Goal: Information Seeking & Learning: Compare options

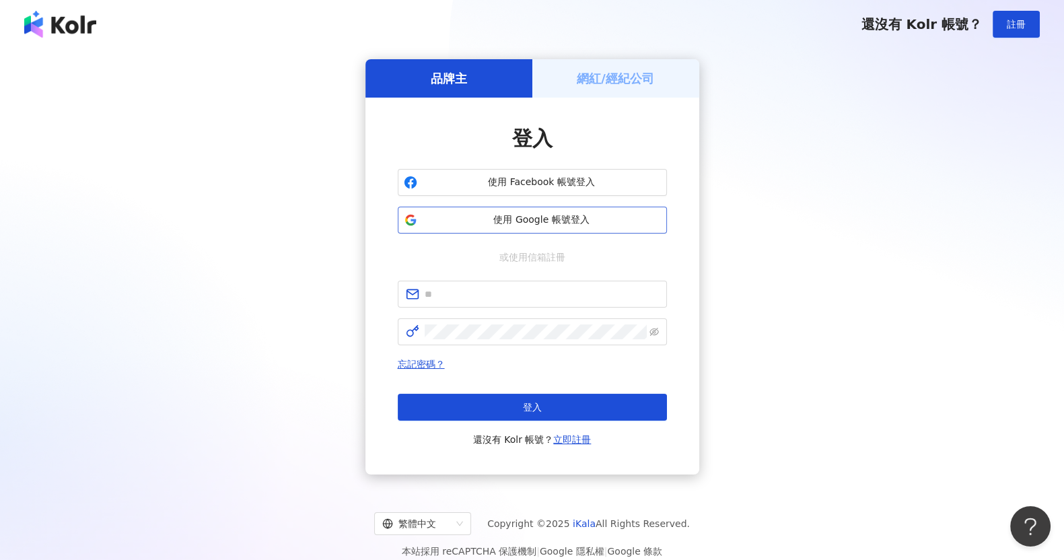
click at [521, 223] on span "使用 Google 帳號登入" at bounding box center [542, 219] width 238 height 13
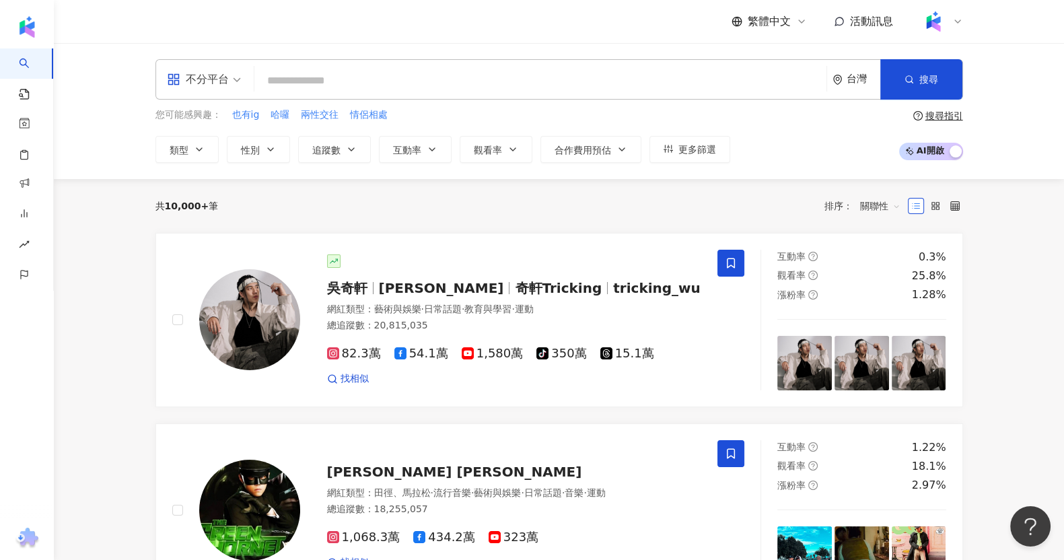
click at [528, 69] on input "search" at bounding box center [540, 81] width 561 height 26
paste input "**"
type input "**"
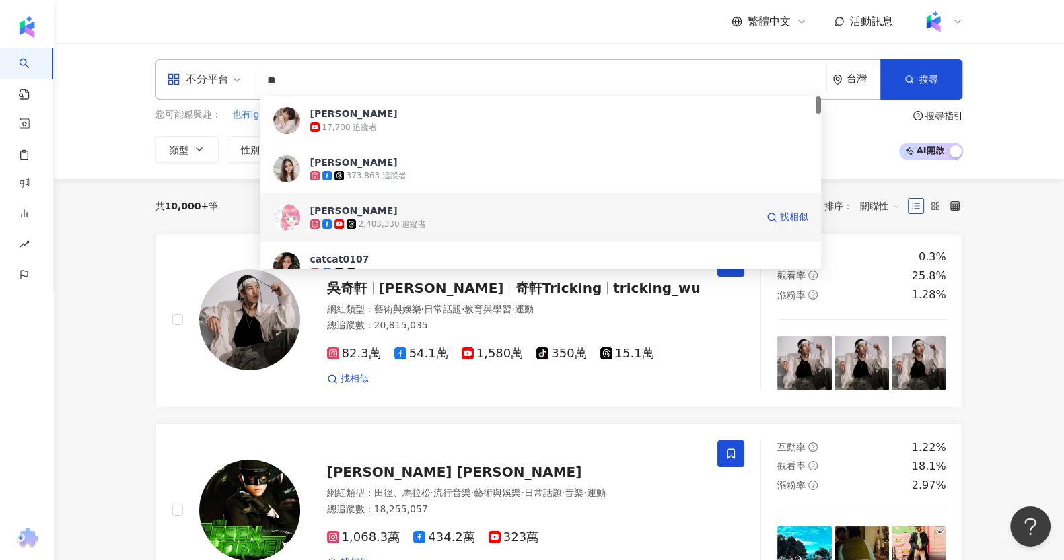
click at [398, 217] on span "[PERSON_NAME]" at bounding box center [533, 210] width 446 height 13
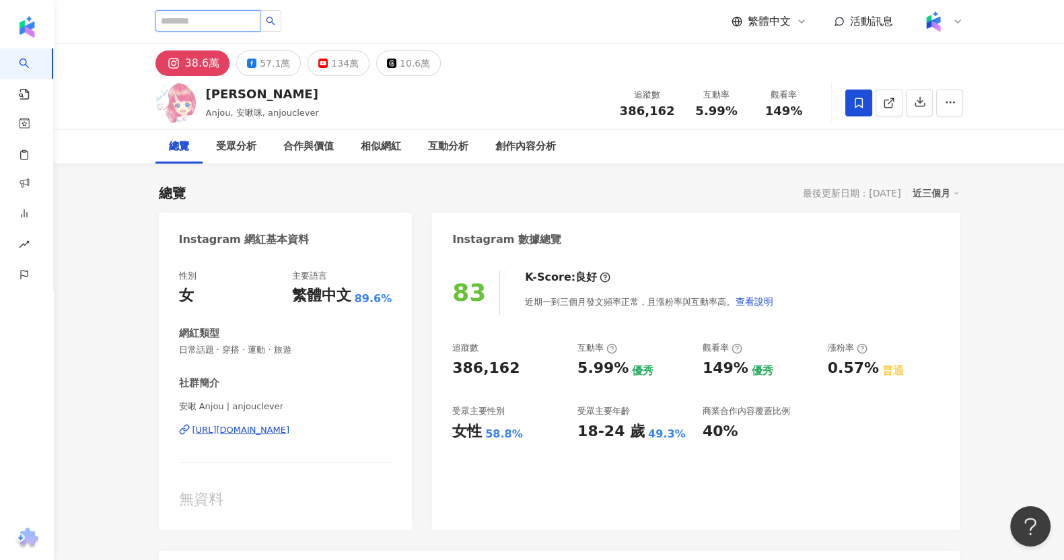
click at [260, 20] on input "search" at bounding box center [207, 21] width 105 height 22
paste input "**********"
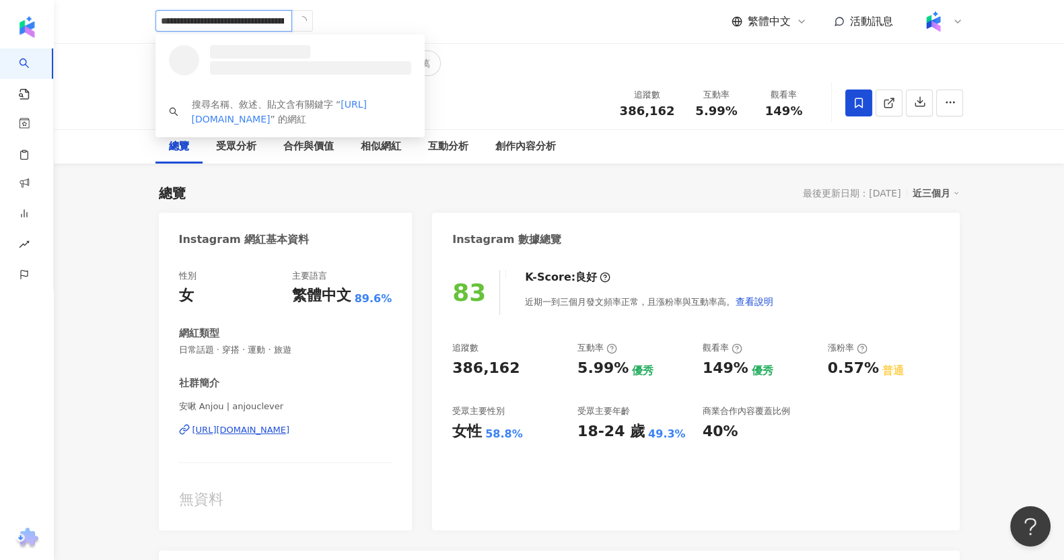
drag, startPoint x: 223, startPoint y: 23, endPoint x: 112, endPoint y: 26, distance: 110.4
click at [112, 26] on header "**********" at bounding box center [559, 22] width 1010 height 44
type input "**********"
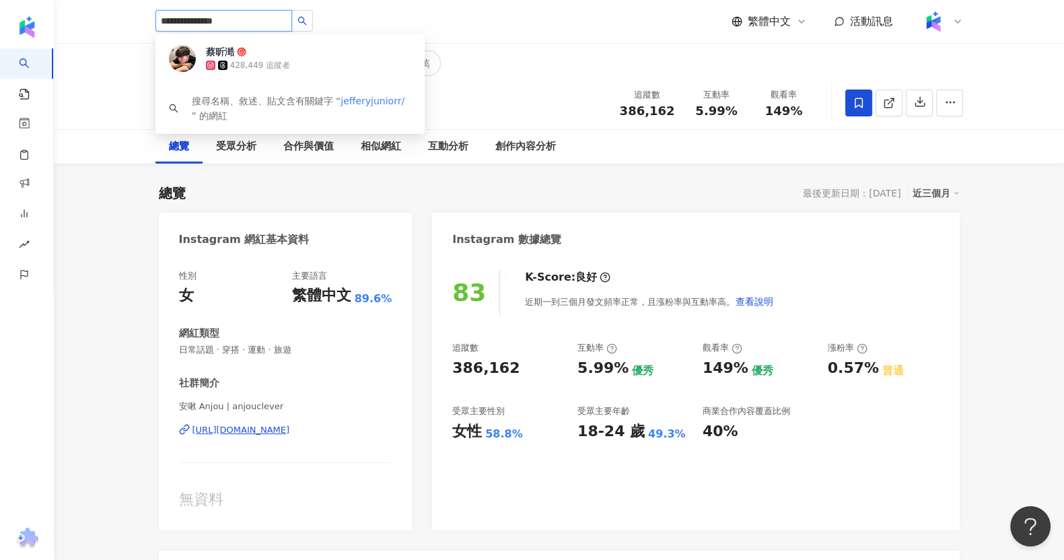
click at [244, 18] on input "**********" at bounding box center [223, 21] width 137 height 22
click at [256, 57] on span "蔡昕澔" at bounding box center [249, 51] width 87 height 13
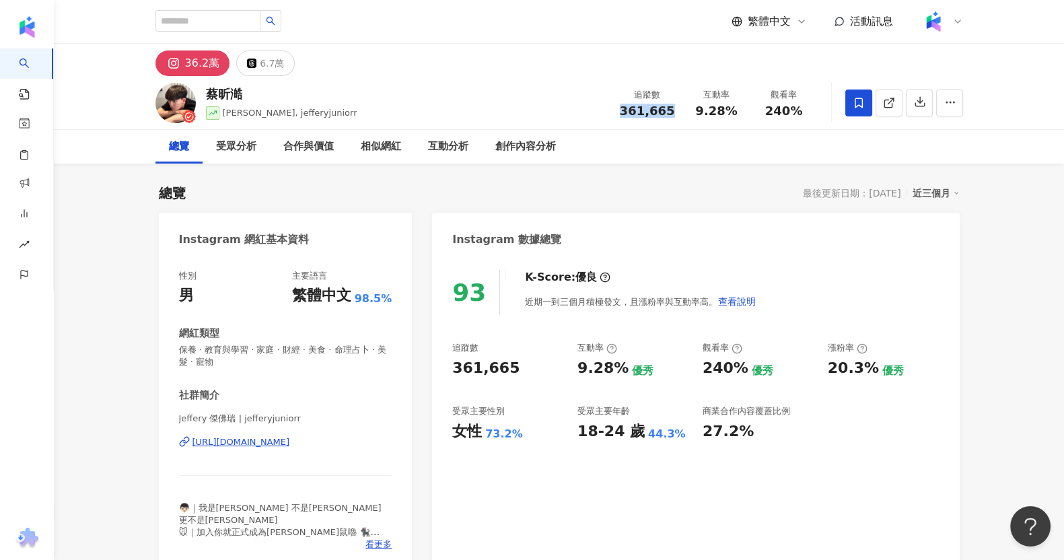
drag, startPoint x: 634, startPoint y: 114, endPoint x: 680, endPoint y: 113, distance: 45.1
click at [680, 113] on div "追蹤數 361,665 互動率 9.28% 觀看率 240%" at bounding box center [715, 103] width 206 height 40
click at [704, 109] on span "9.28%" at bounding box center [716, 110] width 42 height 13
drag, startPoint x: 698, startPoint y: 112, endPoint x: 738, endPoint y: 112, distance: 39.7
click at [738, 112] on div "9.28%" at bounding box center [716, 110] width 51 height 13
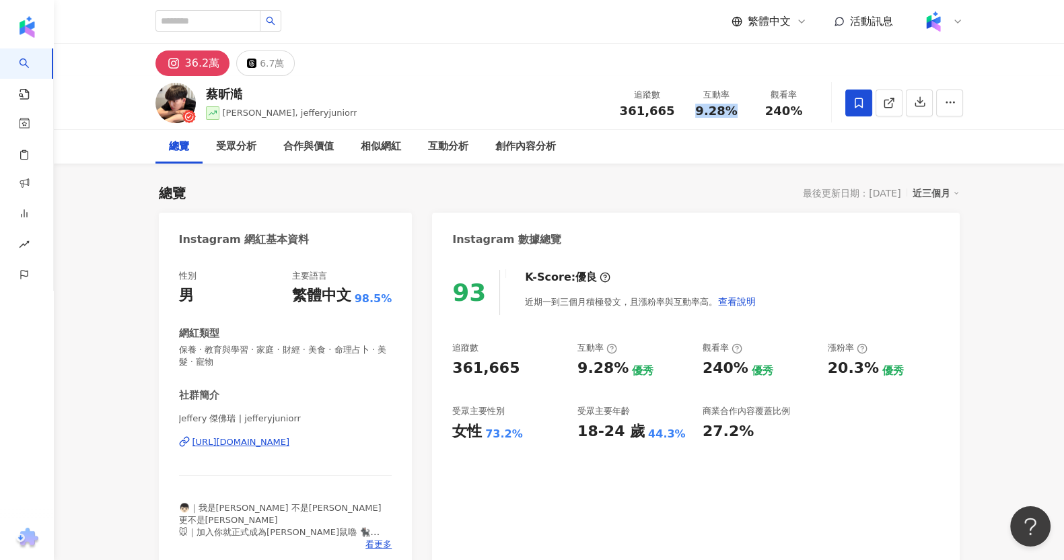
copy span "9.28%"
drag, startPoint x: 775, startPoint y: 109, endPoint x: 804, endPoint y: 109, distance: 28.9
click at [804, 109] on div "240%" at bounding box center [783, 110] width 51 height 13
copy span "240%"
drag, startPoint x: 823, startPoint y: 371, endPoint x: 867, endPoint y: 365, distance: 44.1
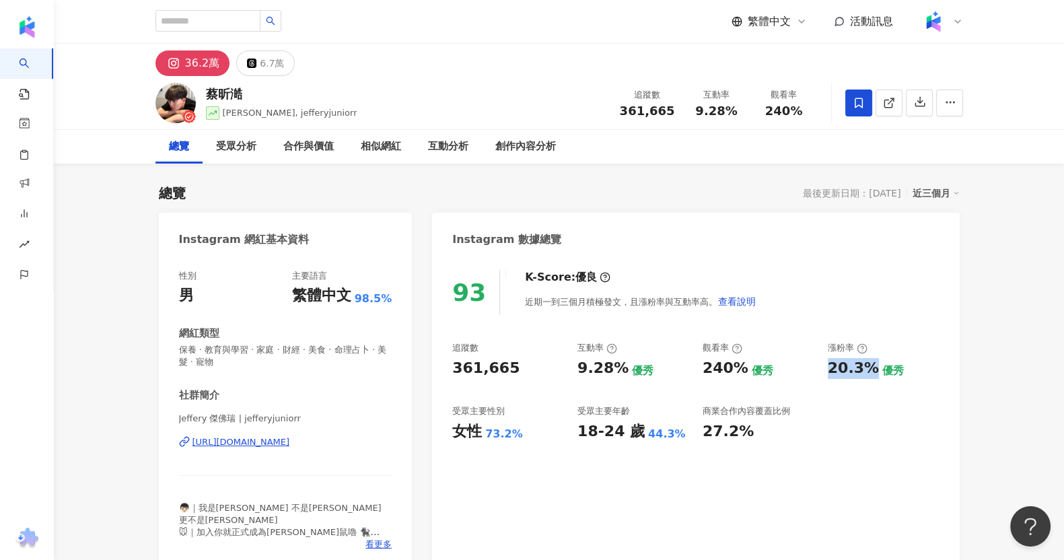
click at [867, 365] on div "追蹤數 361,665 互動率 9.28% 優秀 觀看率 240% 優秀 漲粉率 20.3% 優秀 受眾主要性別 女性 73.2% 受眾主要年齡 18-24 …" at bounding box center [695, 392] width 486 height 100
copy div "20.3%"
click at [268, 60] on div "6.7萬" at bounding box center [272, 63] width 24 height 19
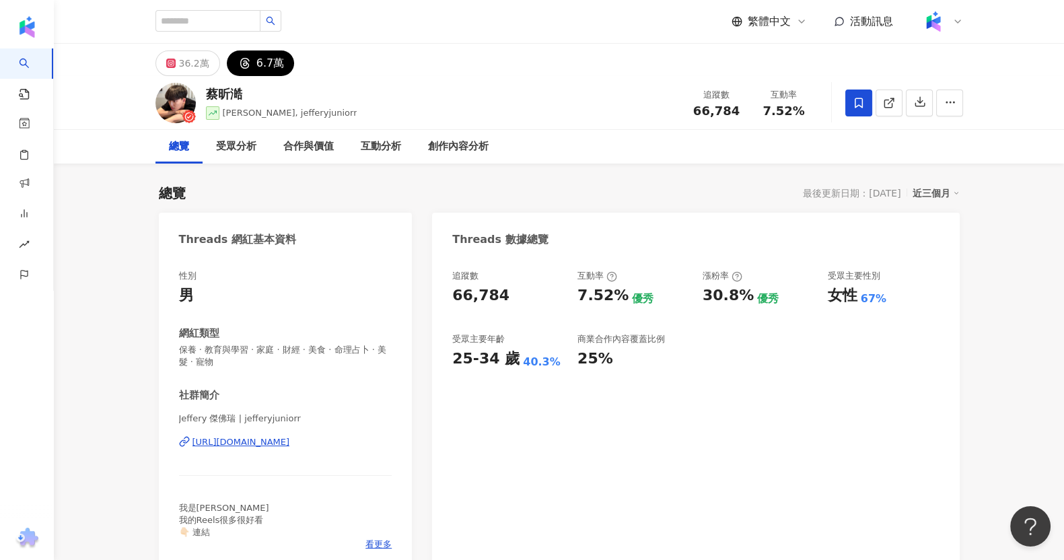
click at [661, 357] on div "25%" at bounding box center [633, 359] width 112 height 21
drag, startPoint x: 688, startPoint y: 122, endPoint x: 738, endPoint y: 111, distance: 51.6
click at [738, 111] on div "追蹤數 66,784 互動率 7.52%" at bounding box center [750, 103] width 135 height 40
copy span "66,784"
click at [250, 27] on input "search" at bounding box center [207, 21] width 105 height 22
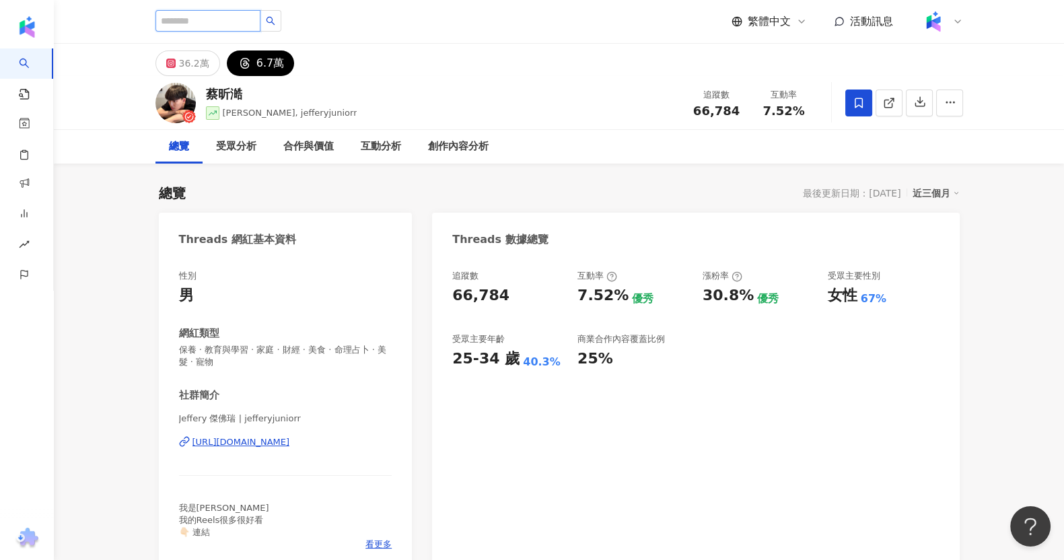
paste input "**********"
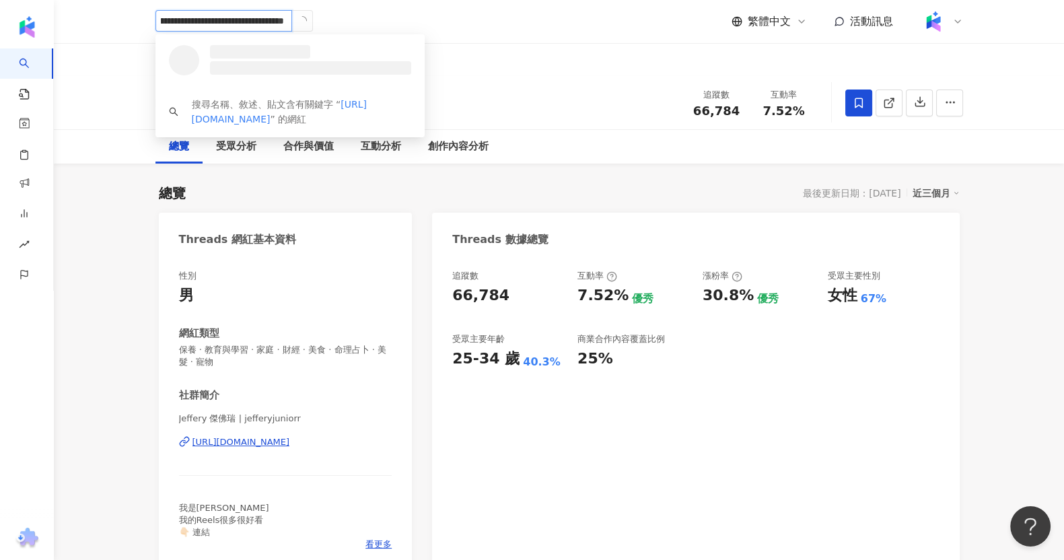
drag, startPoint x: 206, startPoint y: 21, endPoint x: 5, endPoint y: 22, distance: 201.2
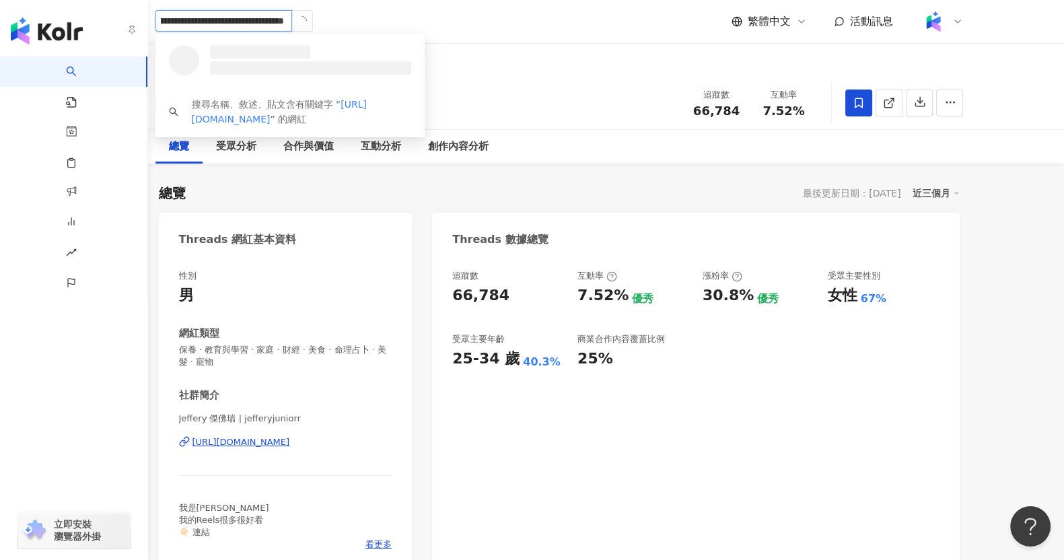
scroll to position [0, 0]
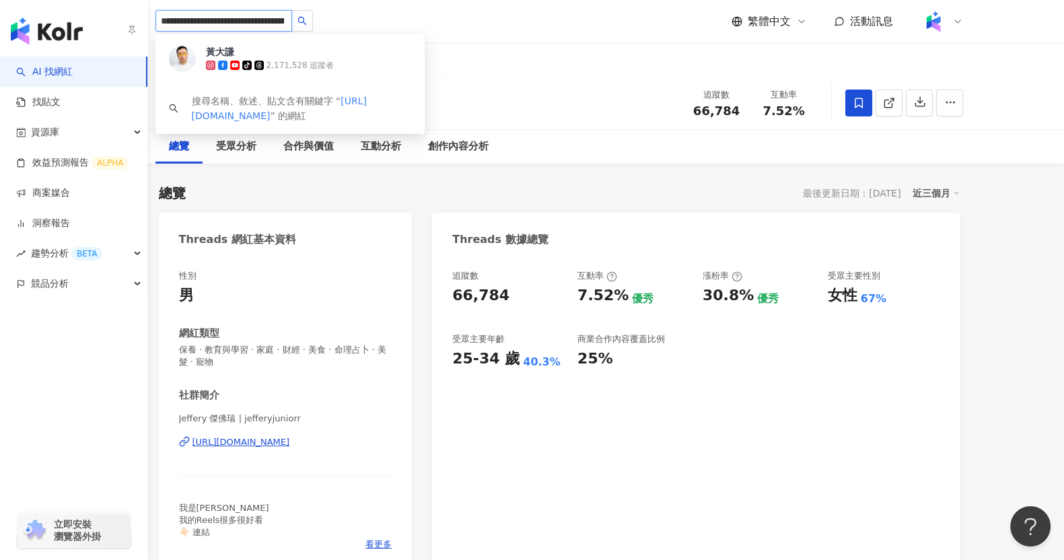
type input "**********"
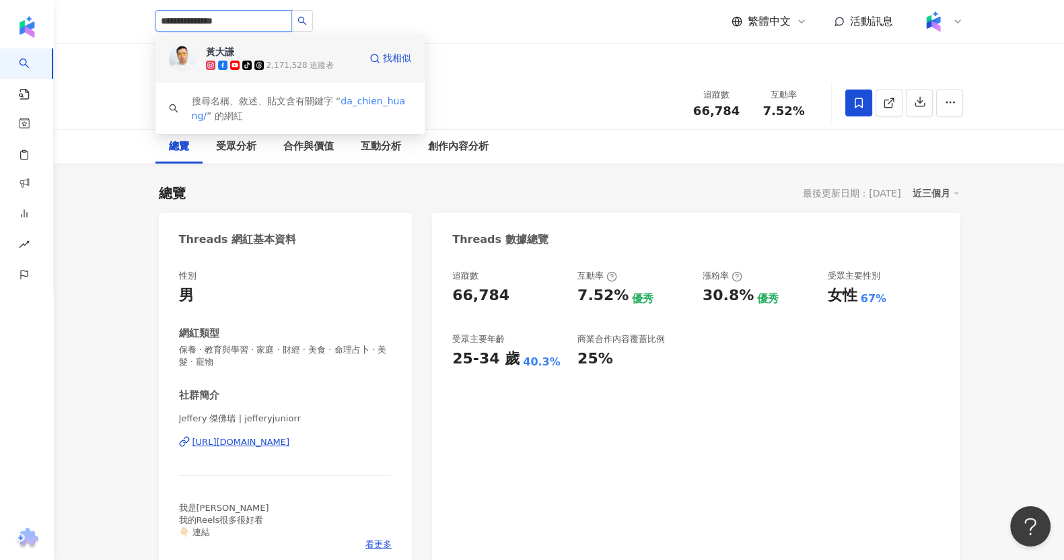
click at [270, 56] on span "黃大謙" at bounding box center [249, 51] width 87 height 13
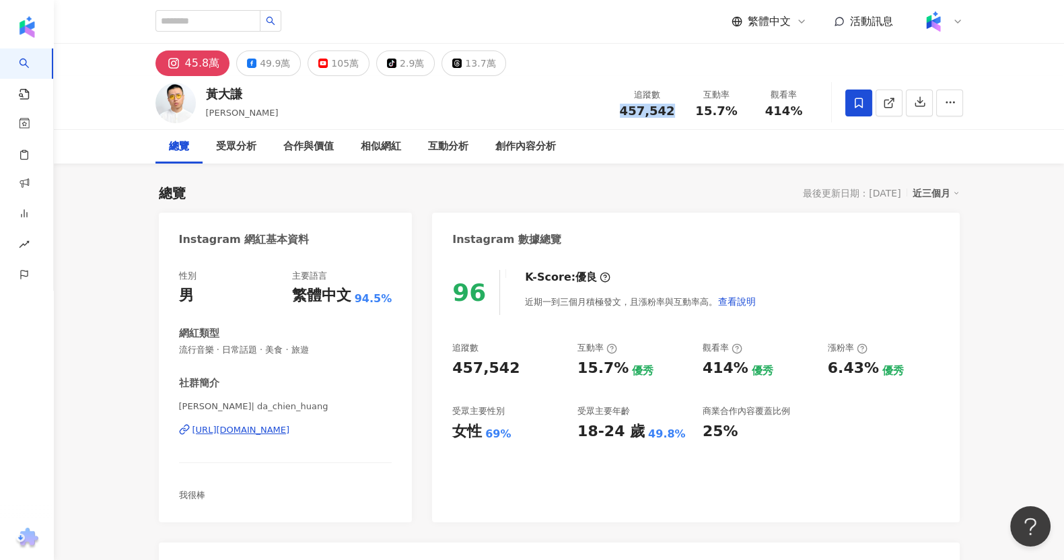
drag, startPoint x: 620, startPoint y: 117, endPoint x: 673, endPoint y: 108, distance: 53.9
click at [673, 108] on div "追蹤數 457,542 互動率 15.7% 觀看率 414%" at bounding box center [715, 103] width 206 height 40
copy span "457,542"
drag, startPoint x: 698, startPoint y: 114, endPoint x: 755, endPoint y: 110, distance: 57.4
click at [755, 110] on div "追蹤數 457,542 互動率 15.7% 觀看率 414%" at bounding box center [715, 103] width 206 height 40
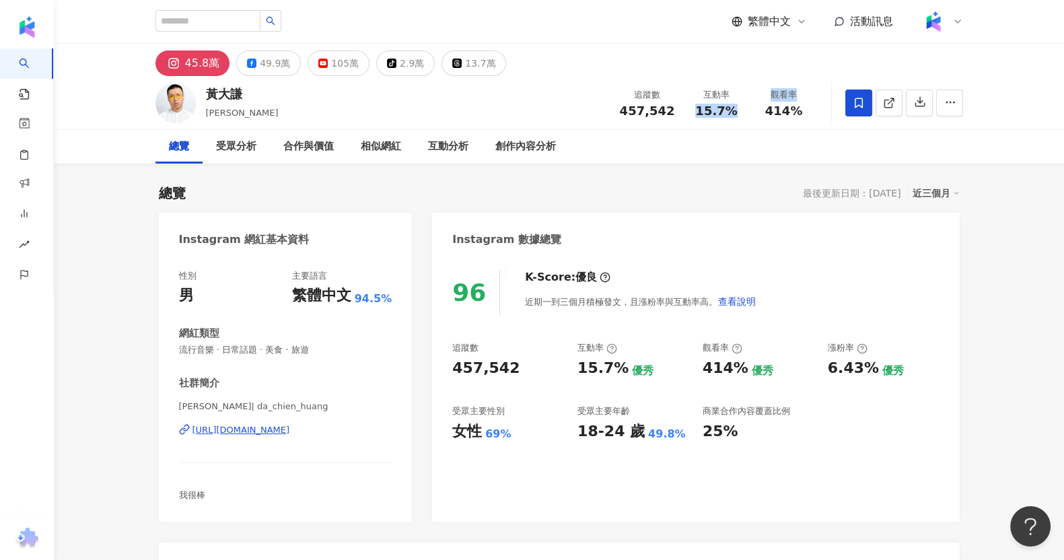
copy div "15.7% 觀看率"
click at [723, 118] on span "15.7%" at bounding box center [716, 110] width 42 height 13
drag, startPoint x: 696, startPoint y: 115, endPoint x: 730, endPoint y: 115, distance: 33.6
click at [730, 115] on div "15.7%" at bounding box center [716, 110] width 51 height 13
copy span "15.7%"
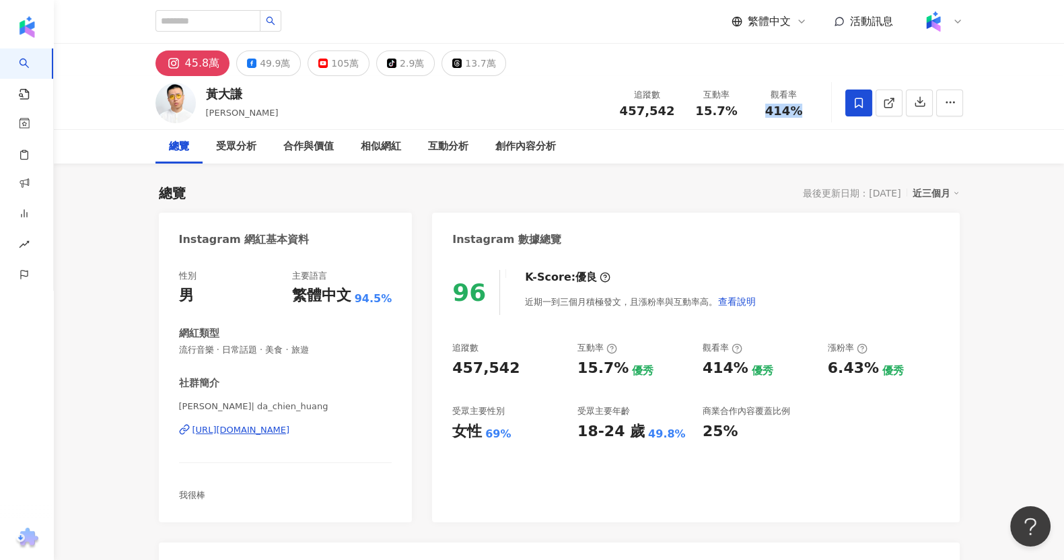
drag, startPoint x: 784, startPoint y: 113, endPoint x: 831, endPoint y: 122, distance: 48.0
click at [831, 122] on div "黃大謙 大謙 追蹤數 457,542 互動率 15.7% 觀看率 414%" at bounding box center [559, 102] width 861 height 53
copy span "414%"
drag, startPoint x: 818, startPoint y: 364, endPoint x: 863, endPoint y: 367, distance: 45.2
click at [863, 367] on div "追蹤數 457,542 互動率 15.7% 優秀 觀看率 414% 優秀 漲粉率 6.43% 優秀 受眾主要性別 女性 69% 受眾主要年齡 18-24 歲 …" at bounding box center [695, 392] width 486 height 100
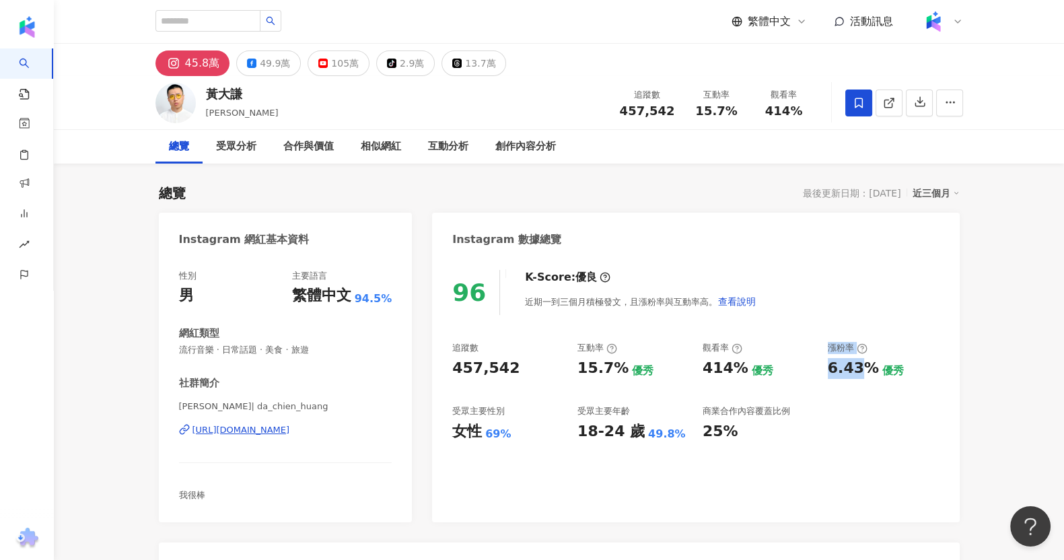
click at [865, 367] on div "6.43%" at bounding box center [853, 368] width 51 height 21
drag, startPoint x: 873, startPoint y: 367, endPoint x: 834, endPoint y: 377, distance: 40.1
click at [834, 377] on div "6.43% 優秀" at bounding box center [884, 368] width 112 height 21
click at [828, 376] on div "6.43%" at bounding box center [853, 368] width 51 height 21
drag, startPoint x: 827, startPoint y: 376, endPoint x: 871, endPoint y: 363, distance: 46.2
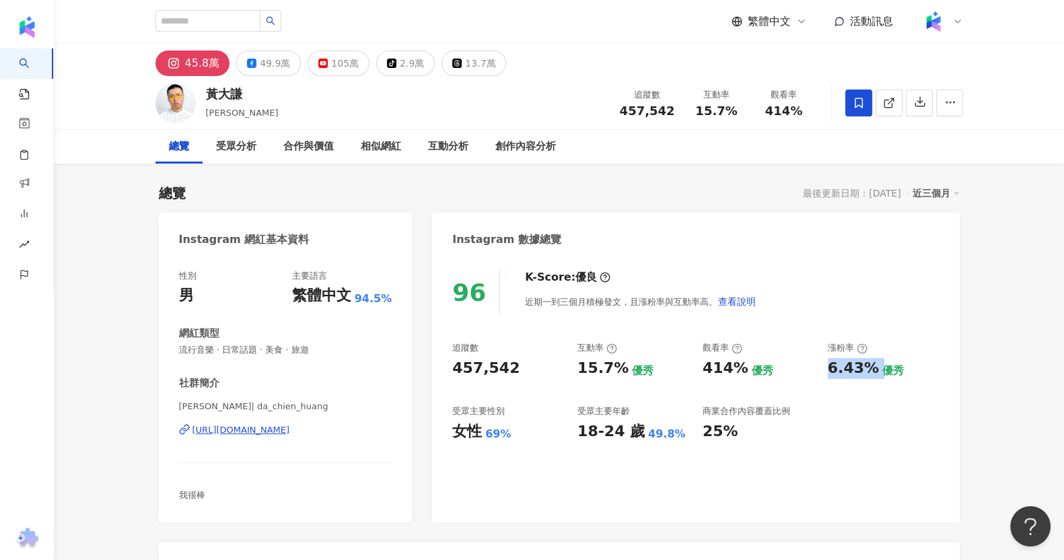
click at [871, 363] on div "6.43%" at bounding box center [853, 368] width 51 height 21
copy div "6.43%"
click at [657, 233] on div "Instagram 數據總覽" at bounding box center [695, 235] width 527 height 44
click at [452, 62] on icon at bounding box center [456, 63] width 9 height 9
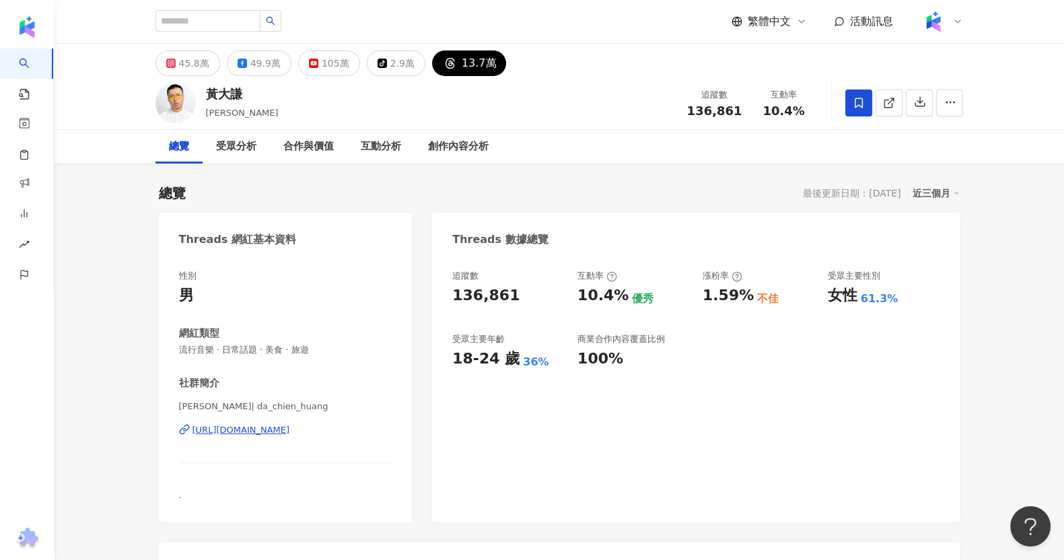
drag, startPoint x: 879, startPoint y: 106, endPoint x: 879, endPoint y: 116, distance: 10.1
drag, startPoint x: 687, startPoint y: 110, endPoint x: 744, endPoint y: 108, distance: 57.2
click at [744, 108] on div "追蹤數 136,861" at bounding box center [714, 102] width 71 height 29
copy span "136,861"
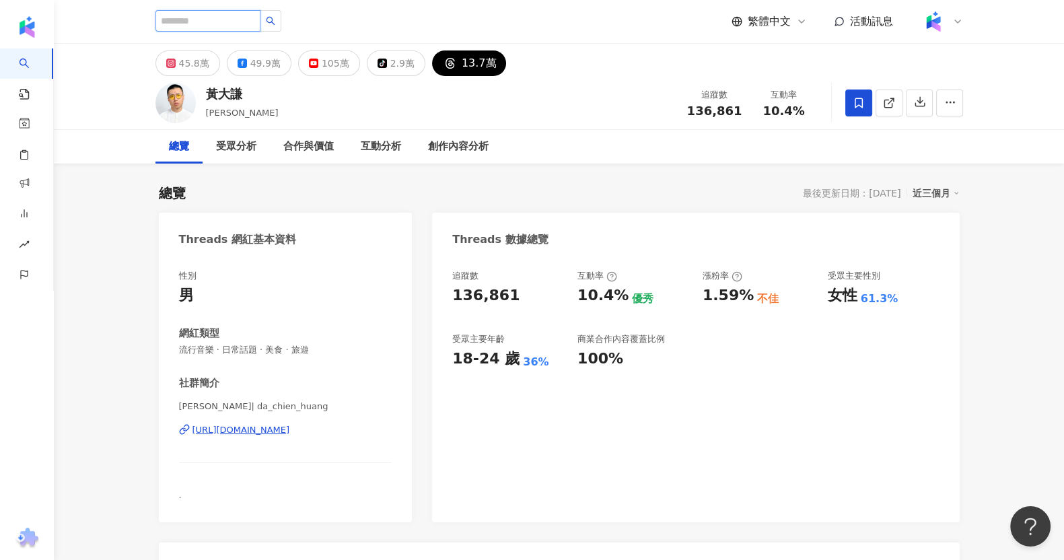
click at [200, 25] on input "search" at bounding box center [207, 21] width 105 height 22
paste input "********"
type input "********"
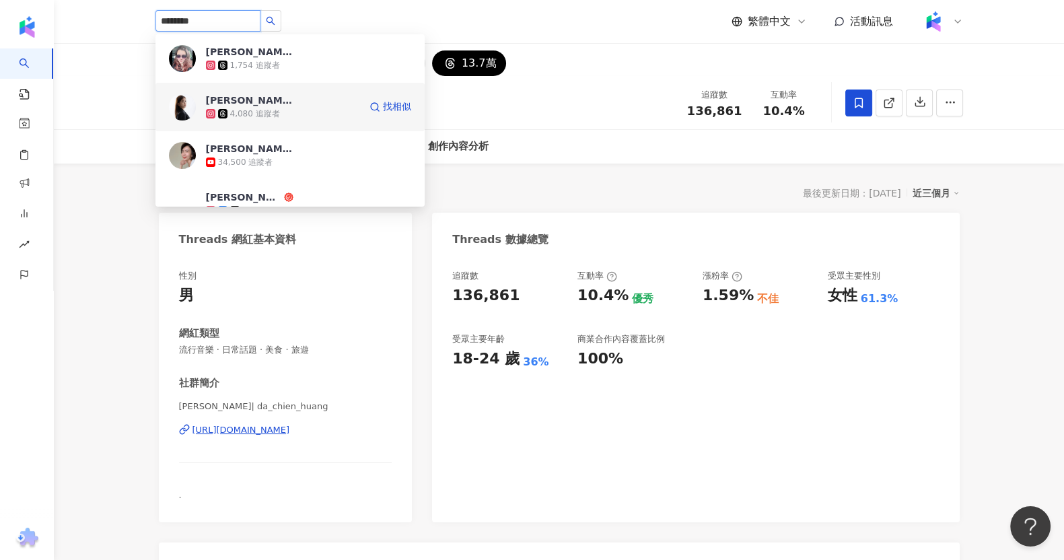
scroll to position [83, 0]
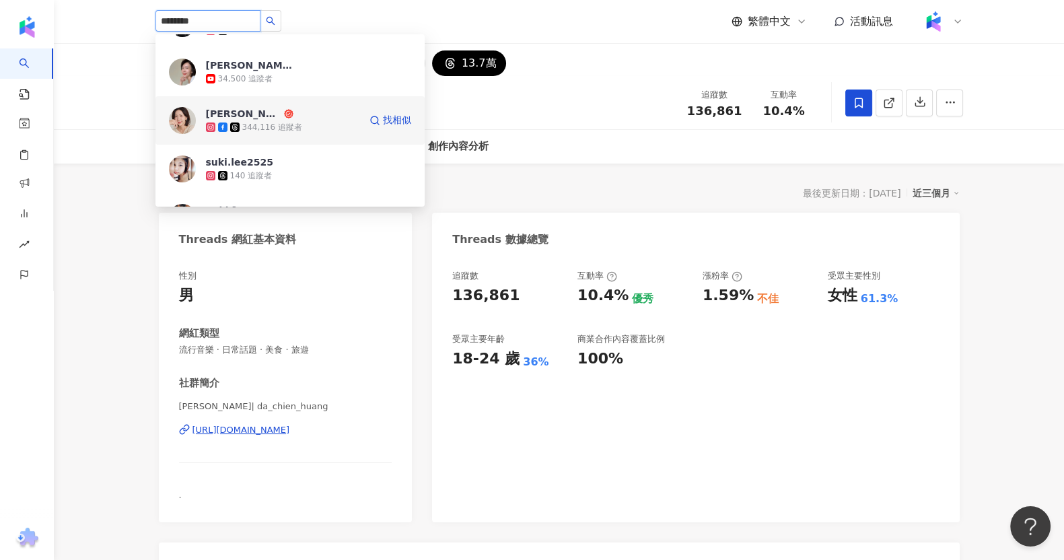
click at [275, 122] on div "344,116 追蹤者" at bounding box center [272, 127] width 60 height 11
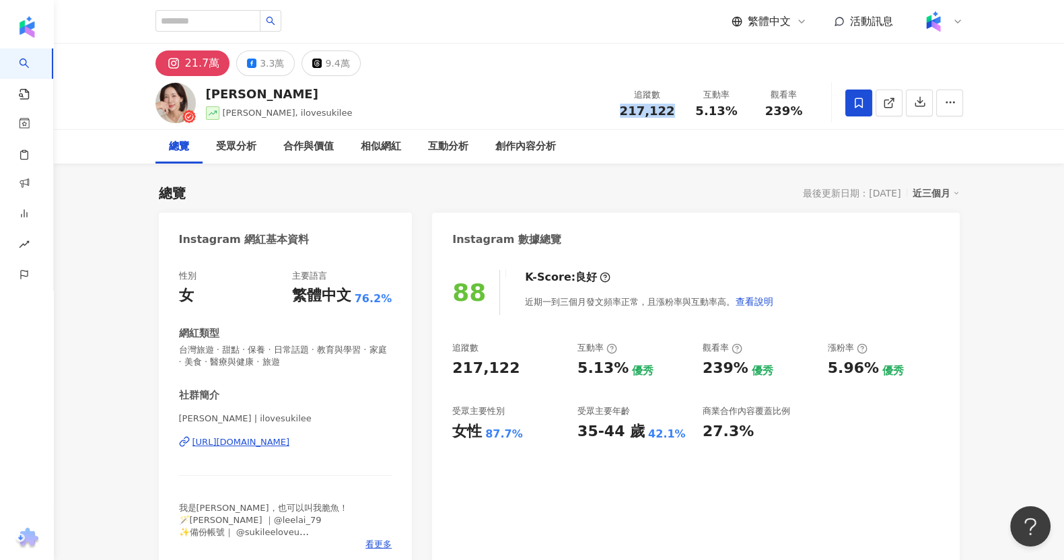
drag, startPoint x: 624, startPoint y: 119, endPoint x: 668, endPoint y: 114, distance: 44.0
click at [670, 115] on div "追蹤數 217,122 互動率 5.13% 觀看率 239%" at bounding box center [715, 103] width 206 height 40
copy span "217,122"
drag, startPoint x: 697, startPoint y: 116, endPoint x: 736, endPoint y: 113, distance: 39.2
click at [736, 113] on div "5.13%" at bounding box center [716, 110] width 51 height 13
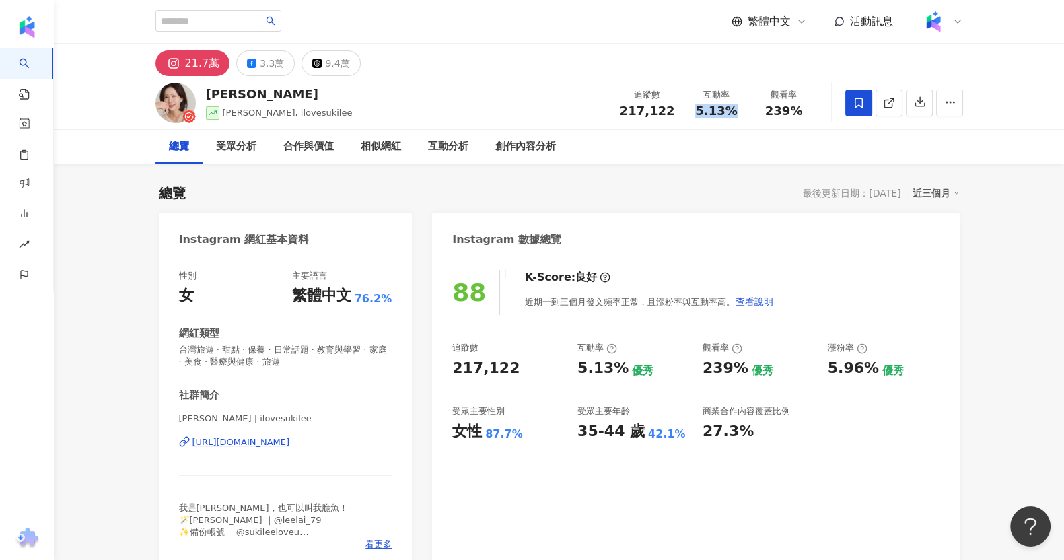
copy span "5.13%"
drag, startPoint x: 775, startPoint y: 112, endPoint x: 804, endPoint y: 107, distance: 29.3
click at [804, 107] on div "239%" at bounding box center [783, 110] width 51 height 13
copy span "239%"
drag, startPoint x: 834, startPoint y: 371, endPoint x: 865, endPoint y: 363, distance: 32.0
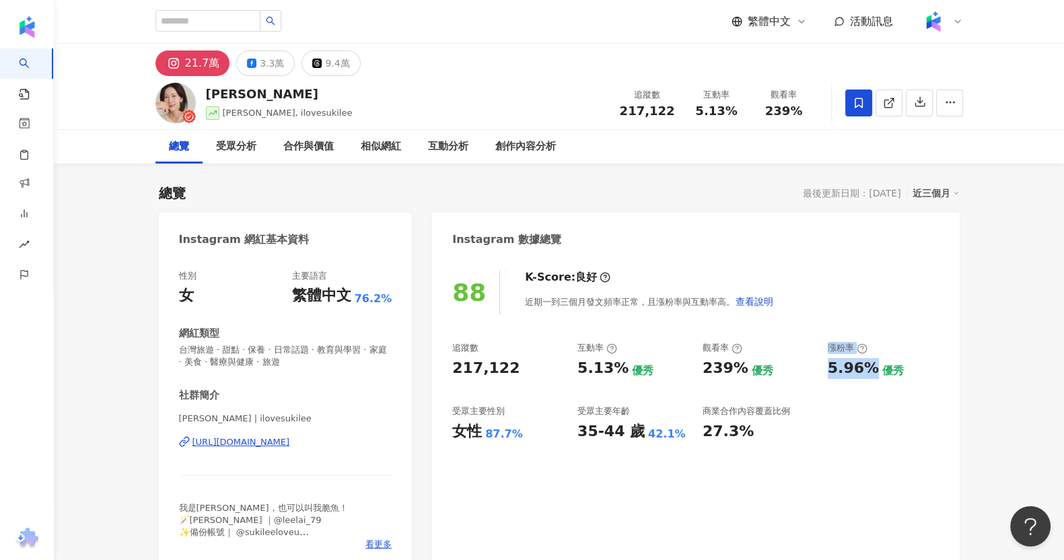
click at [865, 363] on div "追蹤數 217,122 互動率 5.13% 優秀 觀看率 239% 優秀 漲粉率 5.96% 優秀 受眾主要性別 女性 87.7% 受眾主要年齡 35-44 …" at bounding box center [695, 392] width 486 height 100
click at [869, 365] on div "5.96%" at bounding box center [853, 368] width 51 height 21
drag, startPoint x: 869, startPoint y: 374, endPoint x: 827, endPoint y: 375, distance: 42.4
click at [828, 375] on div "5.96%" at bounding box center [853, 368] width 51 height 21
copy div "5.96%"
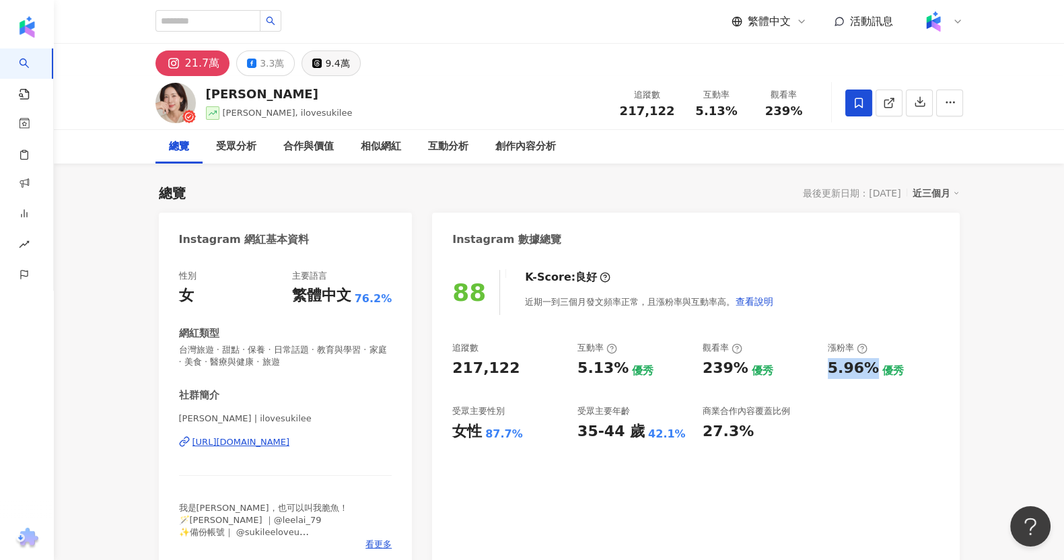
click at [344, 62] on button "9.4萬" at bounding box center [330, 63] width 59 height 26
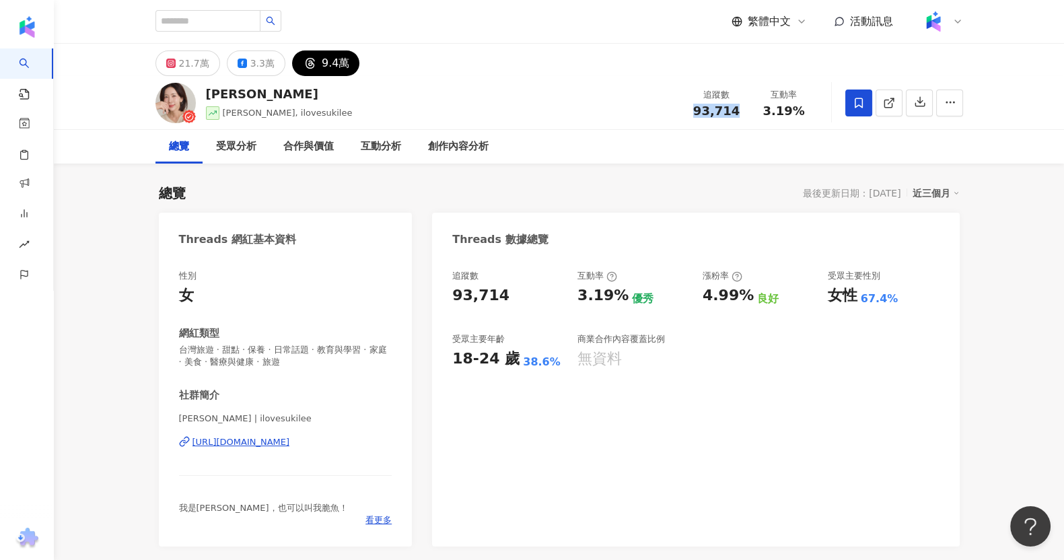
drag, startPoint x: 690, startPoint y: 112, endPoint x: 733, endPoint y: 111, distance: 43.1
click at [733, 111] on div "93,714" at bounding box center [716, 110] width 51 height 13
copy span "93,714"
click at [192, 61] on div "21.7萬" at bounding box center [194, 63] width 30 height 19
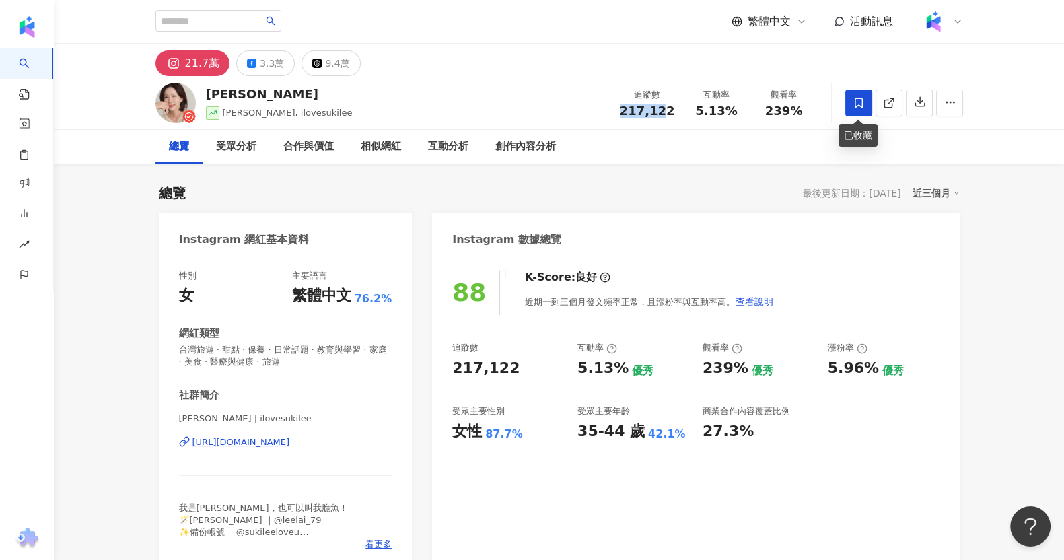
click at [198, 72] on div "21.7萬" at bounding box center [202, 63] width 35 height 19
click at [893, 106] on icon at bounding box center [889, 103] width 12 height 12
click at [242, 22] on input "search" at bounding box center [207, 21] width 105 height 22
paste input "*****"
type input "*****"
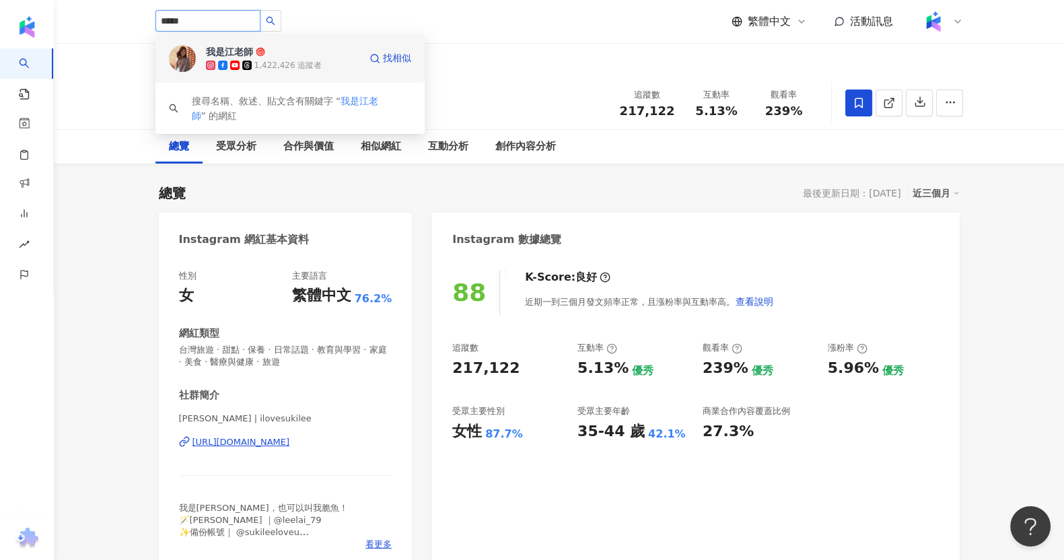
click at [270, 43] on div "我是江老師 1,422,426 追蹤者 找相似" at bounding box center [289, 58] width 269 height 48
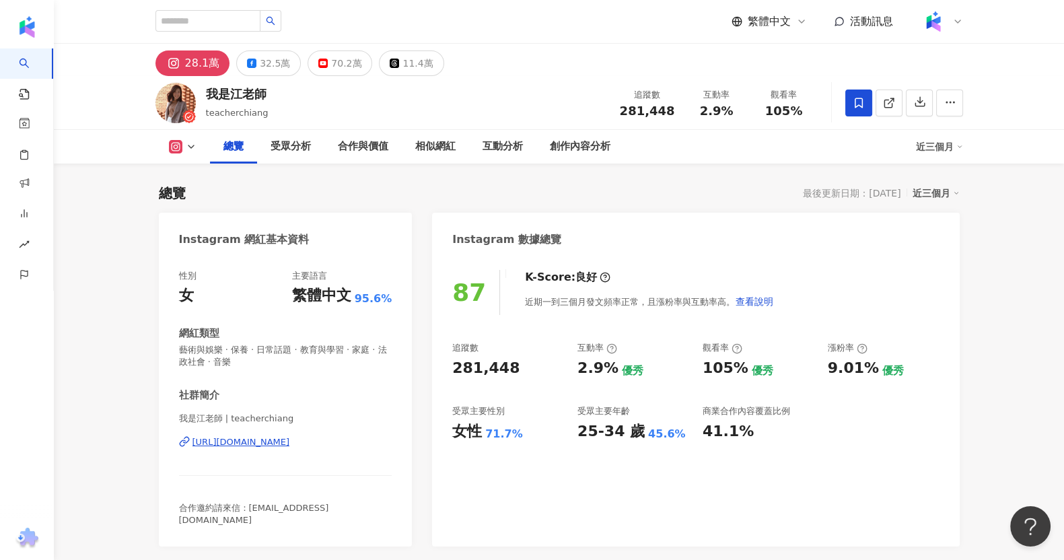
click at [943, 307] on div "87 K-Score : 良好 近期一到三個月發文頻率正常，且漲粉率與互動率高。 查看說明 追蹤數 281,448 互動率 2.9% 優秀 觀看率 105% …" at bounding box center [695, 401] width 527 height 290
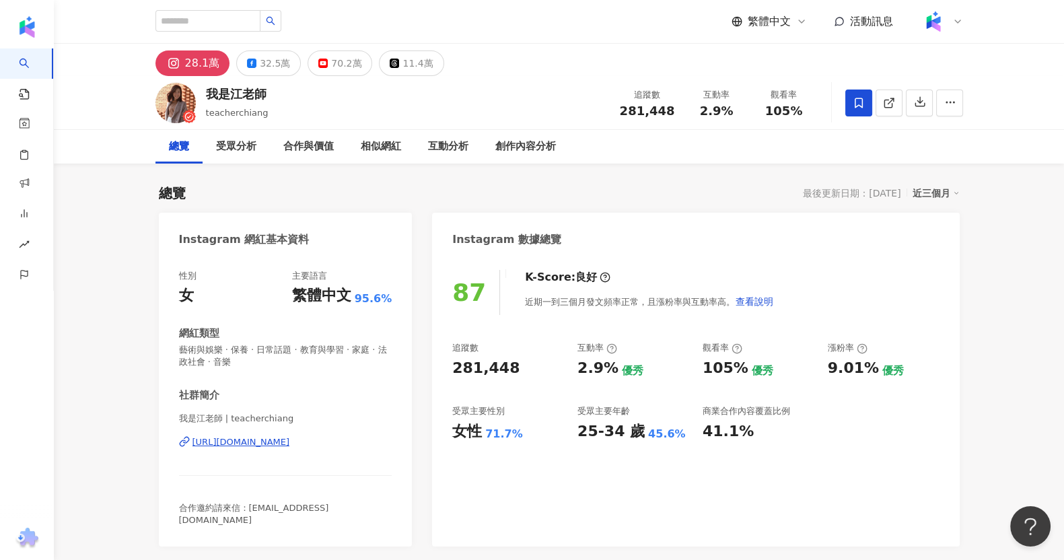
drag, startPoint x: 618, startPoint y: 112, endPoint x: 680, endPoint y: 100, distance: 62.5
click at [680, 100] on div "追蹤數 281,448" at bounding box center [647, 102] width 71 height 29
copy div "追蹤數"
drag, startPoint x: 677, startPoint y: 110, endPoint x: 624, endPoint y: 110, distance: 53.2
click at [624, 110] on div "追蹤數 281,448" at bounding box center [647, 102] width 71 height 29
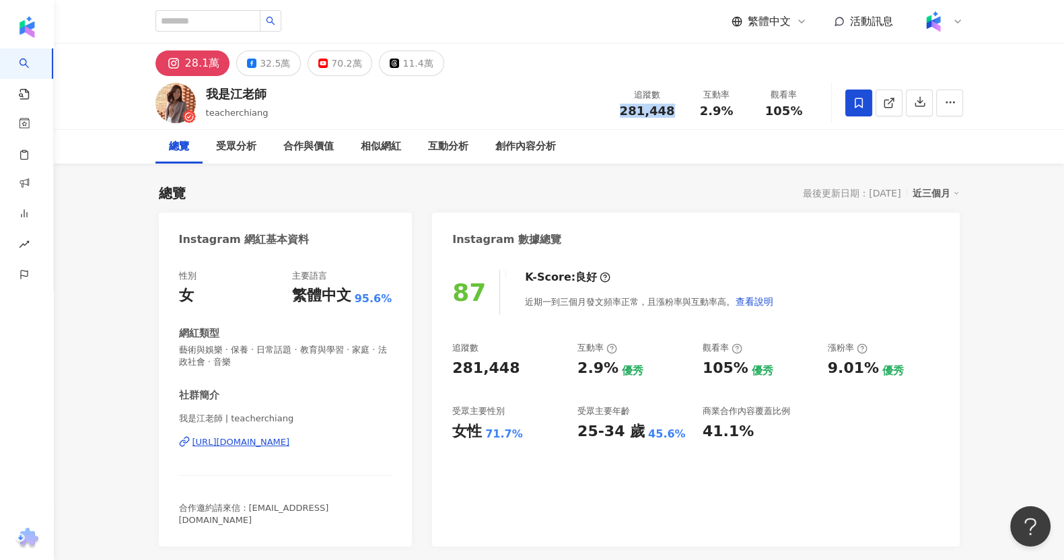
copy span "281,448"
drag, startPoint x: 703, startPoint y: 116, endPoint x: 726, endPoint y: 108, distance: 24.3
click at [726, 108] on span "2.9%" at bounding box center [717, 110] width 34 height 13
copy span "2.9%"
drag, startPoint x: 766, startPoint y: 110, endPoint x: 811, endPoint y: 114, distance: 45.9
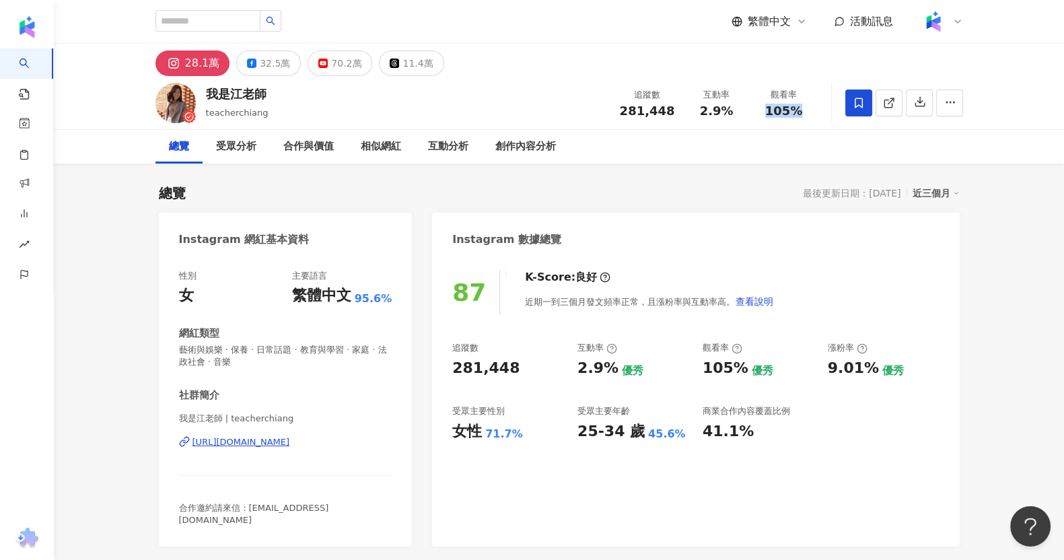
click at [811, 114] on div "觀看率 105%" at bounding box center [783, 102] width 67 height 29
copy span "105%"
drag, startPoint x: 824, startPoint y: 373, endPoint x: 869, endPoint y: 368, distance: 45.3
click at [869, 368] on div "追蹤數 281,448 互動率 2.9% 優秀 觀看率 105% 優秀 漲粉率 9.01% 優秀 受眾主要性別 女性 71.7% 受眾主要年齡 25-34 歲…" at bounding box center [695, 392] width 486 height 100
copy div "9.01%"
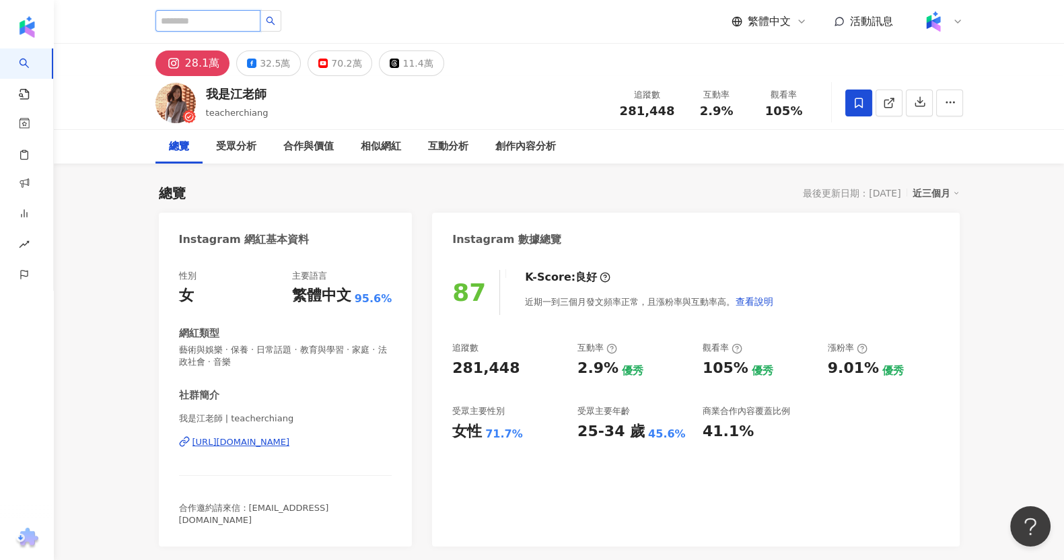
click at [260, 21] on input "search" at bounding box center [207, 21] width 105 height 22
paste input "**"
type input "**"
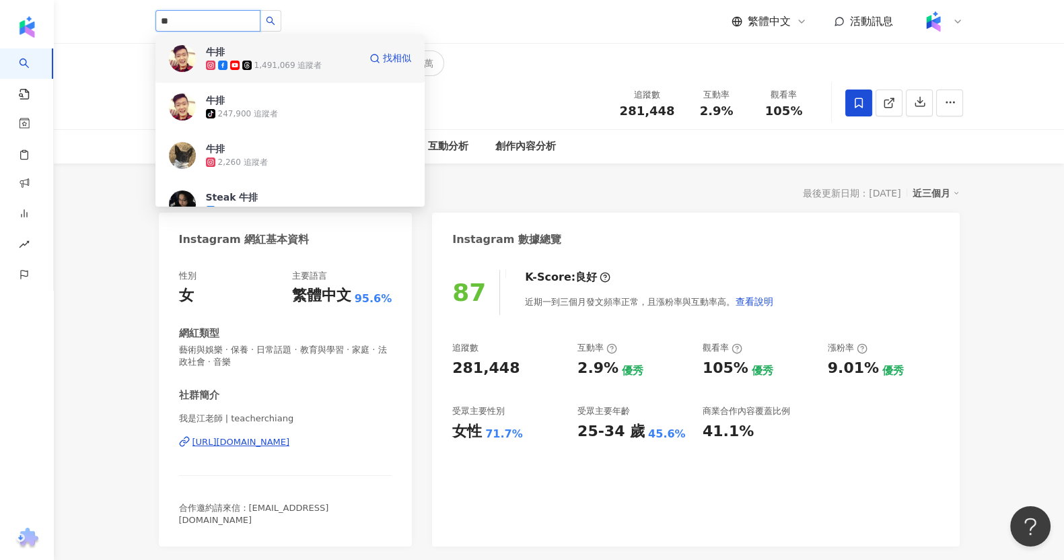
click at [269, 71] on div "1,491,069 追蹤者" at bounding box center [288, 65] width 68 height 11
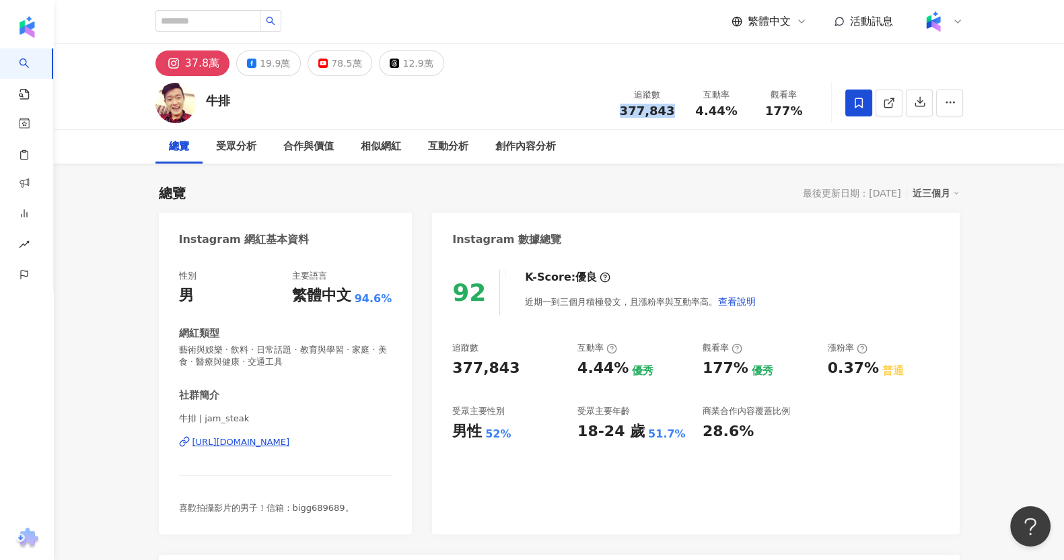
drag, startPoint x: 626, startPoint y: 105, endPoint x: 669, endPoint y: 108, distance: 43.2
click at [669, 108] on span "377,843" at bounding box center [647, 111] width 55 height 14
copy span "377,843"
drag, startPoint x: 698, startPoint y: 120, endPoint x: 728, endPoint y: 111, distance: 31.7
click at [728, 111] on div "追蹤數 377,843 互動率 4.44% 觀看率 177%" at bounding box center [715, 103] width 206 height 40
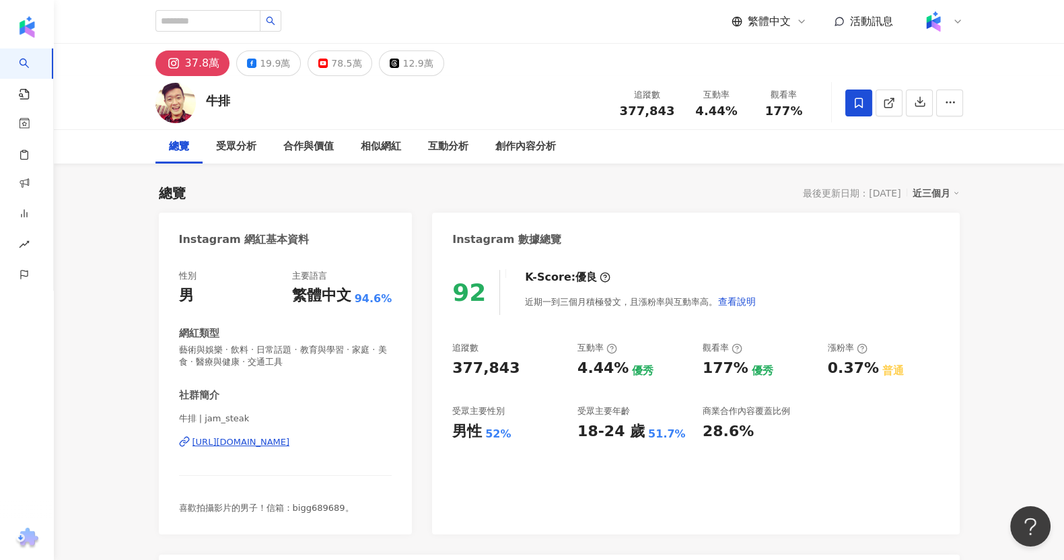
click at [696, 116] on div "4.44%" at bounding box center [716, 110] width 51 height 13
drag, startPoint x: 700, startPoint y: 112, endPoint x: 734, endPoint y: 108, distance: 34.5
click at [734, 108] on span "4.44%" at bounding box center [716, 110] width 42 height 13
copy span "4.44%"
drag, startPoint x: 767, startPoint y: 113, endPoint x: 808, endPoint y: 113, distance: 41.0
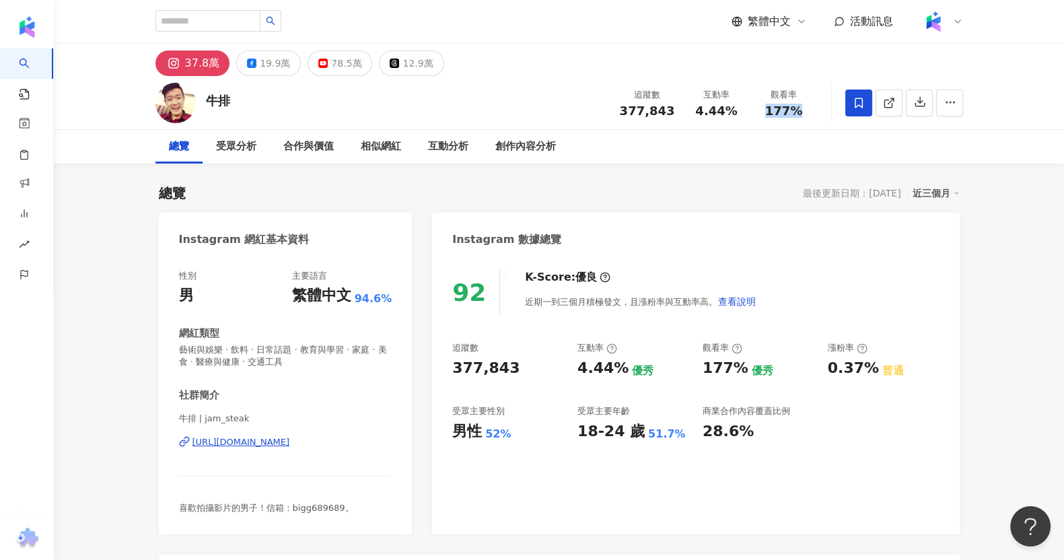
click at [808, 113] on div "177%" at bounding box center [783, 110] width 51 height 13
copy span "177%"
drag, startPoint x: 819, startPoint y: 369, endPoint x: 867, endPoint y: 370, distance: 47.1
click at [865, 370] on div "追蹤數 377,843 互動率 4.44% 優秀 觀看率 177% 優秀 漲粉率 0.37% 普通 受眾主要性別 男性 52% 受眾主要年齡 18-24 歲 …" at bounding box center [695, 392] width 486 height 100
click at [870, 369] on div "0.37%" at bounding box center [853, 368] width 51 height 21
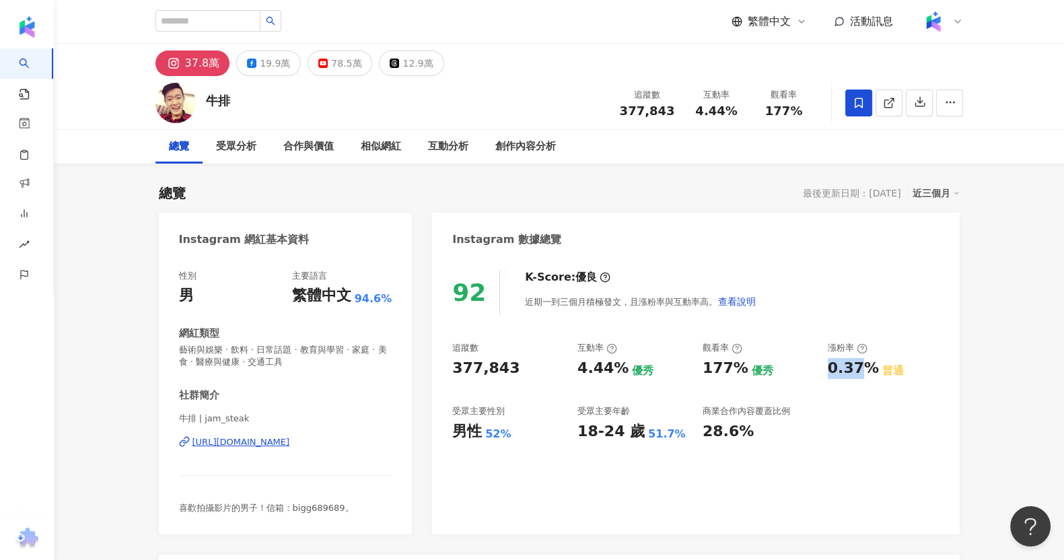
drag, startPoint x: 845, startPoint y: 375, endPoint x: 821, endPoint y: 375, distance: 23.5
click at [821, 375] on div "追蹤數 377,843 互動率 4.44% 優秀 觀看率 177% 優秀 漲粉率 0.37% 普通 受眾主要性別 男性 52% 受眾主要年齡 18-24 歲 …" at bounding box center [695, 392] width 486 height 100
click at [832, 371] on div "0.37%" at bounding box center [853, 368] width 51 height 21
drag, startPoint x: 829, startPoint y: 370, endPoint x: 869, endPoint y: 369, distance: 39.7
click at [869, 369] on div "0.37%" at bounding box center [853, 368] width 51 height 21
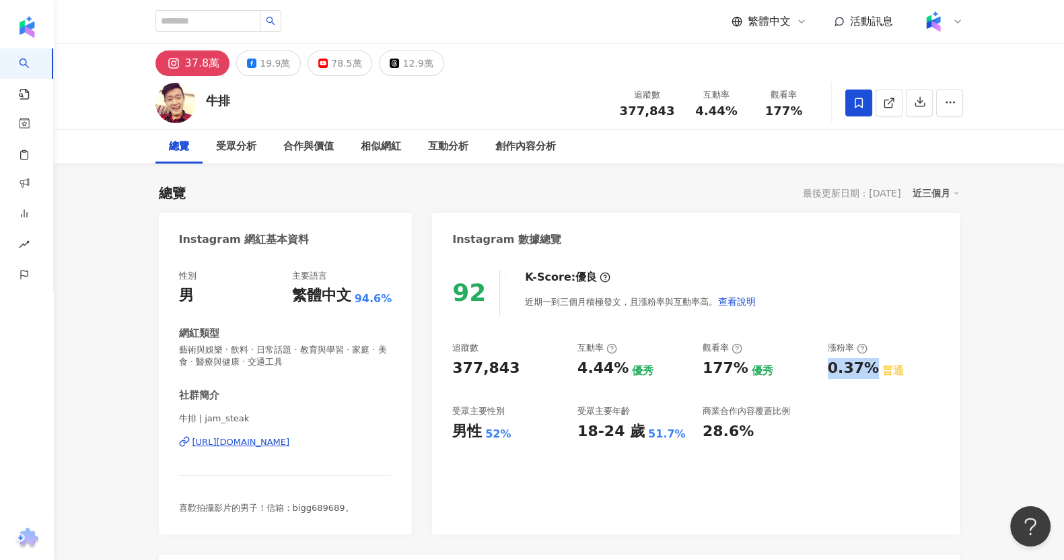
copy div "0.37%"
click at [431, 67] on button "12.9萬" at bounding box center [411, 63] width 65 height 26
click at [429, 66] on button "12.9萬" at bounding box center [411, 63] width 65 height 26
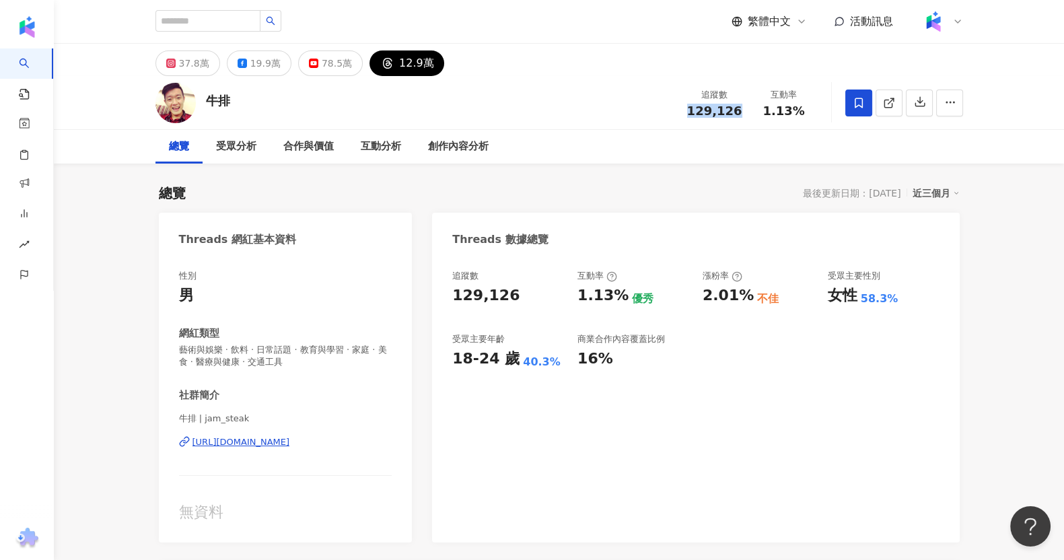
drag, startPoint x: 693, startPoint y: 116, endPoint x: 741, endPoint y: 113, distance: 47.8
click at [741, 113] on div "129,126" at bounding box center [714, 110] width 55 height 13
copy span "129,126"
click at [260, 28] on input "search" at bounding box center [207, 21] width 105 height 22
paste input "**"
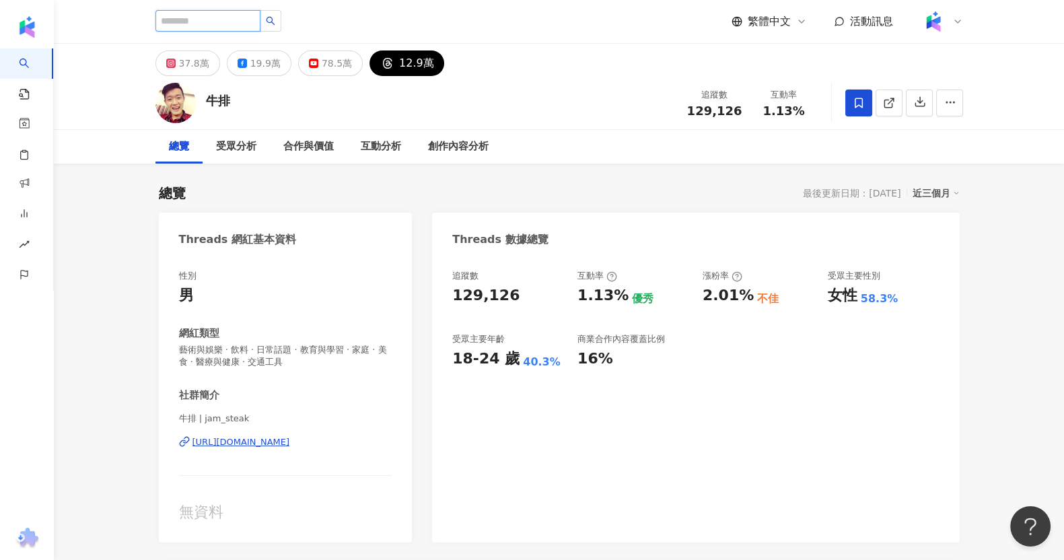
type input "**"
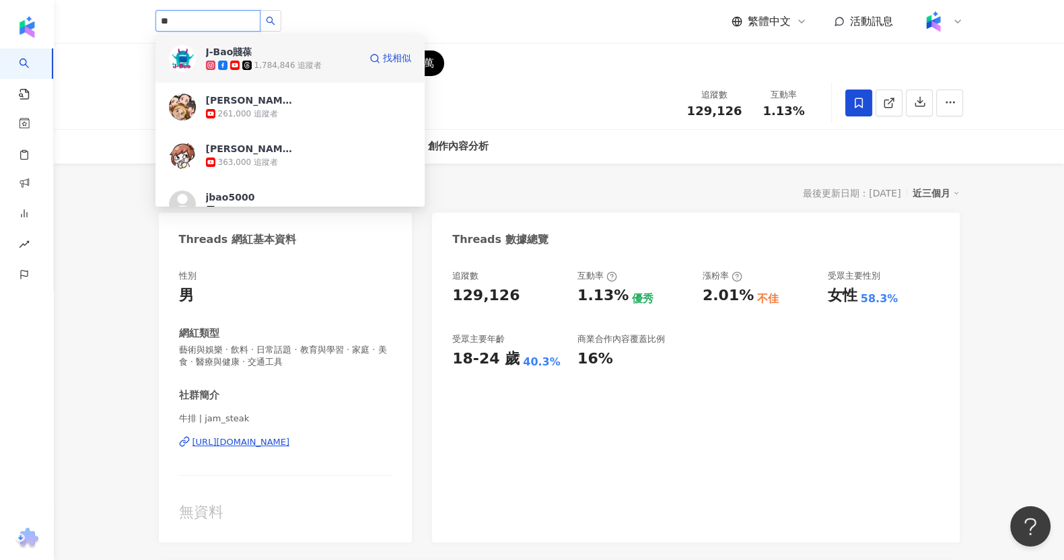
click at [297, 65] on div "1,784,846 追蹤者" at bounding box center [288, 65] width 68 height 11
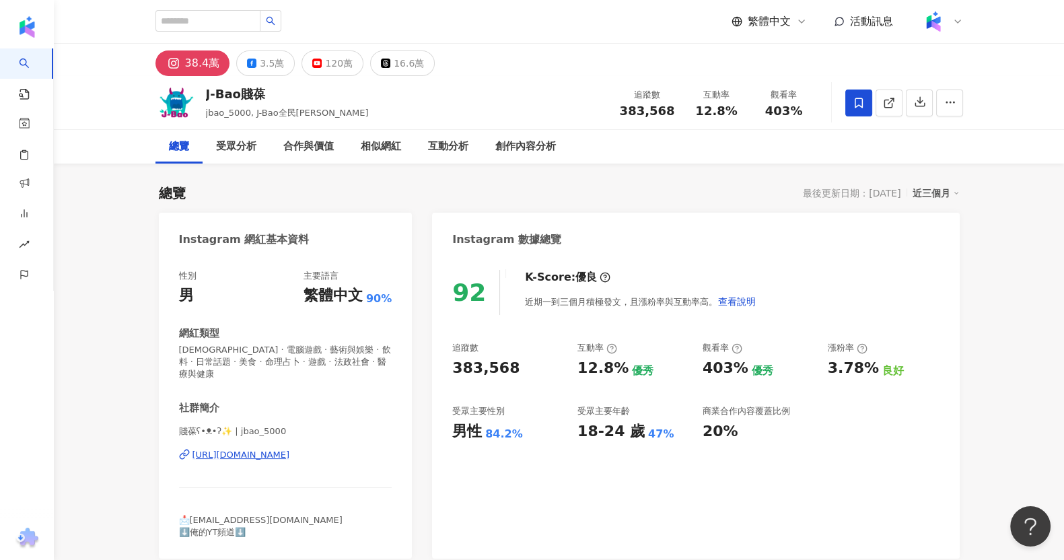
click at [643, 112] on span "383,568" at bounding box center [647, 111] width 55 height 14
drag, startPoint x: 623, startPoint y: 112, endPoint x: 682, endPoint y: 116, distance: 59.3
click at [682, 116] on div "追蹤數 383,568 互動率 12.8% 觀看率 403%" at bounding box center [715, 103] width 206 height 40
copy div "383,568 互動率"
click at [654, 104] on span "383,568" at bounding box center [647, 111] width 55 height 14
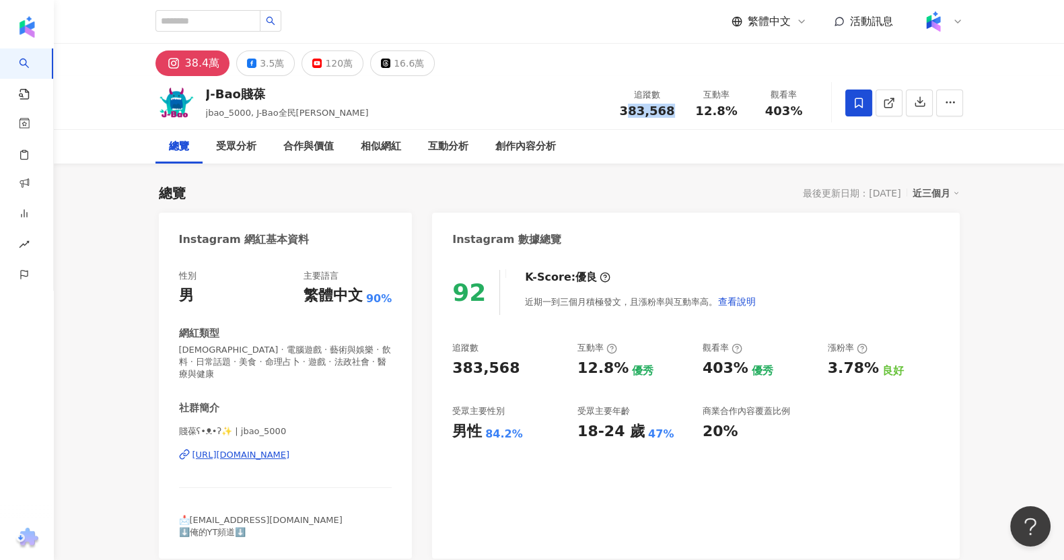
drag, startPoint x: 629, startPoint y: 108, endPoint x: 669, endPoint y: 115, distance: 40.3
click at [669, 115] on span "383,568" at bounding box center [647, 111] width 55 height 14
click at [628, 116] on span "383,568" at bounding box center [647, 111] width 55 height 14
drag, startPoint x: 628, startPoint y: 116, endPoint x: 671, endPoint y: 117, distance: 43.1
click at [671, 117] on span "383,568" at bounding box center [647, 111] width 55 height 14
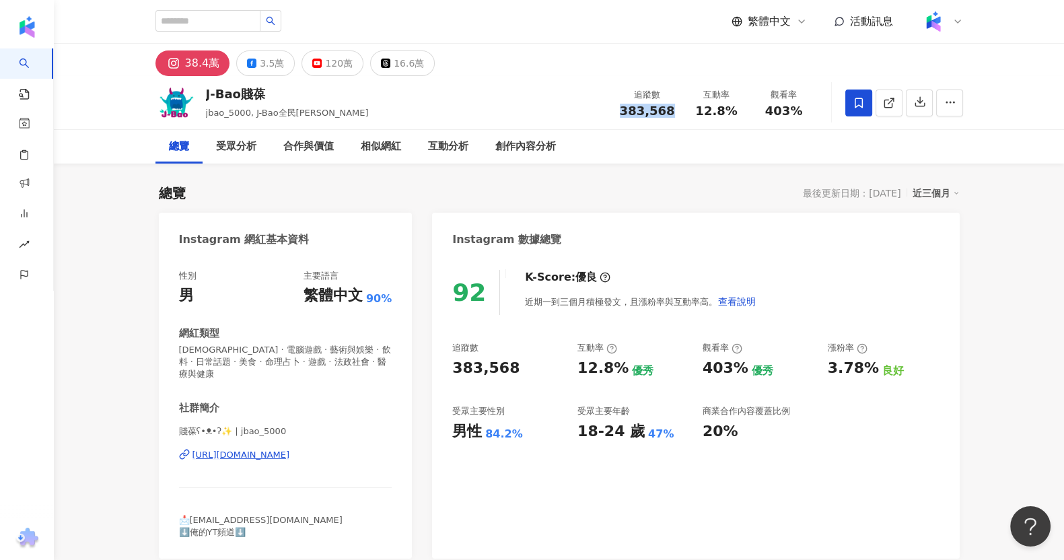
copy span "383,568"
drag, startPoint x: 698, startPoint y: 116, endPoint x: 732, endPoint y: 108, distance: 34.6
click at [732, 108] on span "12.8%" at bounding box center [716, 110] width 42 height 13
copy span "12.8%"
drag, startPoint x: 767, startPoint y: 116, endPoint x: 806, endPoint y: 111, distance: 39.3
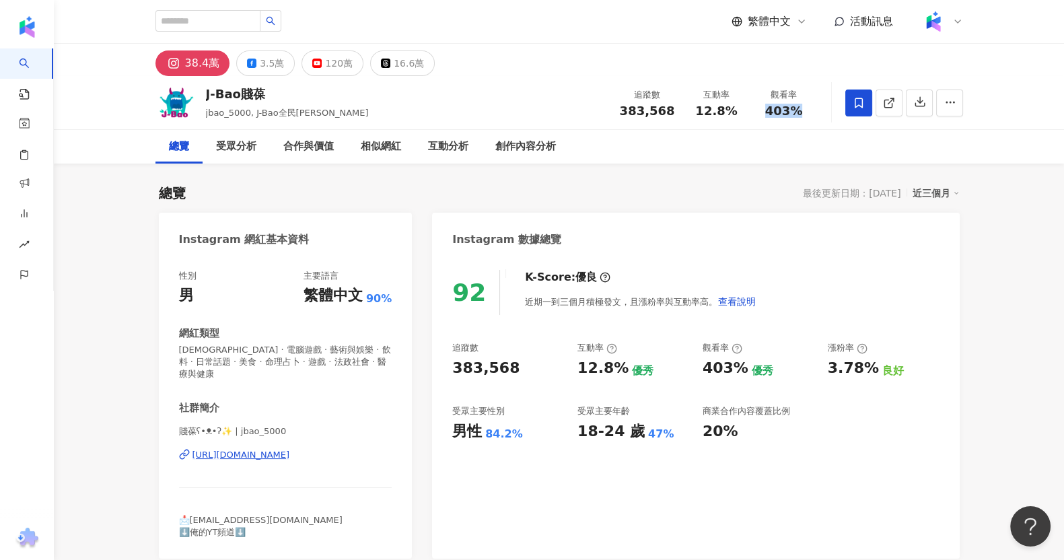
click at [806, 111] on div "403%" at bounding box center [783, 110] width 51 height 13
copy span "403%"
click at [400, 58] on div "16.6萬" at bounding box center [409, 63] width 30 height 19
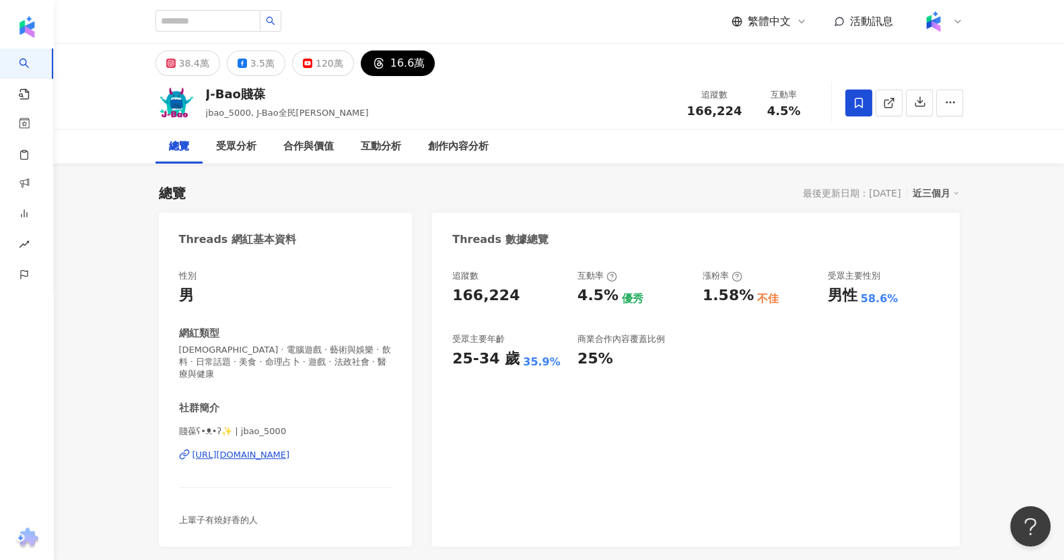
click at [701, 118] on span "166,224" at bounding box center [714, 111] width 55 height 14
drag, startPoint x: 690, startPoint y: 112, endPoint x: 745, endPoint y: 110, distance: 55.9
click at [745, 110] on div "追蹤數 166,224" at bounding box center [714, 102] width 71 height 29
copy span "166,224"
click at [256, 25] on input "search" at bounding box center [207, 21] width 105 height 22
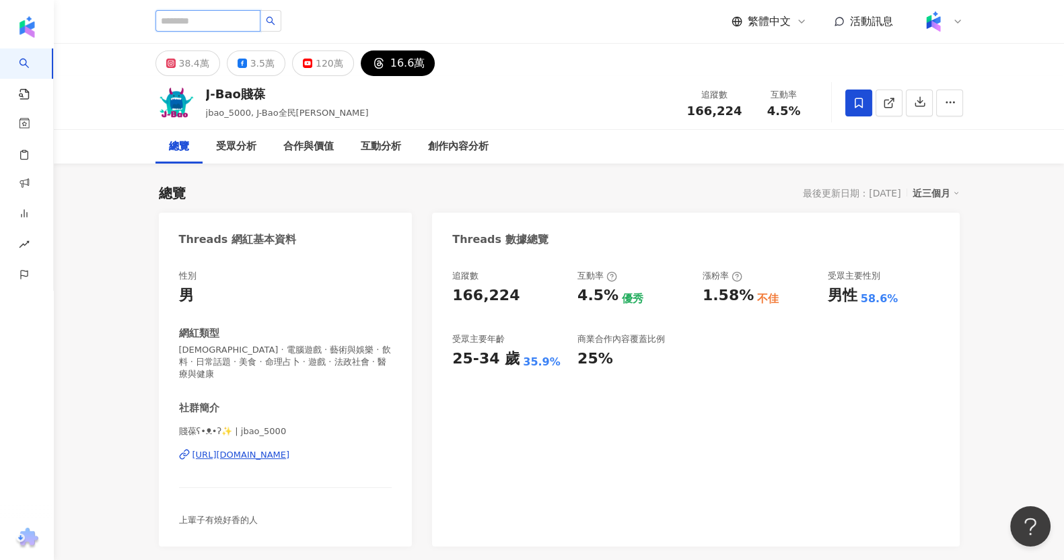
paste input "**********"
type input "**********"
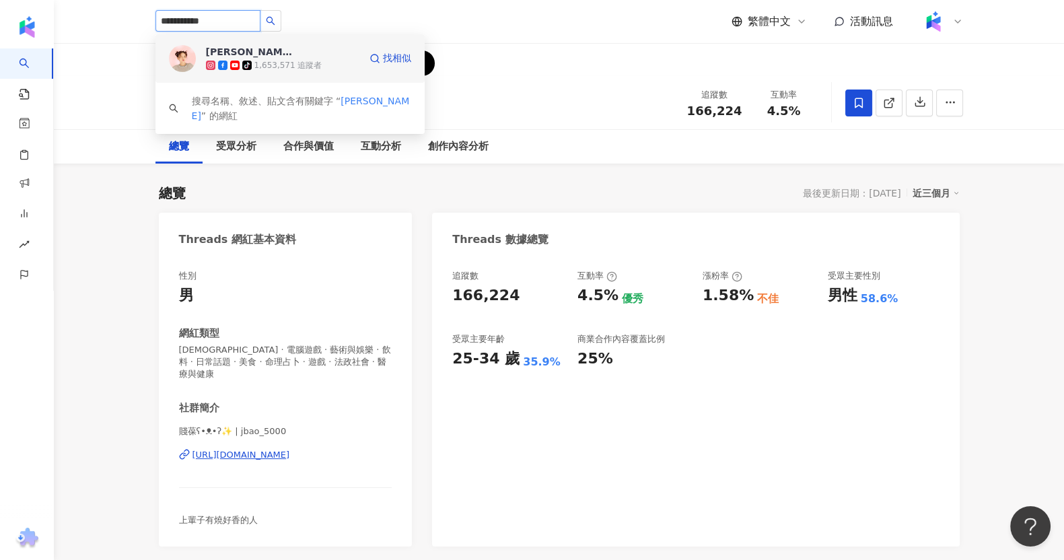
click at [281, 60] on div "1,653,571 追蹤者" at bounding box center [288, 65] width 68 height 11
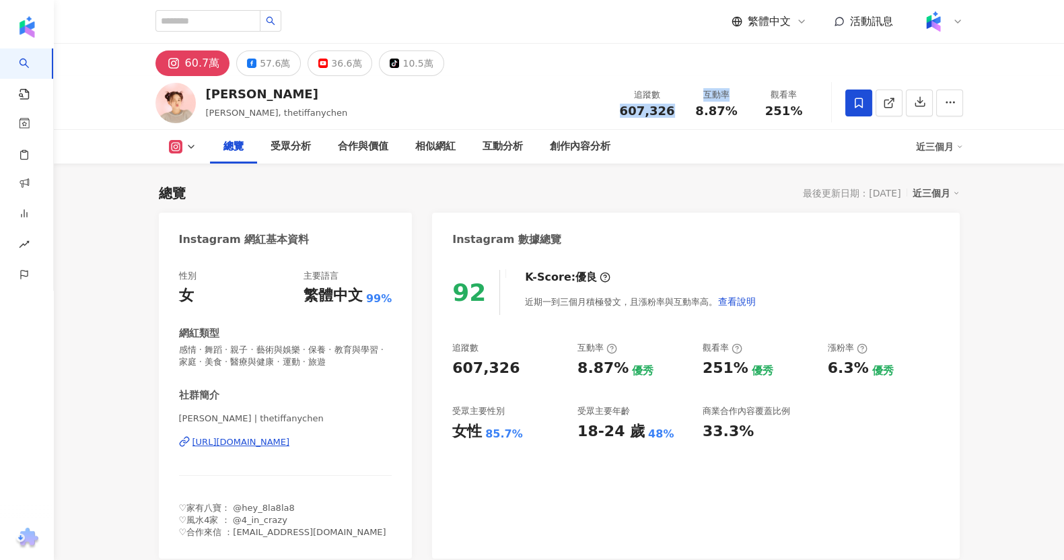
drag, startPoint x: 626, startPoint y: 114, endPoint x: 666, endPoint y: 116, distance: 39.7
click at [666, 116] on span "607,326" at bounding box center [647, 111] width 55 height 14
click at [667, 112] on span "607,326" at bounding box center [647, 111] width 55 height 14
drag, startPoint x: 649, startPoint y: 119, endPoint x: 672, endPoint y: 112, distance: 23.8
click at [632, 119] on div "追蹤數 607,326 互動率 8.87% 觀看率 251%" at bounding box center [715, 103] width 206 height 40
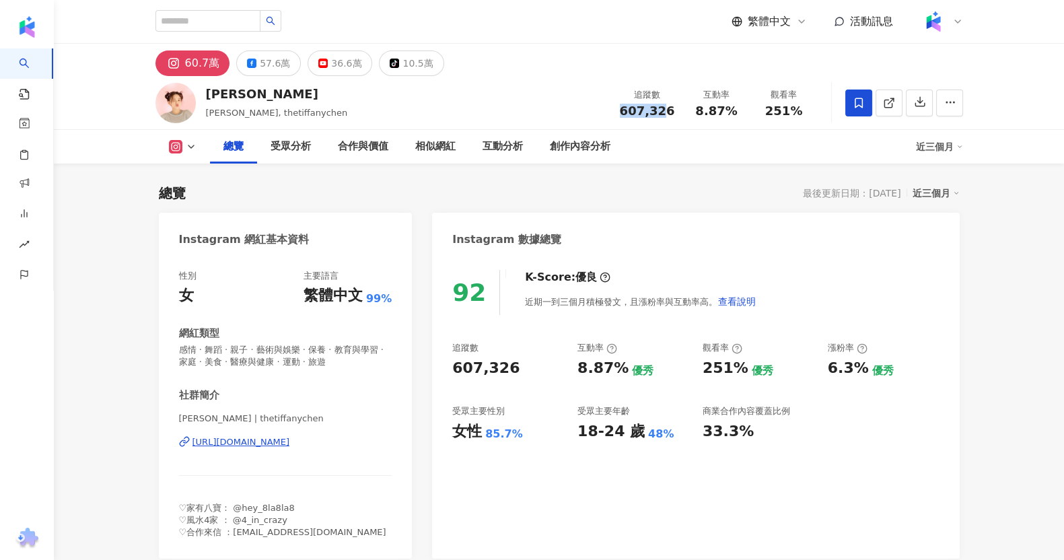
drag, startPoint x: 672, startPoint y: 112, endPoint x: 680, endPoint y: 113, distance: 8.1
click at [680, 113] on div "追蹤數 607,326" at bounding box center [647, 102] width 71 height 29
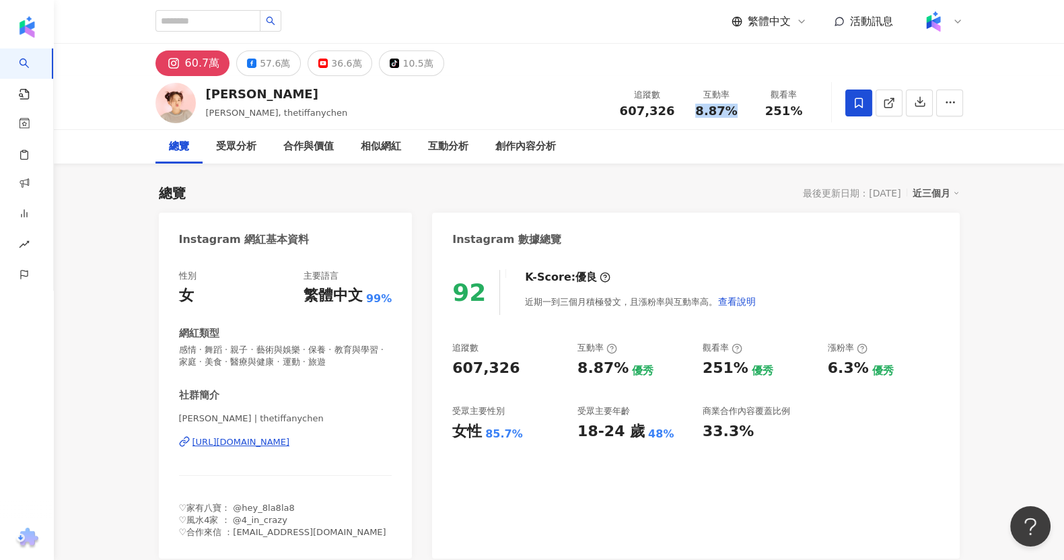
drag, startPoint x: 696, startPoint y: 115, endPoint x: 730, endPoint y: 113, distance: 33.7
click at [730, 113] on div "8.87%" at bounding box center [716, 110] width 51 height 13
copy span "8.87%"
drag, startPoint x: 778, startPoint y: 118, endPoint x: 805, endPoint y: 119, distance: 26.9
click at [805, 119] on div "追蹤數 607,326 互動率 8.87% 觀看率 251%" at bounding box center [715, 103] width 206 height 40
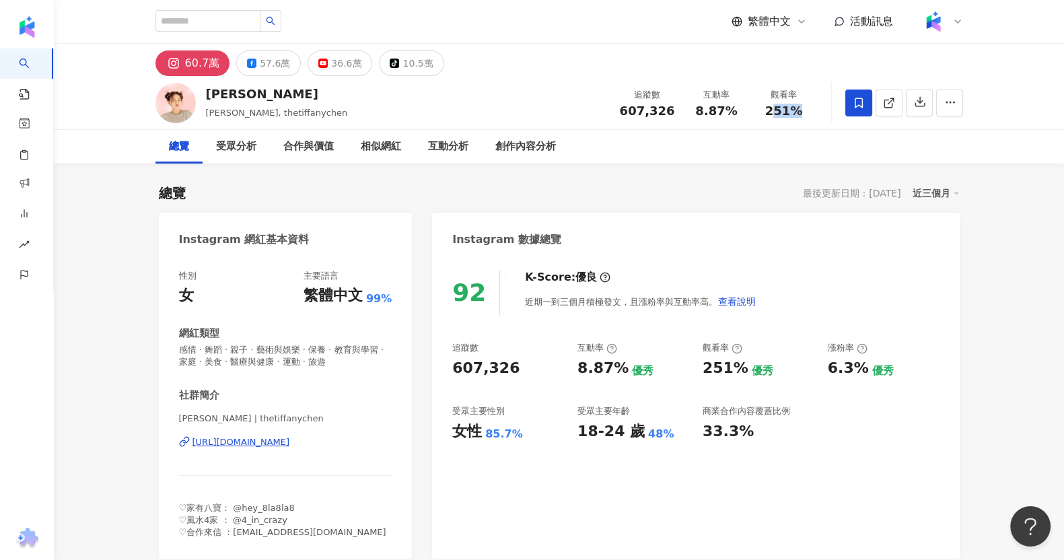
click at [774, 114] on span "251%" at bounding box center [784, 110] width 38 height 13
drag, startPoint x: 769, startPoint y: 116, endPoint x: 817, endPoint y: 116, distance: 48.4
click at [817, 116] on div "[PERSON_NAME]tiffany [PERSON_NAME], [PERSON_NAME], thetiffanychen 追蹤數 607,326 互…" at bounding box center [559, 102] width 861 height 53
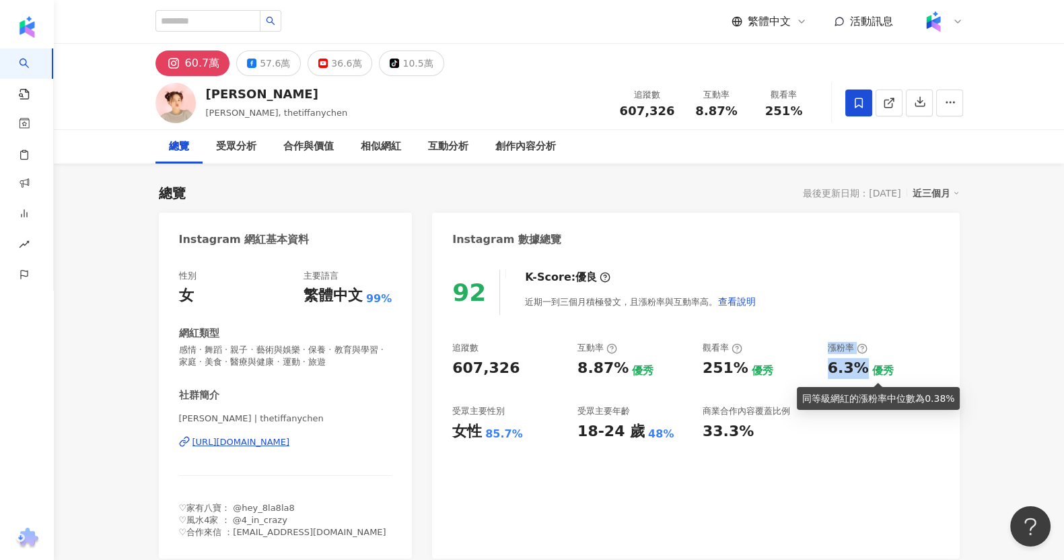
drag, startPoint x: 815, startPoint y: 360, endPoint x: 860, endPoint y: 373, distance: 46.9
click at [861, 373] on div "追蹤數 607,326 互動率 8.87% 優秀 觀看率 251% 優秀 漲粉率 6.3% 優秀 受眾主要性別 女性 85.7% 受眾主要年齡 18-24 歲…" at bounding box center [695, 392] width 486 height 100
click at [834, 371] on div "6.3%" at bounding box center [848, 368] width 41 height 21
drag, startPoint x: 827, startPoint y: 375, endPoint x: 862, endPoint y: 373, distance: 35.0
click at [862, 373] on div "6.3%" at bounding box center [848, 368] width 41 height 21
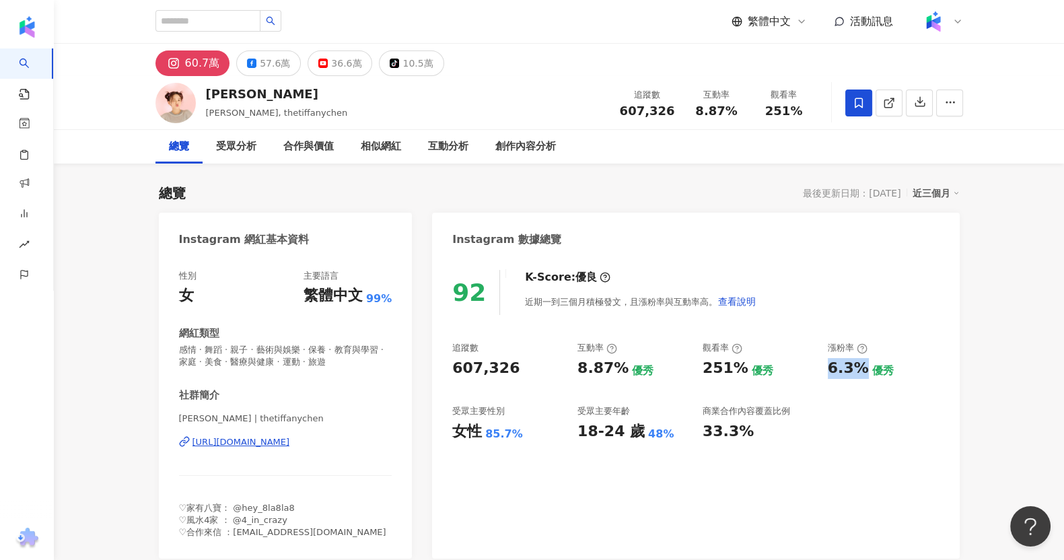
copy div "6.3%"
click at [429, 69] on button "tiktok-icon 10.5萬" at bounding box center [411, 63] width 65 height 26
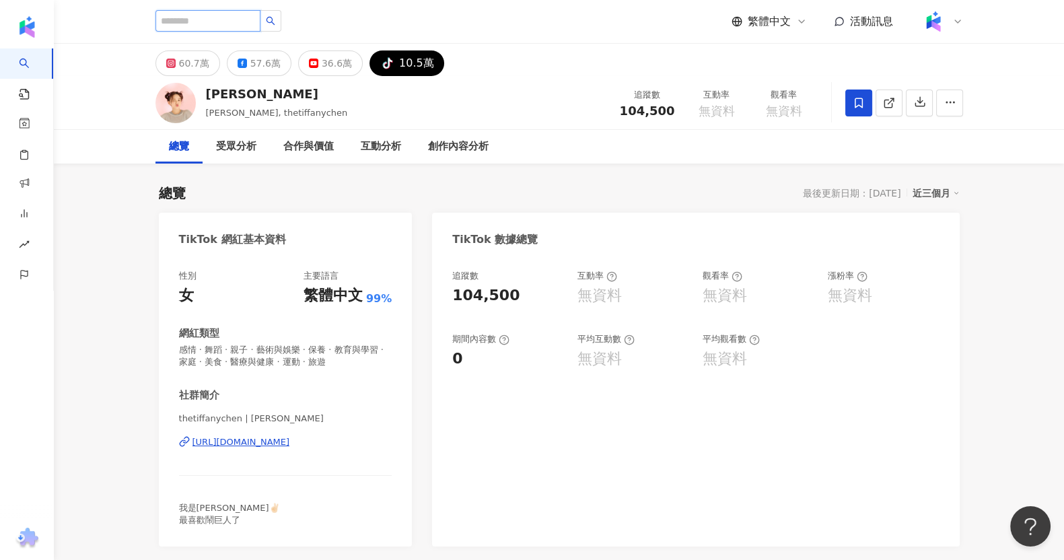
click at [219, 28] on input "search" at bounding box center [207, 21] width 105 height 22
paste input "**********"
type input "**********"
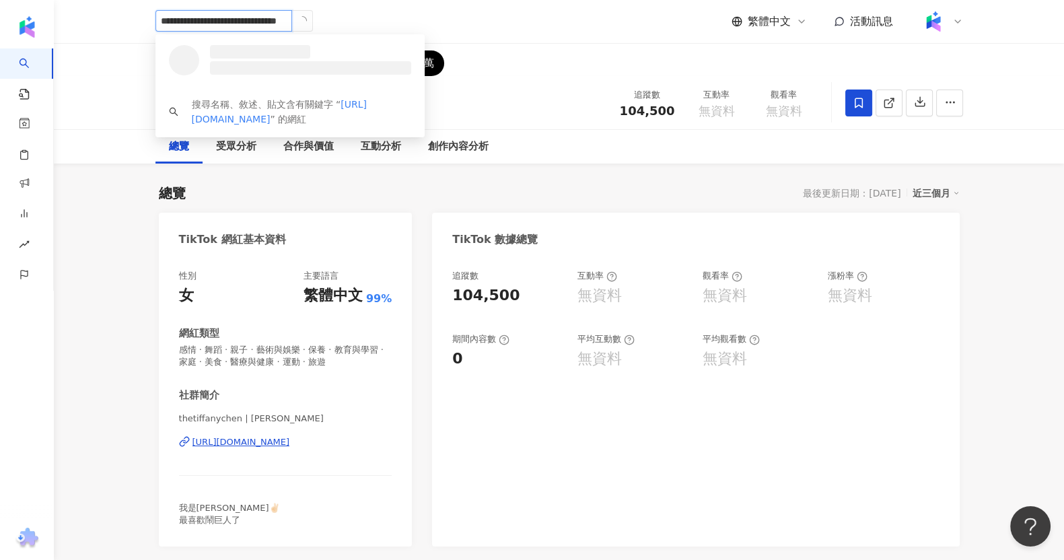
drag, startPoint x: 250, startPoint y: 20, endPoint x: 182, endPoint y: 32, distance: 69.7
click at [182, 32] on div "**********" at bounding box center [233, 21] width 157 height 23
click at [276, 36] on div "沈 269,581 追蹤者" at bounding box center [289, 58] width 269 height 48
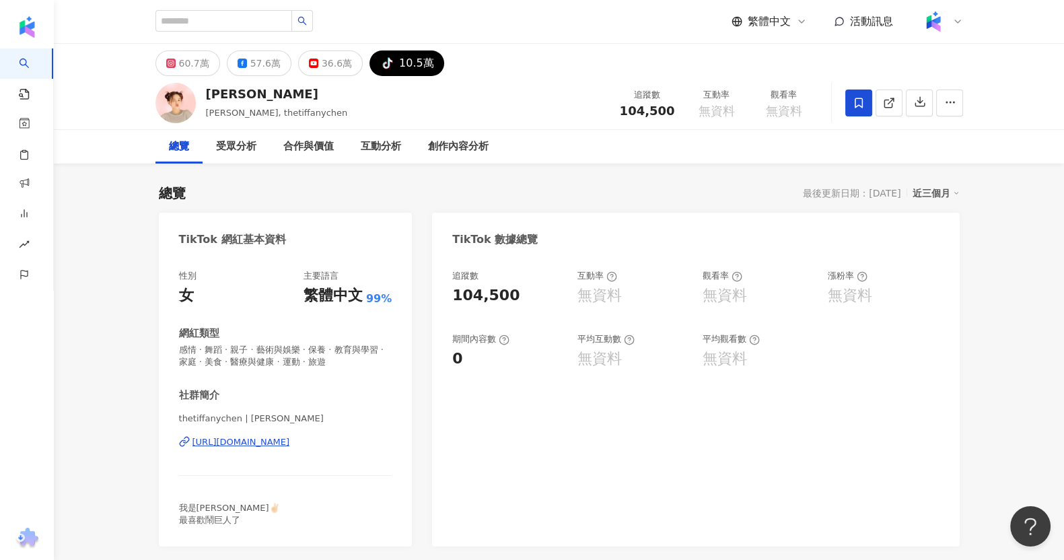
click at [256, 32] on div at bounding box center [233, 21] width 157 height 23
click at [267, 22] on input "search" at bounding box center [223, 21] width 137 height 22
paste input "**********"
type input "**********"
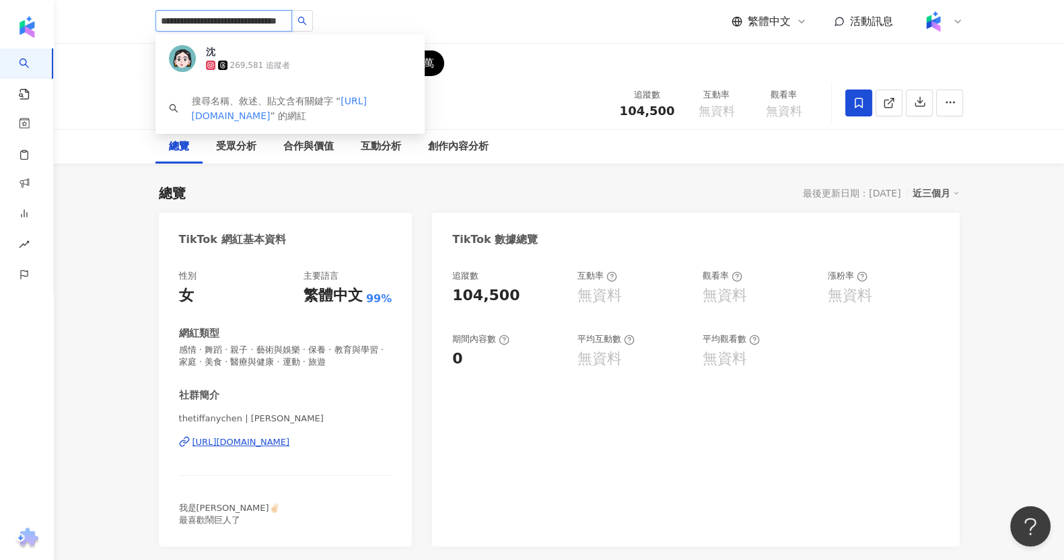
drag, startPoint x: 247, startPoint y: 22, endPoint x: 141, endPoint y: 24, distance: 105.7
click at [141, 24] on div "**********" at bounding box center [559, 21] width 861 height 43
click at [267, 52] on span "沈" at bounding box center [249, 51] width 87 height 13
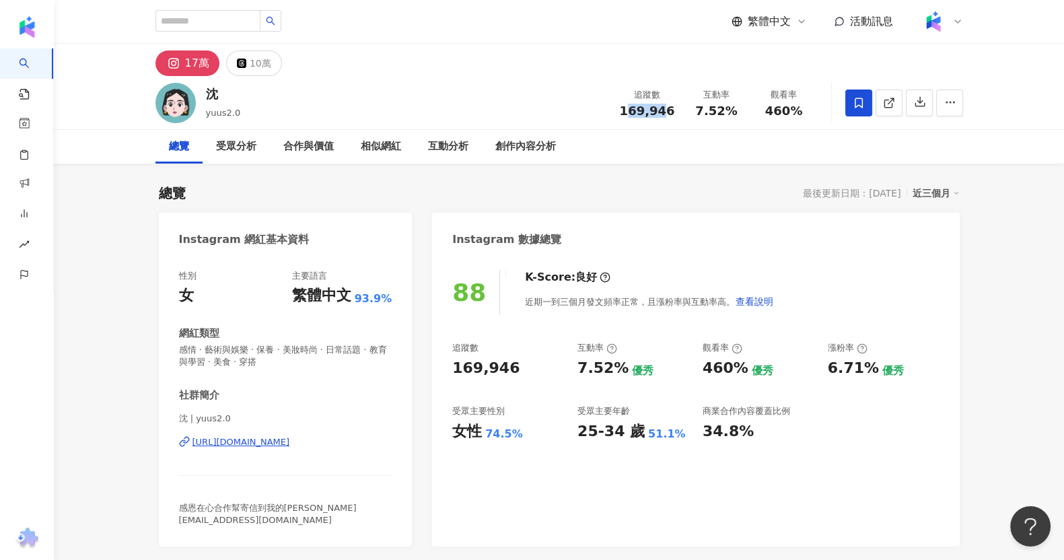
drag, startPoint x: 632, startPoint y: 116, endPoint x: 663, endPoint y: 114, distance: 31.0
click at [663, 114] on span "169,946" at bounding box center [647, 111] width 55 height 14
click at [626, 114] on span "169,946" at bounding box center [647, 111] width 55 height 14
drag, startPoint x: 626, startPoint y: 114, endPoint x: 665, endPoint y: 114, distance: 38.3
click at [665, 114] on span "169,946" at bounding box center [647, 111] width 55 height 14
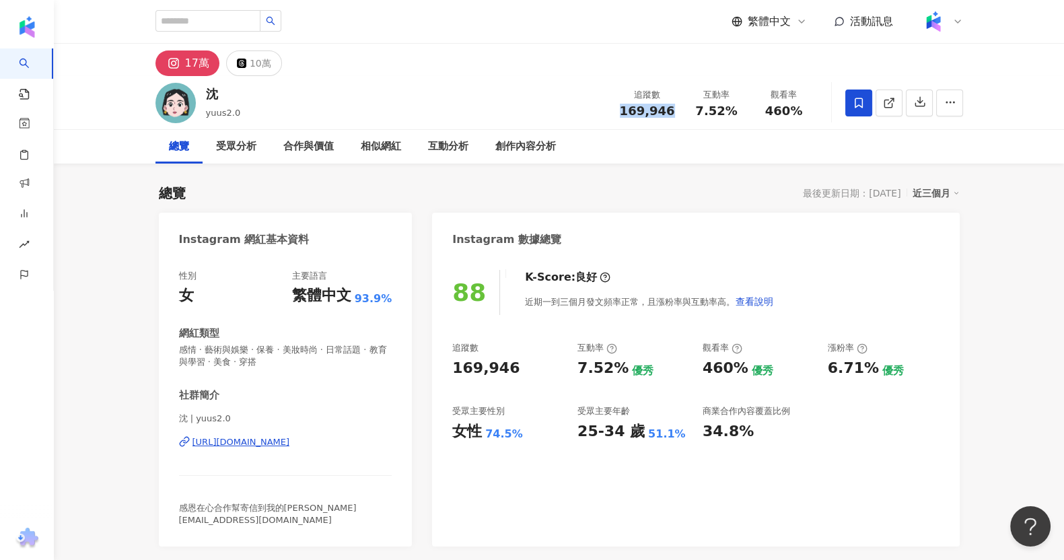
copy span "169,946"
click at [711, 126] on div "沈 yuus2.0 追蹤數 169,946 互動率 7.52% 觀看率 460%" at bounding box center [559, 102] width 861 height 53
click at [708, 114] on span "7.52%" at bounding box center [716, 110] width 42 height 13
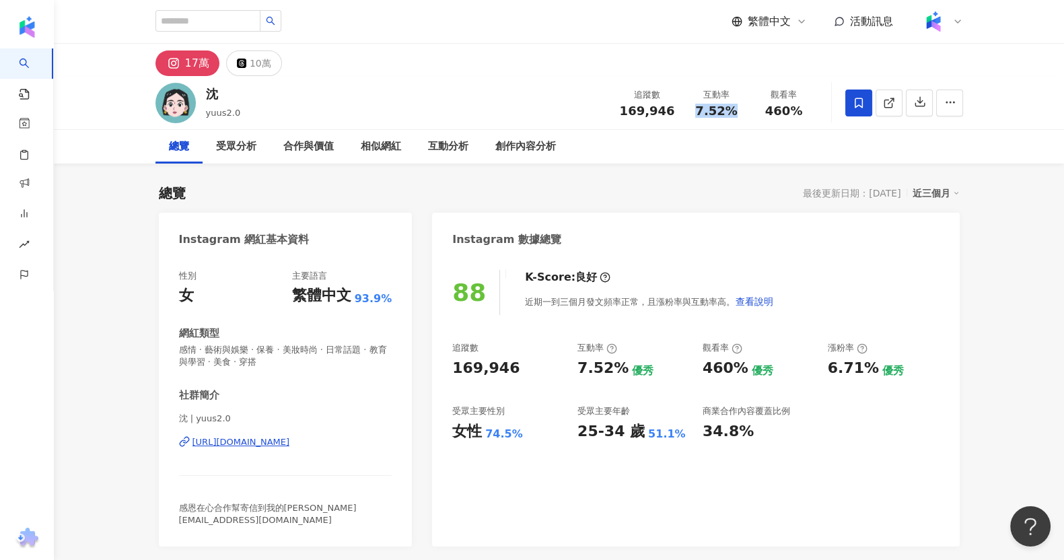
copy span "7.52%"
drag, startPoint x: 797, startPoint y: 139, endPoint x: 793, endPoint y: 129, distance: 11.7
click at [797, 139] on div "總覽 受眾分析 合作與價值 相似網紅 互動分析 創作內容分析" at bounding box center [558, 147] width 807 height 34
drag, startPoint x: 760, startPoint y: 114, endPoint x: 811, endPoint y: 114, distance: 51.8
click at [811, 114] on div "觀看率 460%" at bounding box center [783, 102] width 67 height 29
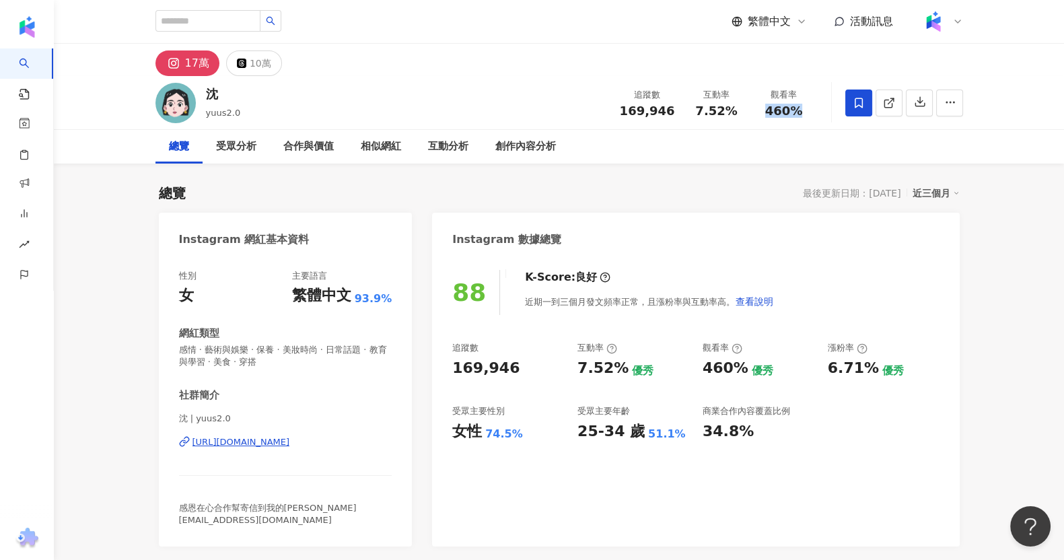
copy span "460%"
drag, startPoint x: 822, startPoint y: 373, endPoint x: 871, endPoint y: 375, distance: 49.2
click at [871, 375] on div "追蹤數 169,946 互動率 7.52% 優秀 觀看率 460% 優秀 漲粉率 6.71% 優秀 受眾主要性別 女性 74.5% 受眾主要年齡 25-34 …" at bounding box center [695, 392] width 486 height 100
copy div "6.71%"
click at [281, 52] on div "17萬 10萬" at bounding box center [559, 60] width 861 height 32
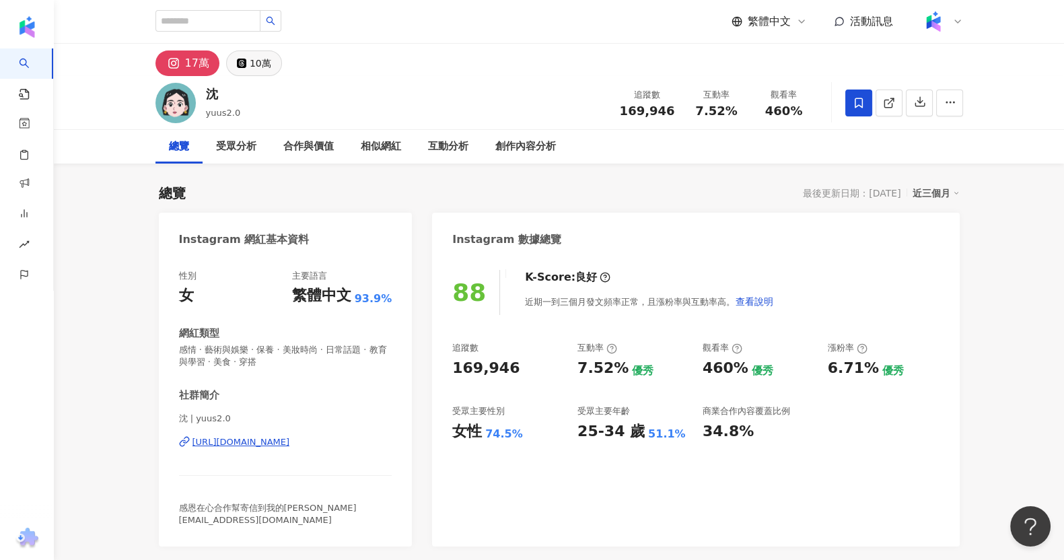
click at [266, 63] on div "10萬" at bounding box center [261, 63] width 22 height 19
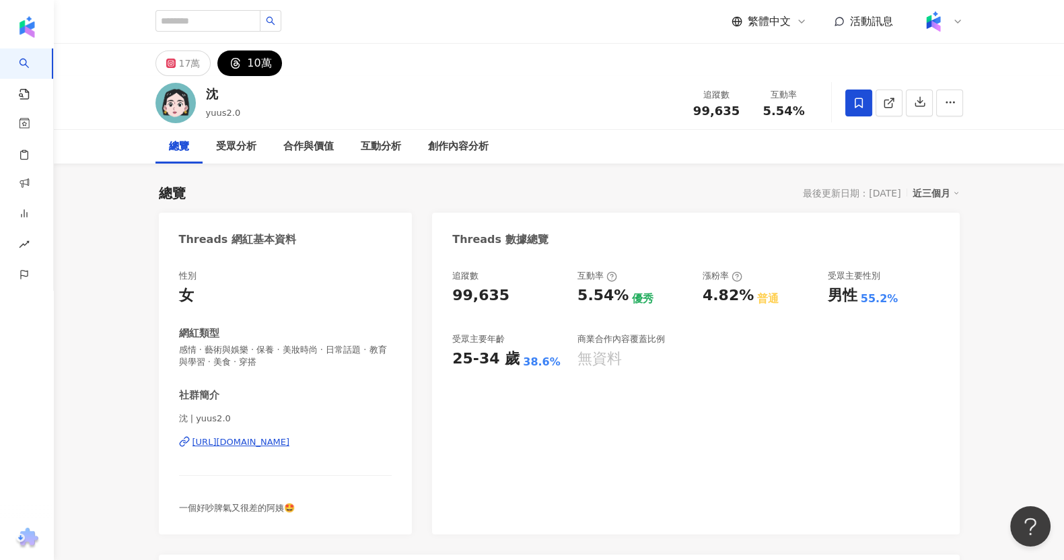
click at [717, 118] on div "追蹤數 99,635 互動率 5.54%" at bounding box center [750, 103] width 135 height 40
click at [717, 109] on span "99,635" at bounding box center [716, 111] width 46 height 14
click at [246, 35] on div "繁體中文 活動訊息" at bounding box center [558, 21] width 807 height 43
click at [251, 25] on input "search" at bounding box center [207, 21] width 105 height 22
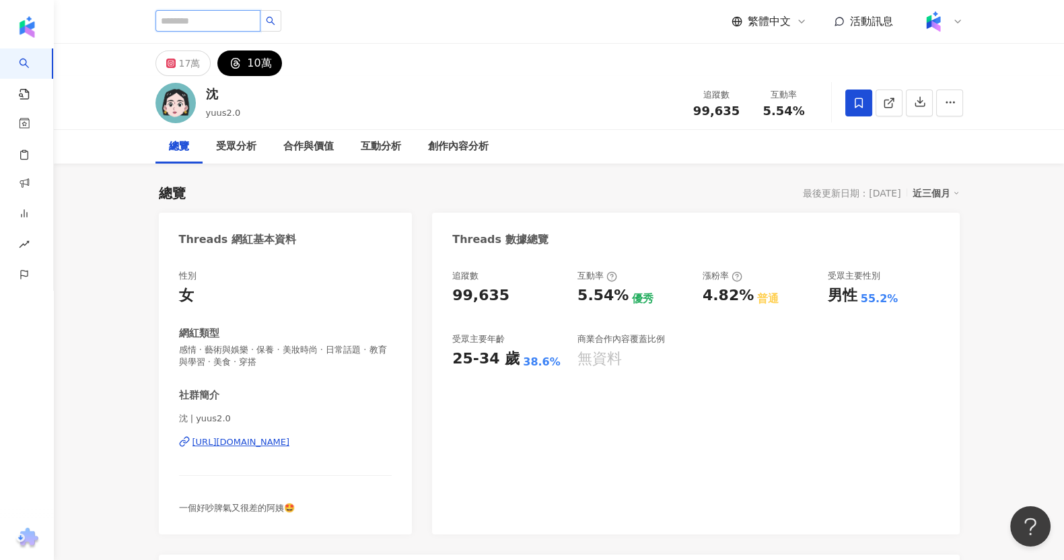
paste input "********"
type input "********"
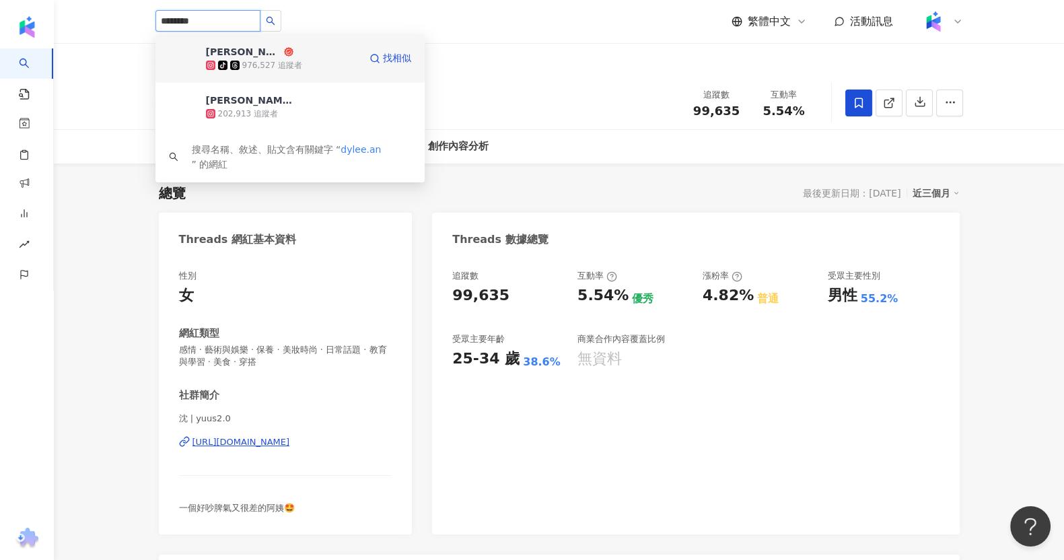
click at [303, 52] on div "滌綸木子李 tiktok-icon 976,527 追蹤者" at bounding box center [282, 58] width 153 height 27
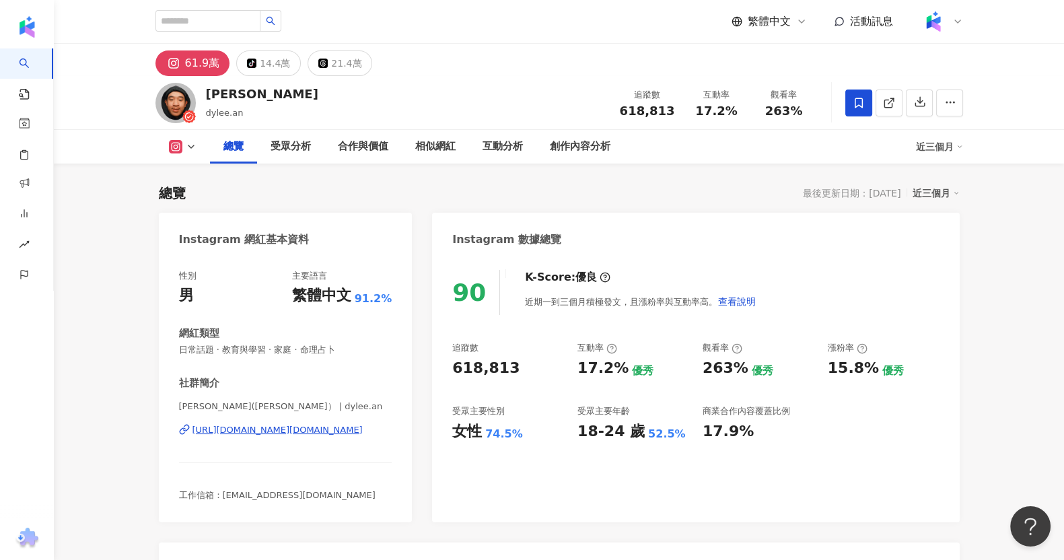
click at [691, 114] on div "17.2%" at bounding box center [716, 110] width 51 height 13
click at [628, 115] on span "618,813" at bounding box center [647, 111] width 55 height 14
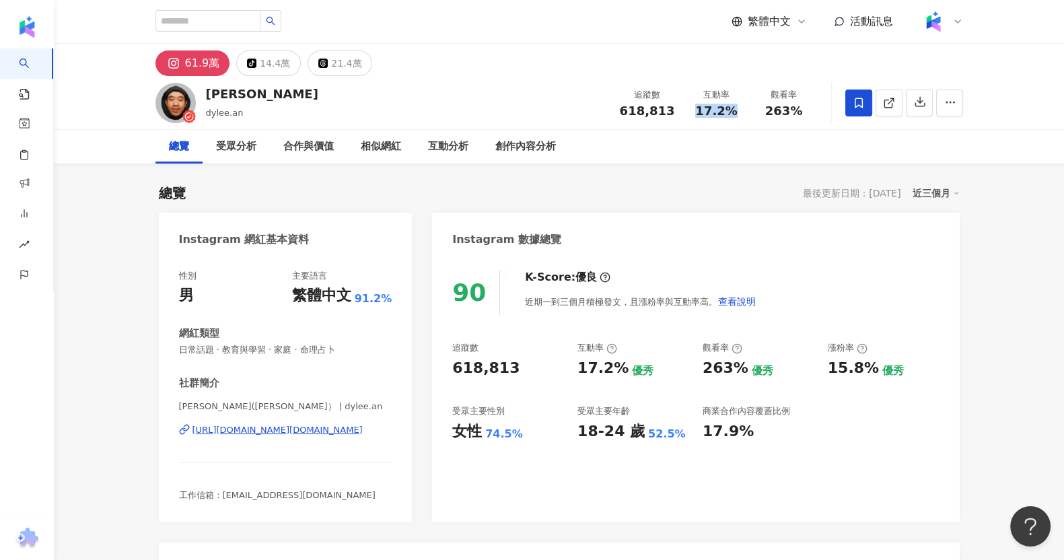
drag, startPoint x: 696, startPoint y: 115, endPoint x: 740, endPoint y: 113, distance: 43.8
click at [740, 113] on div "17.2%" at bounding box center [716, 110] width 51 height 13
copy span "17.2%"
drag, startPoint x: 764, startPoint y: 111, endPoint x: 803, endPoint y: 112, distance: 39.0
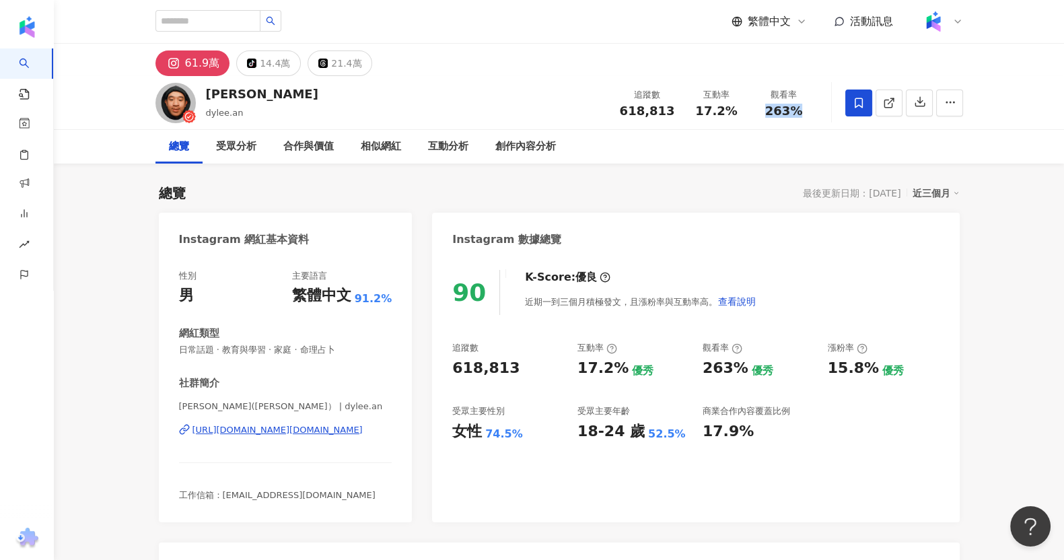
click at [803, 112] on div "263%" at bounding box center [783, 110] width 51 height 13
copy span "263%"
drag, startPoint x: 702, startPoint y: 371, endPoint x: 739, endPoint y: 372, distance: 37.0
click at [738, 372] on div "追蹤數 618,813 互動率 17.2% 優秀 觀看率 263% 優秀 漲粉率 15.8% 優秀 受眾主要性別 女性 74.5% 受眾主要年齡 18-24 …" at bounding box center [695, 392] width 486 height 100
drag, startPoint x: 825, startPoint y: 375, endPoint x: 871, endPoint y: 375, distance: 45.7
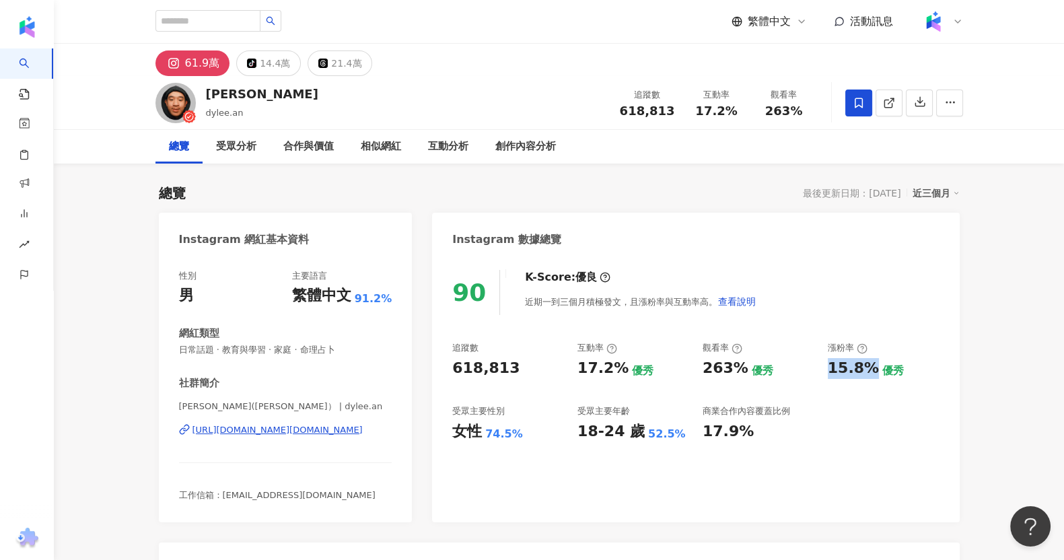
click at [871, 375] on div "追蹤數 618,813 互動率 17.2% 優秀 觀看率 263% 優秀 漲粉率 15.8% 優秀 受眾主要性別 女性 74.5% 受眾主要年齡 18-24 …" at bounding box center [695, 392] width 486 height 100
copy div "15.8%"
click at [323, 63] on button "21.4萬" at bounding box center [339, 63] width 65 height 26
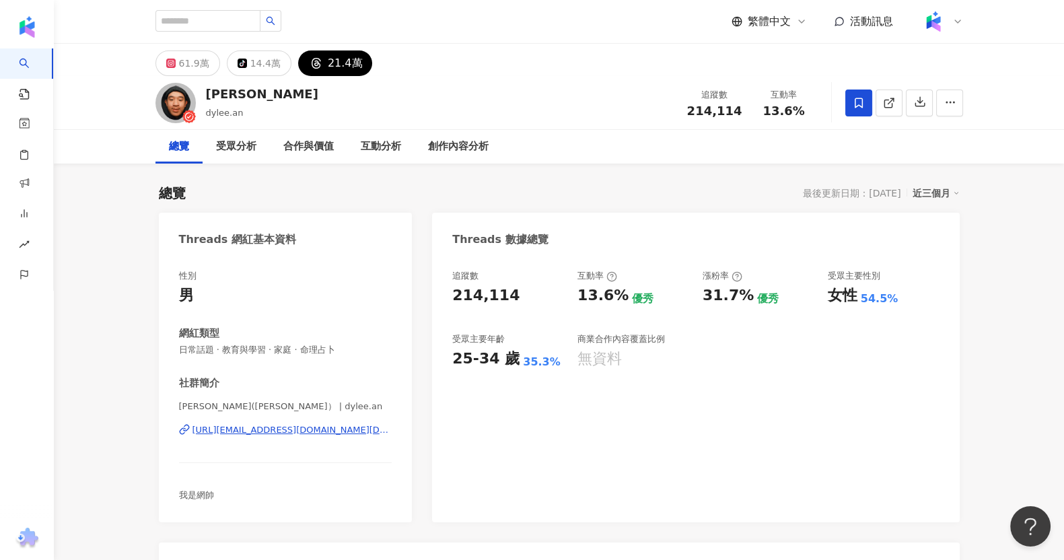
click at [703, 116] on span "214,114" at bounding box center [714, 111] width 55 height 14
copy span "214,114"
click at [233, 27] on input "search" at bounding box center [207, 21] width 105 height 22
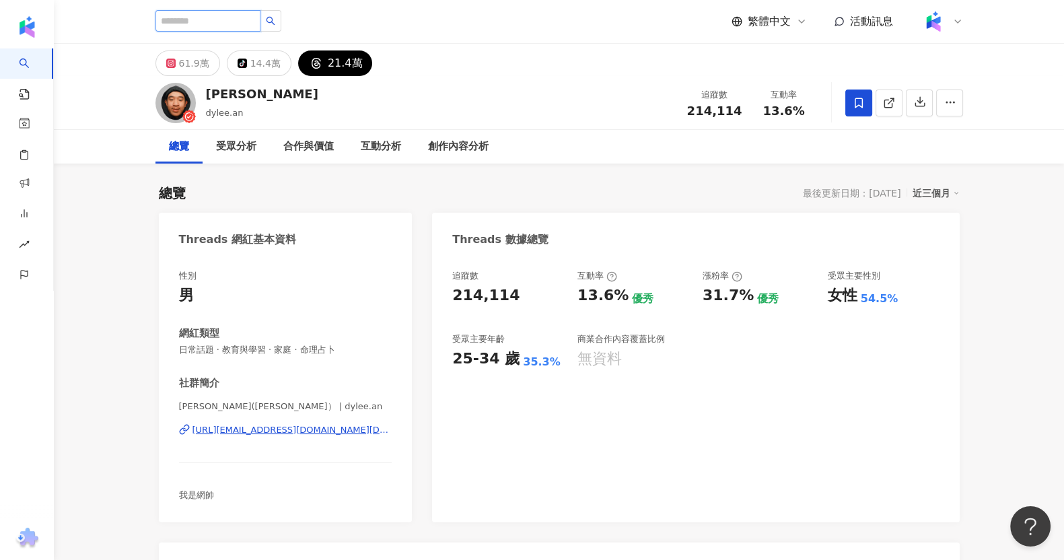
paste input "*******"
type input "*******"
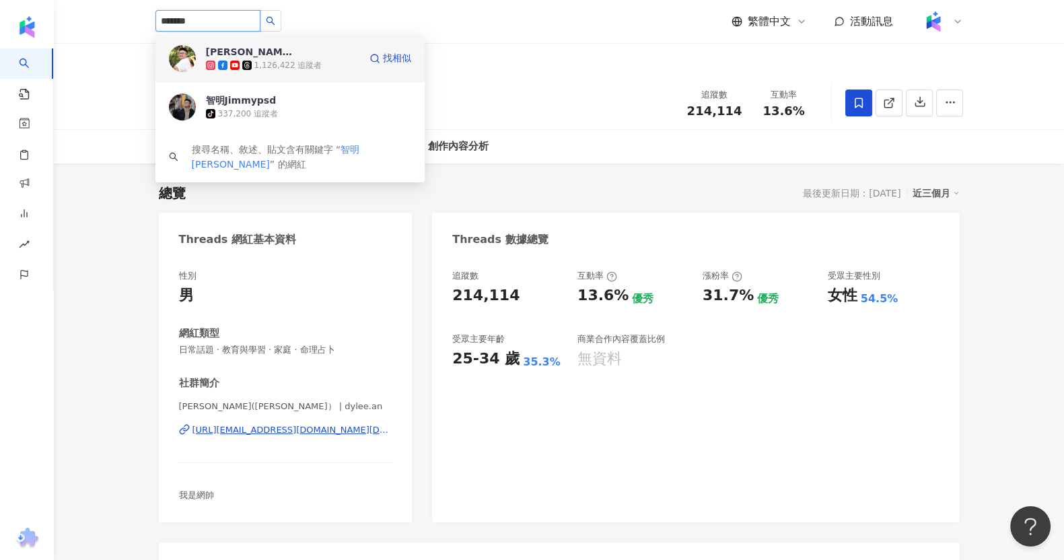
click at [308, 67] on div "1,126,422 追蹤者" at bounding box center [288, 65] width 68 height 11
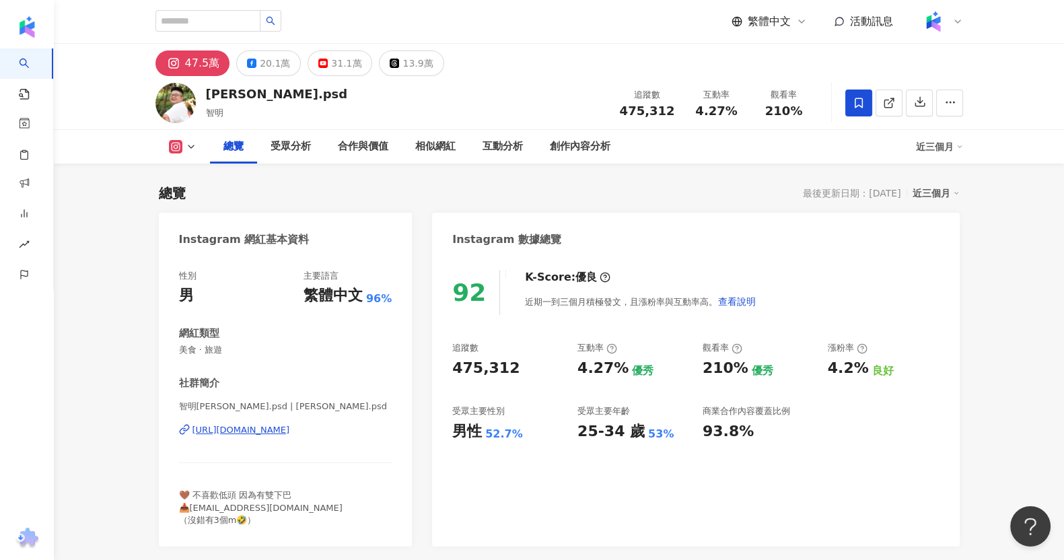
click at [673, 113] on div "475,312" at bounding box center [647, 110] width 55 height 13
click at [649, 113] on span "475,312" at bounding box center [647, 111] width 55 height 14
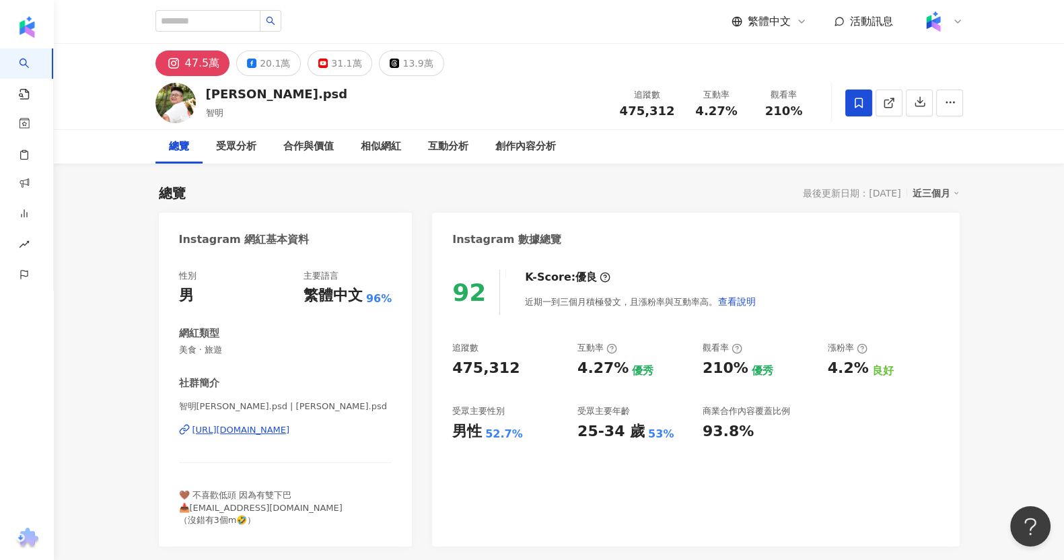
click at [647, 112] on span "475,312" at bounding box center [647, 111] width 55 height 14
copy span "475,312"
drag, startPoint x: 622, startPoint y: 110, endPoint x: 671, endPoint y: 107, distance: 48.5
click at [671, 107] on div "475,312" at bounding box center [647, 110] width 55 height 13
drag, startPoint x: 696, startPoint y: 111, endPoint x: 734, endPoint y: 112, distance: 38.4
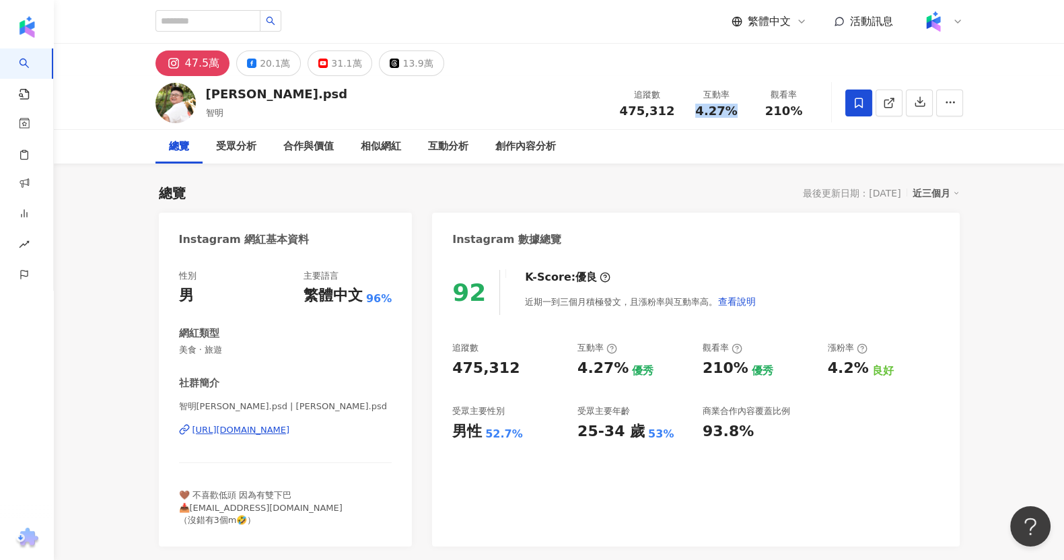
click at [734, 112] on div "4.27%" at bounding box center [716, 110] width 51 height 13
copy span "4.27%"
drag, startPoint x: 766, startPoint y: 117, endPoint x: 813, endPoint y: 108, distance: 47.2
click at [813, 108] on div "觀看率 210%" at bounding box center [783, 102] width 67 height 29
copy span "210%"
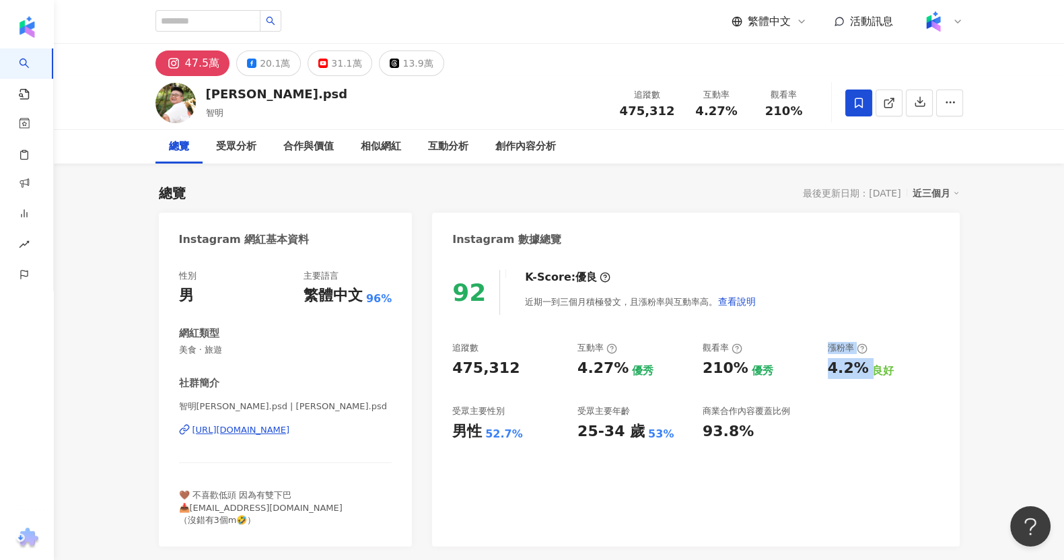
drag, startPoint x: 819, startPoint y: 368, endPoint x: 867, endPoint y: 363, distance: 47.3
click at [867, 363] on div "追蹤數 475,312 互動率 4.27% 優秀 觀看率 210% 優秀 漲粉率 4.2% 良好 受眾主要性別 男性 52.7% 受眾主要年齡 25-34 歲…" at bounding box center [695, 392] width 486 height 100
click at [863, 367] on div "4.2%" at bounding box center [848, 368] width 41 height 21
drag, startPoint x: 861, startPoint y: 367, endPoint x: 821, endPoint y: 379, distance: 42.1
click at [821, 379] on div "追蹤數 475,312 互動率 4.27% 優秀 觀看率 210% 優秀 漲粉率 4.2% 良好 受眾主要性別 男性 52.7% 受眾主要年齡 25-34 歲…" at bounding box center [695, 392] width 486 height 100
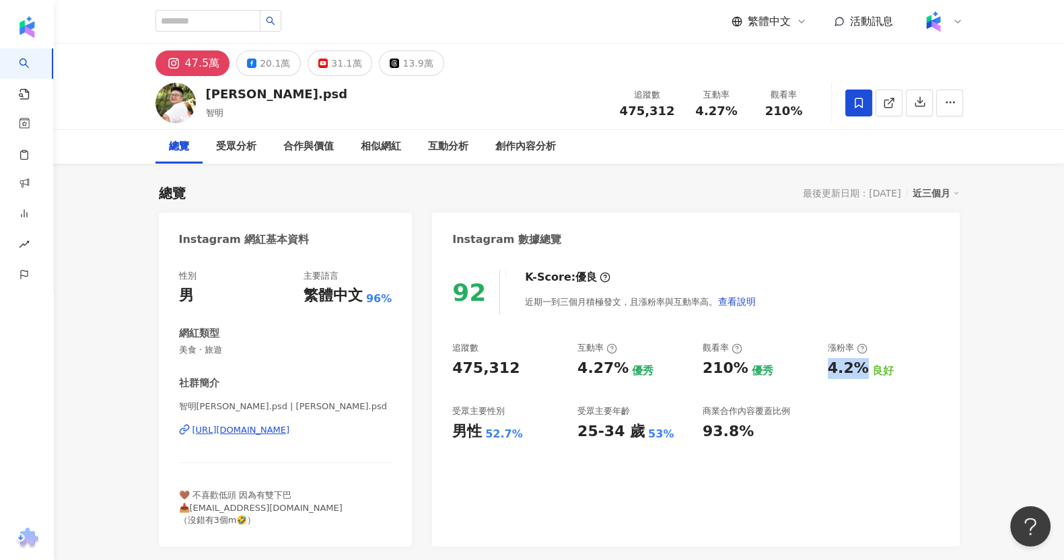
copy div "4.2%"
click at [405, 52] on div "47.5萬 20.1萬 31.1萬 13.9萬" at bounding box center [559, 60] width 861 height 32
click at [405, 52] on button "13.9萬" at bounding box center [411, 63] width 65 height 26
click at [390, 63] on button "13.9萬" at bounding box center [411, 63] width 65 height 26
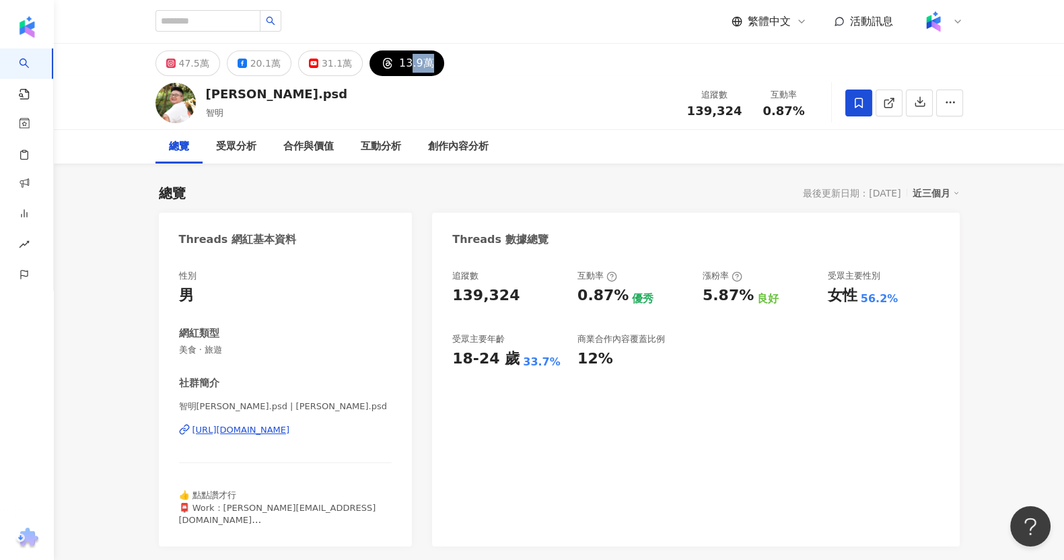
click at [714, 116] on span "139,324" at bounding box center [714, 111] width 55 height 14
drag, startPoint x: 690, startPoint y: 119, endPoint x: 727, endPoint y: 119, distance: 37.7
click at [727, 119] on div "追蹤數 139,324 互動率 0.87%" at bounding box center [748, 103] width 139 height 40
copy span "139,324"
click at [248, 22] on input "search" at bounding box center [207, 21] width 105 height 22
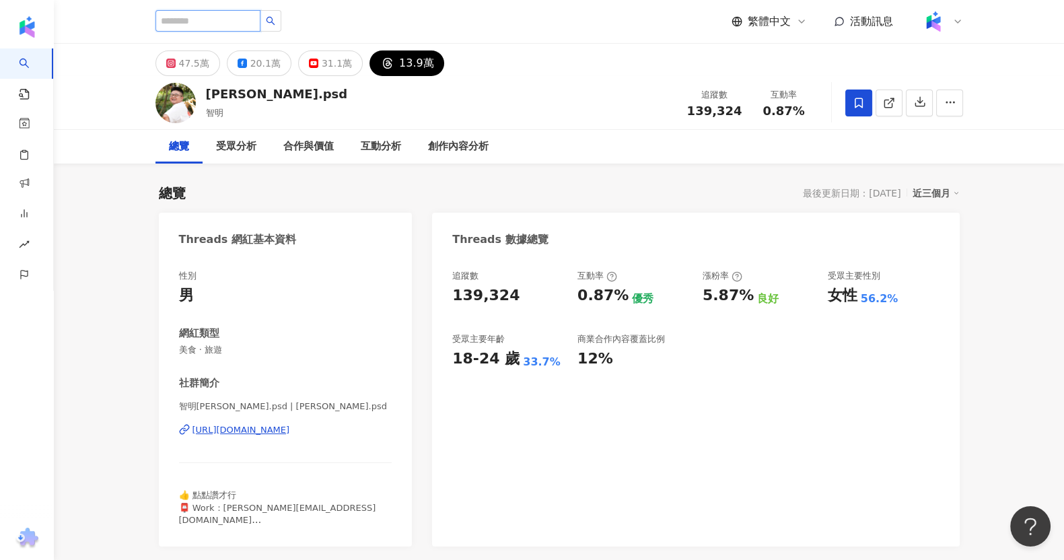
paste input "****"
type input "****"
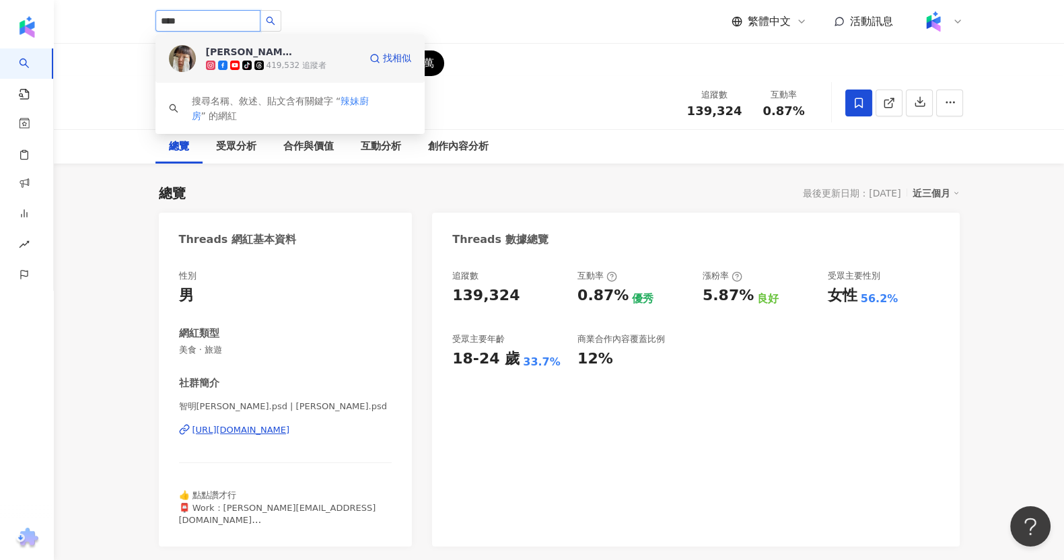
click at [264, 61] on span at bounding box center [260, 65] width 12 height 9
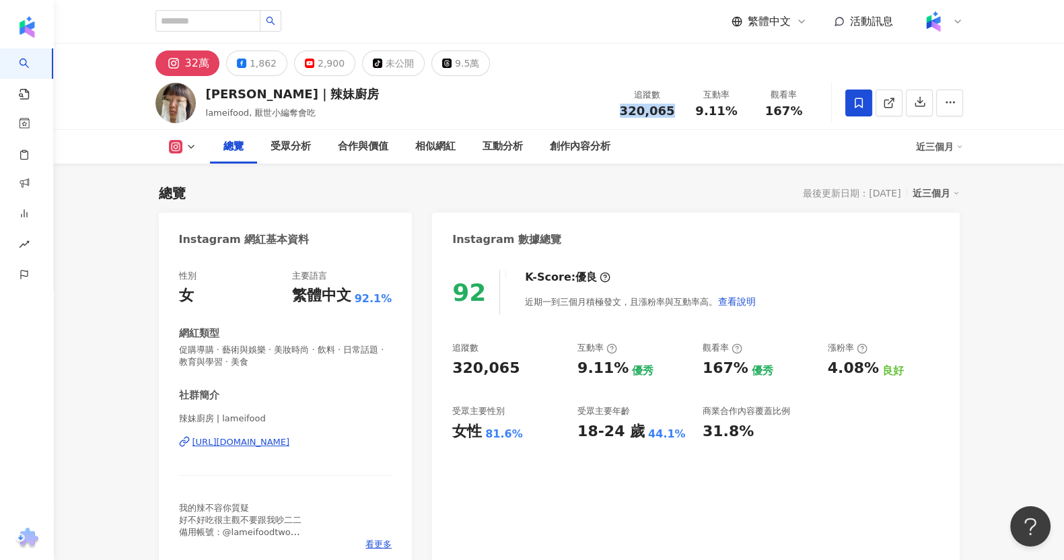
drag, startPoint x: 657, startPoint y: 112, endPoint x: 668, endPoint y: 114, distance: 11.7
click at [671, 112] on span "320,065" at bounding box center [647, 111] width 55 height 14
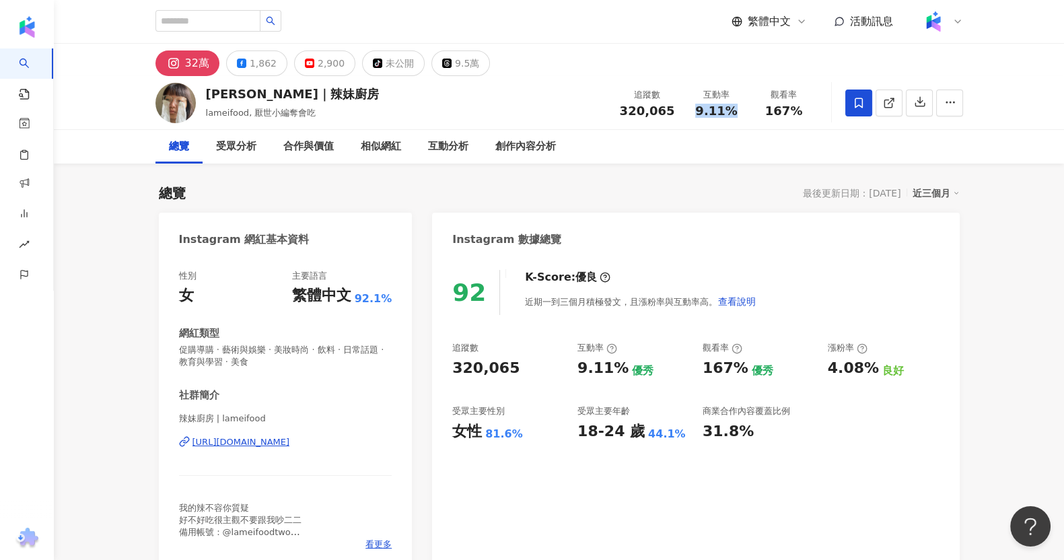
drag, startPoint x: 701, startPoint y: 116, endPoint x: 732, endPoint y: 114, distance: 31.0
click at [732, 114] on span "9.11%" at bounding box center [716, 110] width 42 height 13
copy span "9.11%"
click at [737, 143] on div "總覽 受眾分析 合作與價值 相似網紅 互動分析 創作內容分析" at bounding box center [558, 147] width 807 height 34
click at [769, 116] on span "167%" at bounding box center [784, 110] width 38 height 13
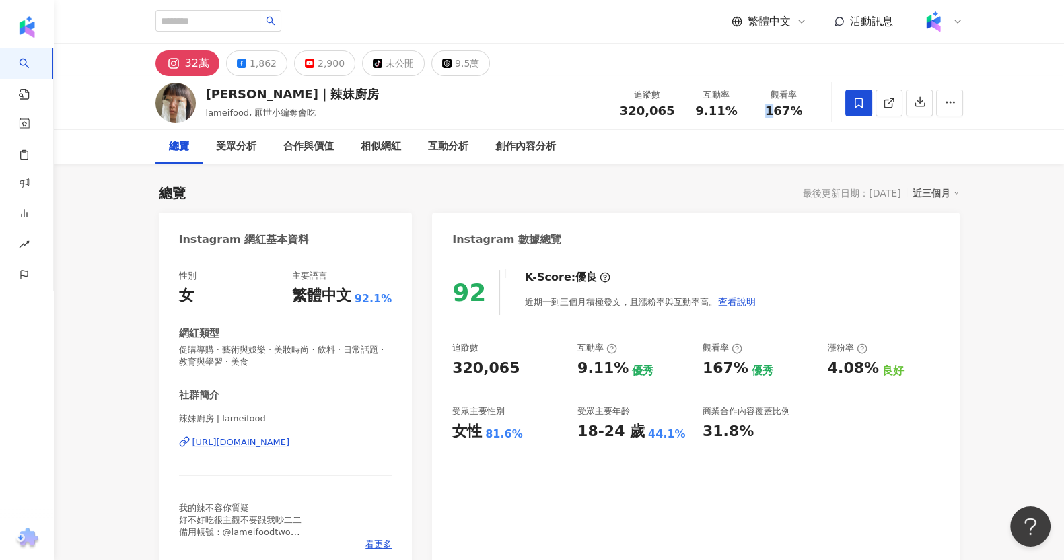
click at [768, 115] on span "167%" at bounding box center [784, 110] width 38 height 13
click at [767, 112] on span "167%" at bounding box center [784, 110] width 38 height 13
drag, startPoint x: 767, startPoint y: 112, endPoint x: 791, endPoint y: 109, distance: 24.4
click at [791, 109] on span "167%" at bounding box center [784, 110] width 38 height 13
drag, startPoint x: 830, startPoint y: 371, endPoint x: 869, endPoint y: 366, distance: 39.4
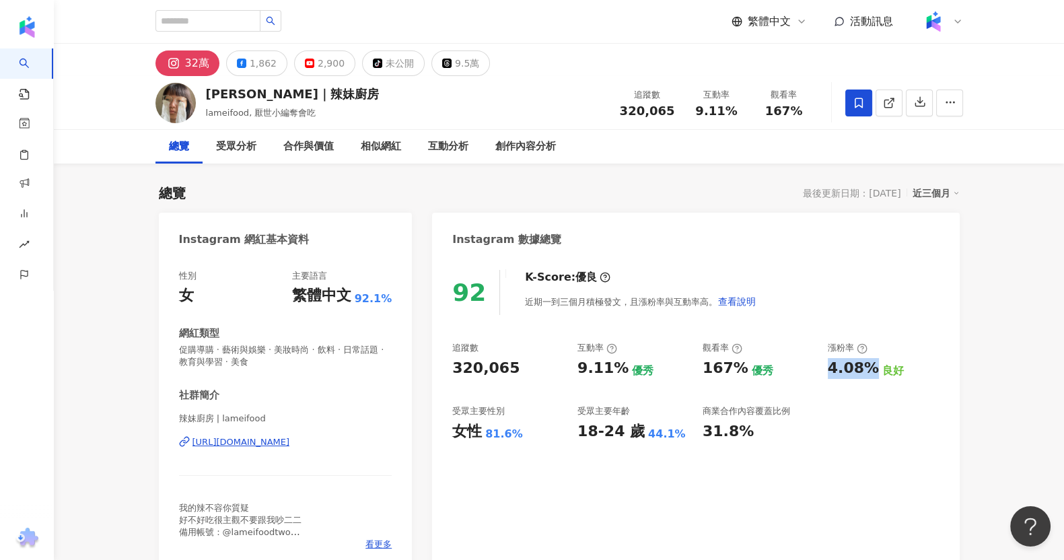
click at [869, 366] on div "4.08%" at bounding box center [853, 368] width 51 height 21
copy div "4.08%"
click at [397, 62] on div "未公開" at bounding box center [400, 63] width 28 height 19
click at [464, 63] on div "9.5萬" at bounding box center [467, 63] width 24 height 19
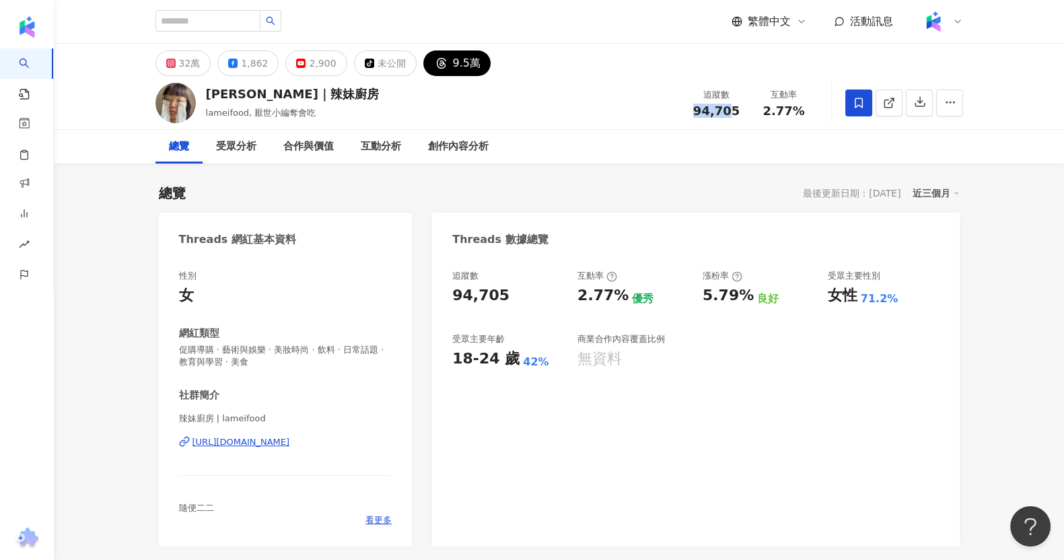
drag, startPoint x: 690, startPoint y: 110, endPoint x: 735, endPoint y: 112, distance: 44.4
click at [735, 112] on div "94,705" at bounding box center [716, 110] width 51 height 13
copy span "94,70"
click at [260, 20] on input "search" at bounding box center [207, 21] width 105 height 22
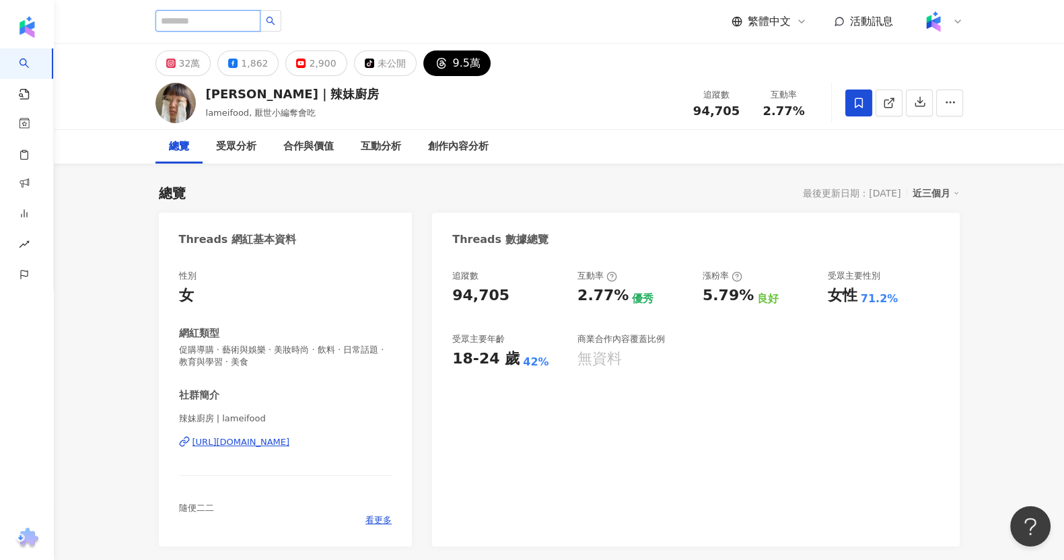
paste input "**"
type input "**"
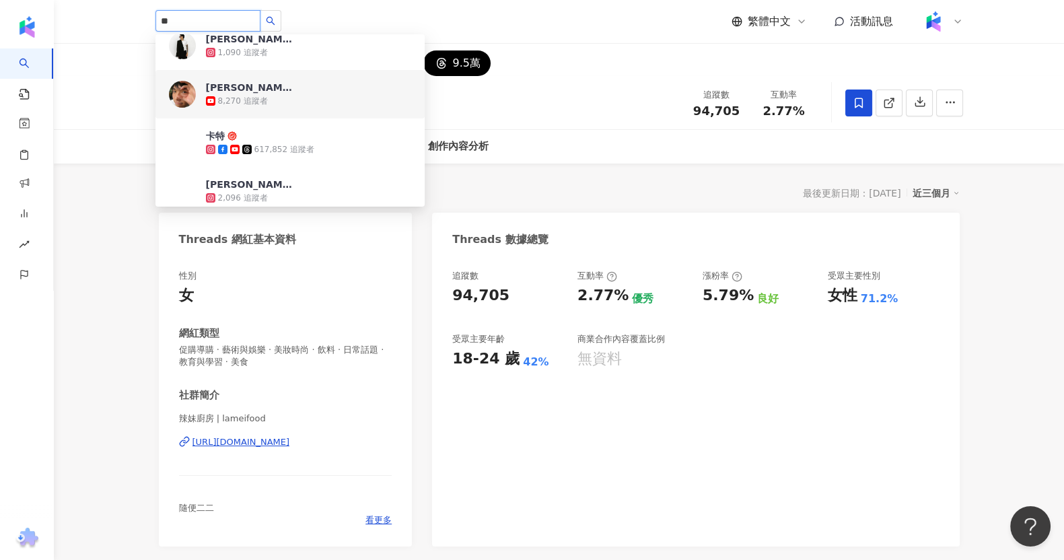
scroll to position [252, 0]
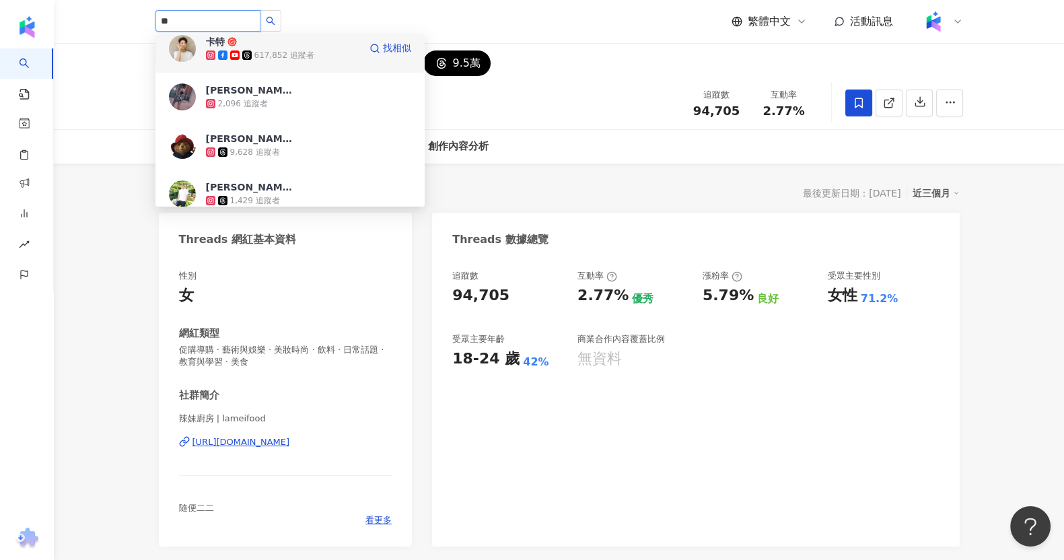
click at [284, 52] on div "617,852 追蹤者" at bounding box center [284, 55] width 60 height 11
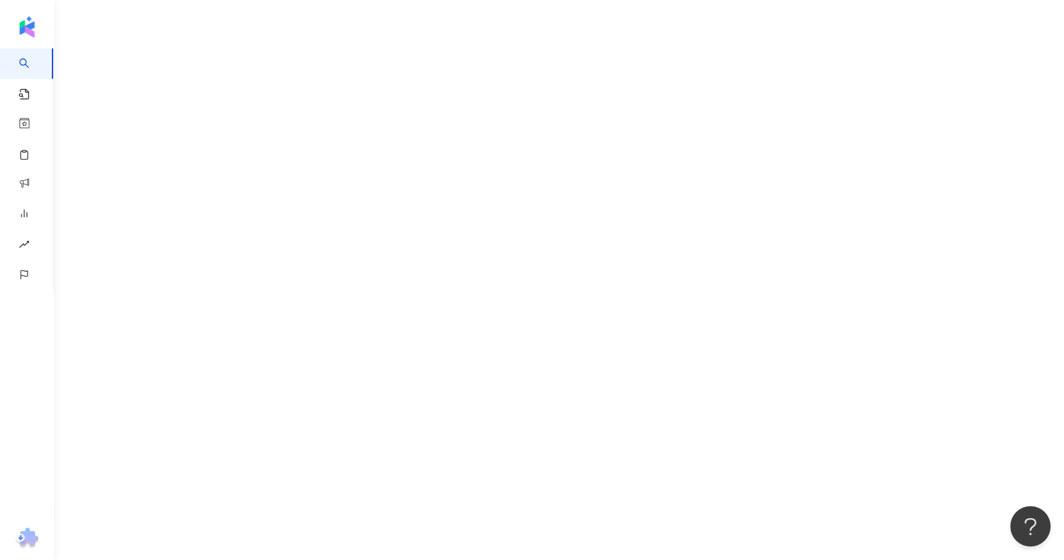
click at [1036, 231] on div "AI 找網紅 找貼文 資源庫 效益預測報告 ALPHA 商案媒合 洞察報告 趨勢分析 BETA 競品分析" at bounding box center [532, 280] width 1064 height 560
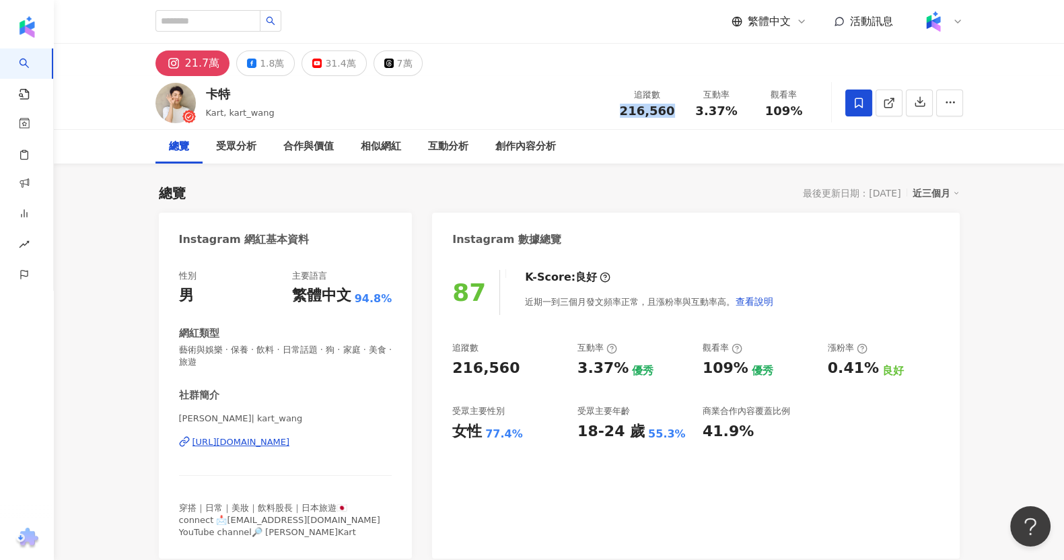
drag, startPoint x: 621, startPoint y: 112, endPoint x: 678, endPoint y: 112, distance: 57.2
click at [678, 112] on div "追蹤數 216,560" at bounding box center [647, 102] width 71 height 29
copy span "216,560"
drag, startPoint x: 698, startPoint y: 112, endPoint x: 739, endPoint y: 112, distance: 40.4
click at [739, 112] on div "3.37%" at bounding box center [716, 110] width 51 height 13
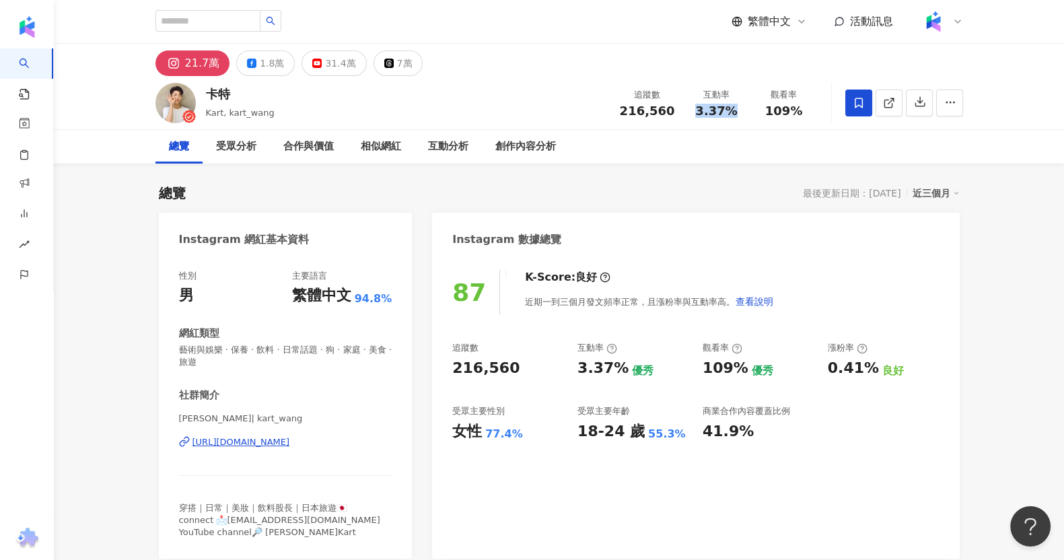
copy span "3.37%"
drag, startPoint x: 762, startPoint y: 108, endPoint x: 801, endPoint y: 112, distance: 39.2
click at [801, 112] on div "109%" at bounding box center [783, 110] width 51 height 13
copy span "109%"
drag, startPoint x: 821, startPoint y: 368, endPoint x: 870, endPoint y: 364, distance: 49.3
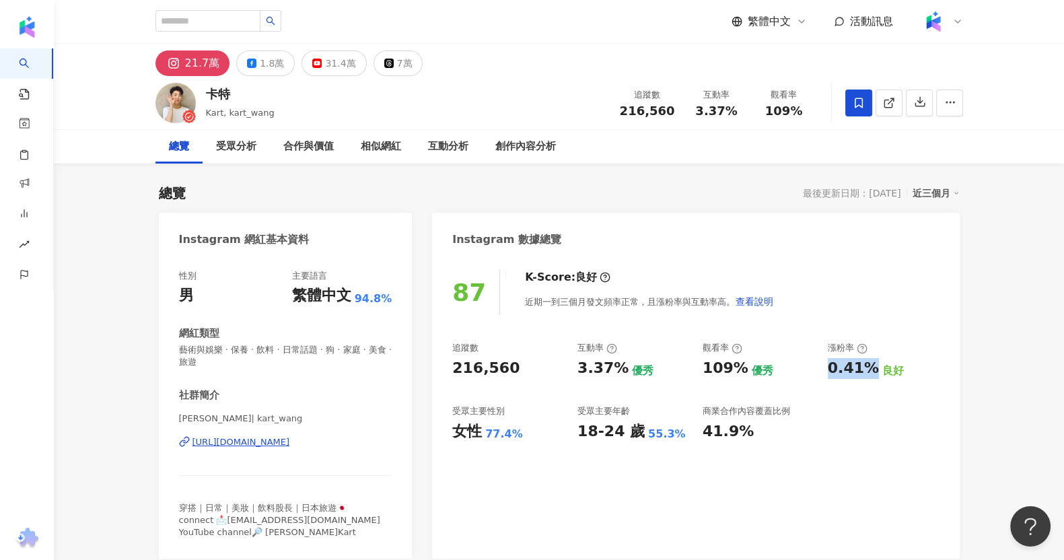
click at [870, 364] on div "追蹤數 216,560 互動率 3.37% 優秀 觀看率 109% 優秀 漲粉率 0.41% 良好 受眾主要性別 女性 77.4% 受眾主要年齡 18-24 …" at bounding box center [695, 392] width 486 height 100
copy div "0.41%"
click at [383, 52] on button "7萬" at bounding box center [398, 63] width 50 height 26
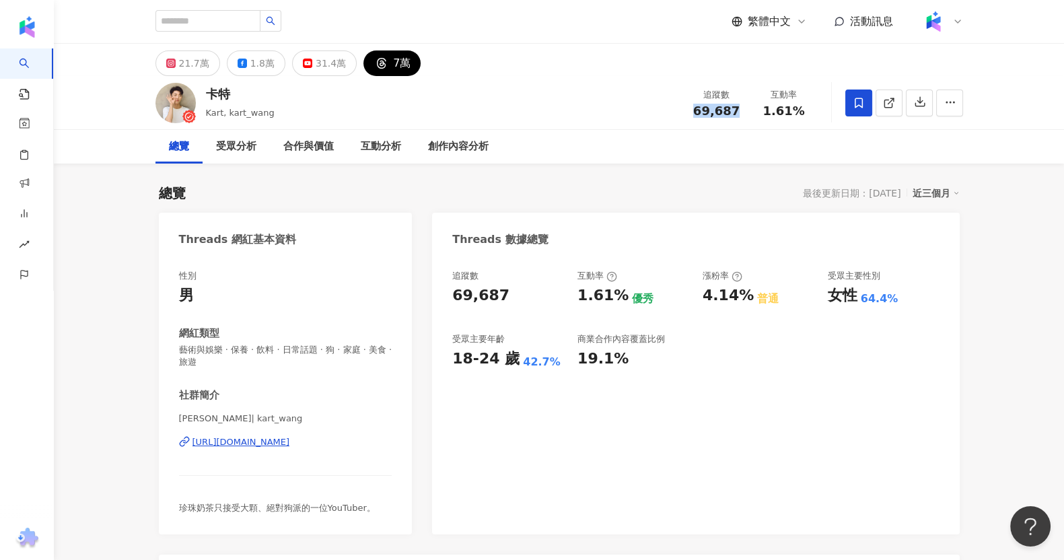
drag, startPoint x: 714, startPoint y: 112, endPoint x: 739, endPoint y: 108, distance: 24.7
click at [739, 108] on div "69,687" at bounding box center [716, 110] width 51 height 13
copy span "69,687"
click at [266, 32] on div at bounding box center [218, 21] width 126 height 23
click at [260, 26] on input "search" at bounding box center [207, 21] width 105 height 22
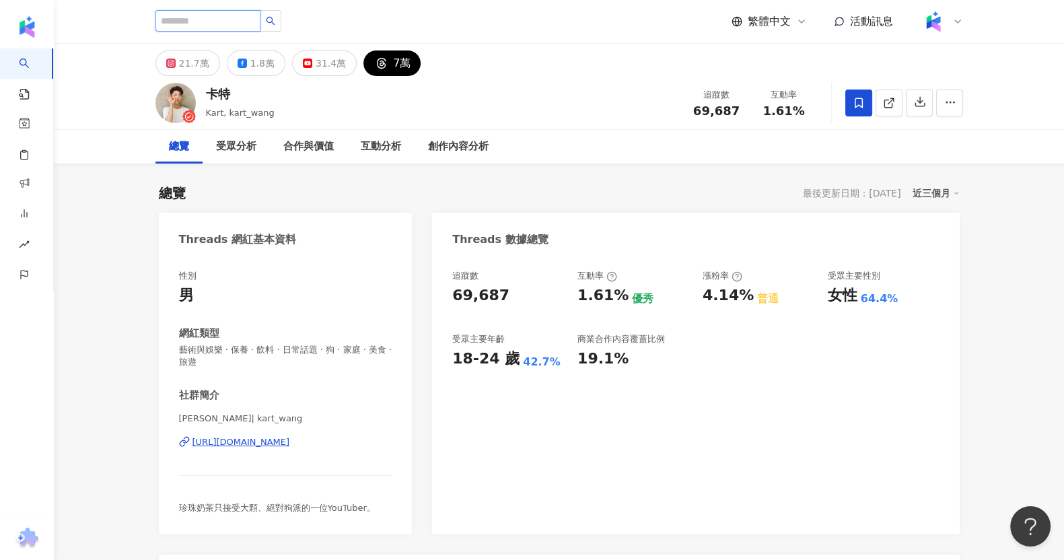
paste input "*********"
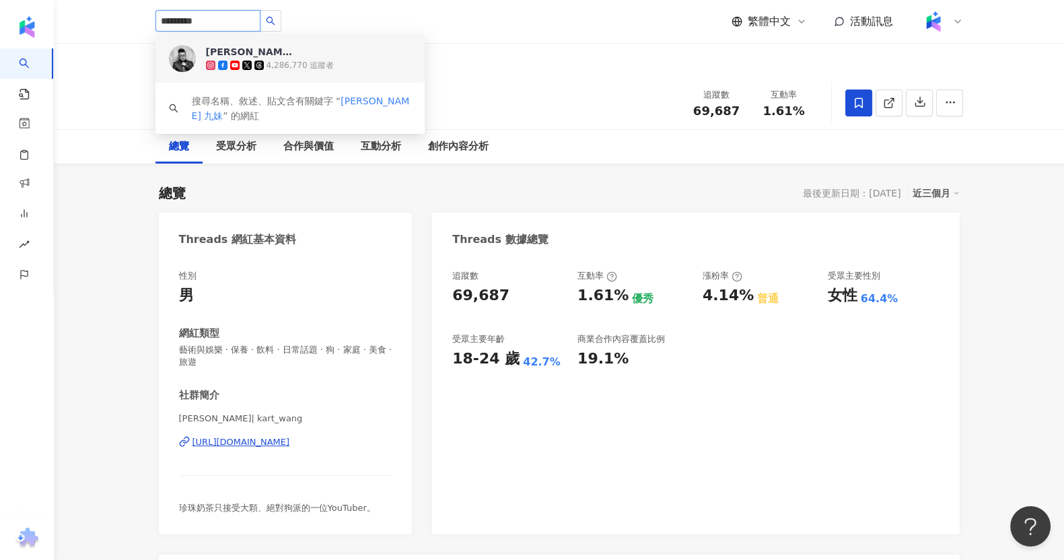
type input "*********"
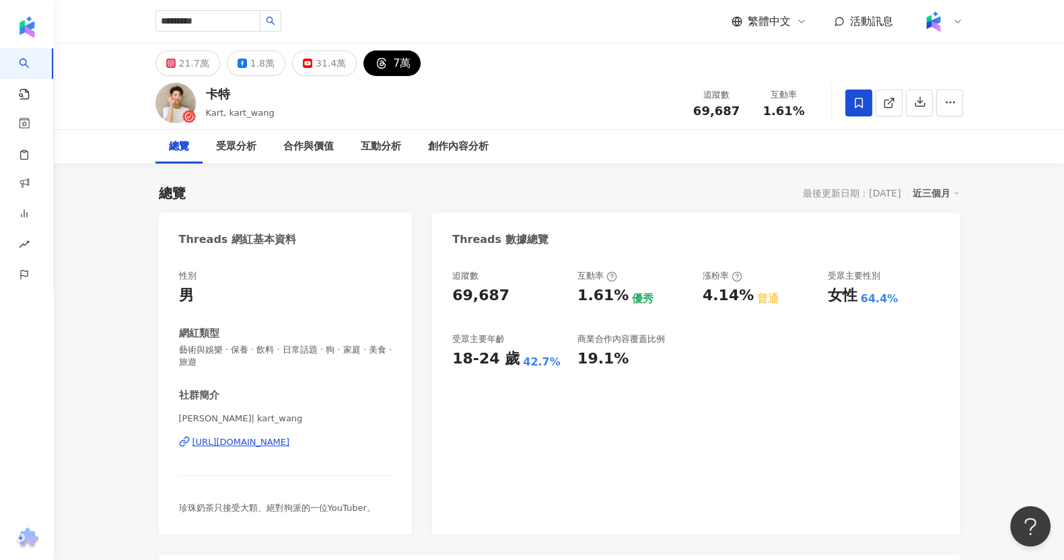
click at [622, 136] on div "總覽 受眾分析 合作與價值 互動分析 創作內容分析" at bounding box center [558, 147] width 807 height 34
click at [252, 20] on input "*********" at bounding box center [207, 21] width 105 height 22
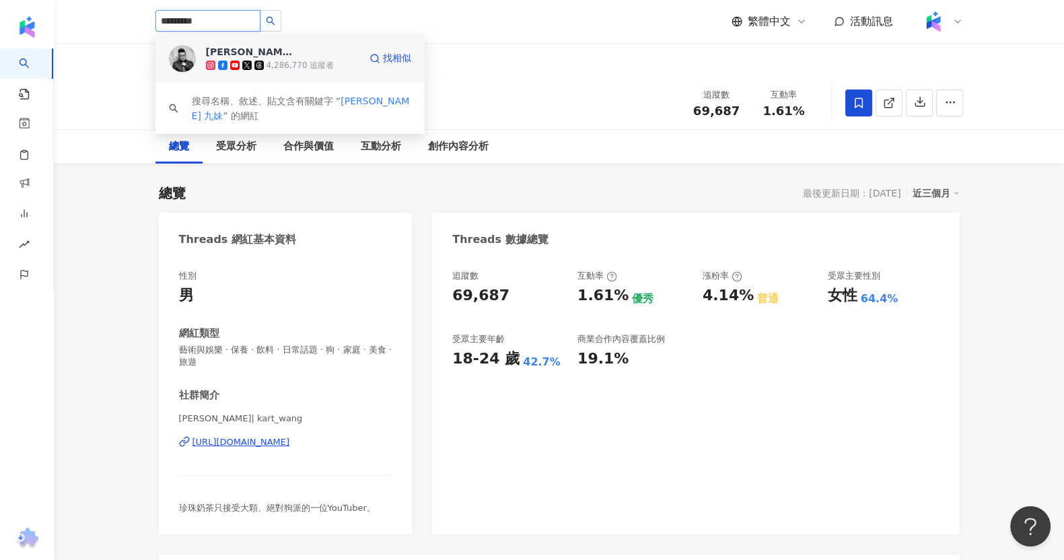
click at [268, 72] on div "Joeman 4,286,770 追蹤者 找相似" at bounding box center [289, 58] width 269 height 48
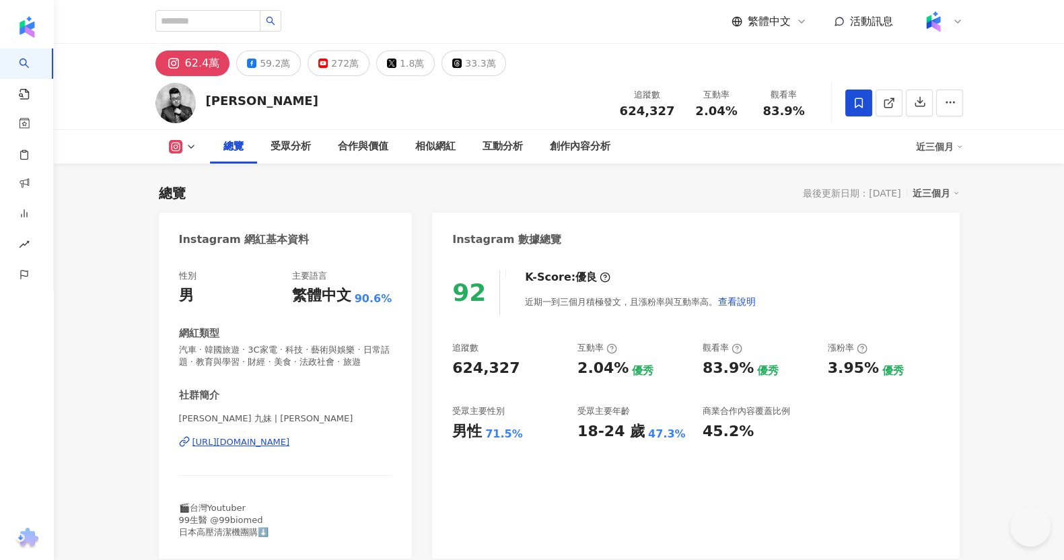
click at [636, 114] on span "624,327" at bounding box center [647, 111] width 55 height 14
click at [663, 108] on div "[PERSON_NAME] 追蹤數 624,327 互動率 2.04% 觀看率 83.9%" at bounding box center [559, 102] width 861 height 53
click at [673, 111] on div "624,327" at bounding box center [647, 110] width 55 height 13
drag, startPoint x: 633, startPoint y: 112, endPoint x: 622, endPoint y: 112, distance: 11.4
click at [622, 112] on div "追蹤數 624,327" at bounding box center [647, 102] width 71 height 29
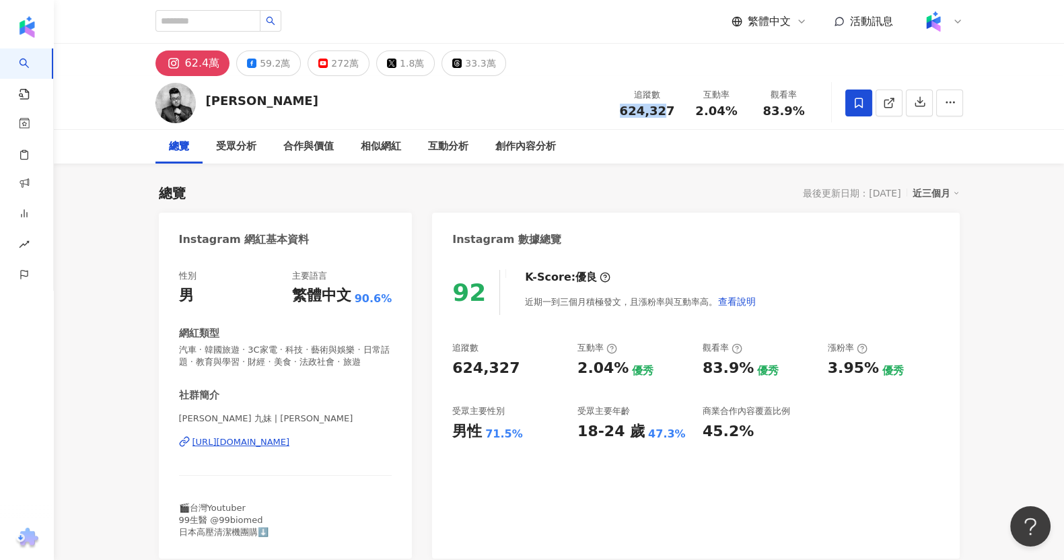
click at [626, 109] on span "624,327" at bounding box center [647, 111] width 55 height 14
drag, startPoint x: 695, startPoint y: 116, endPoint x: 739, endPoint y: 114, distance: 44.4
click at [739, 114] on div "2.04%" at bounding box center [716, 110] width 51 height 13
copy span "2.04%"
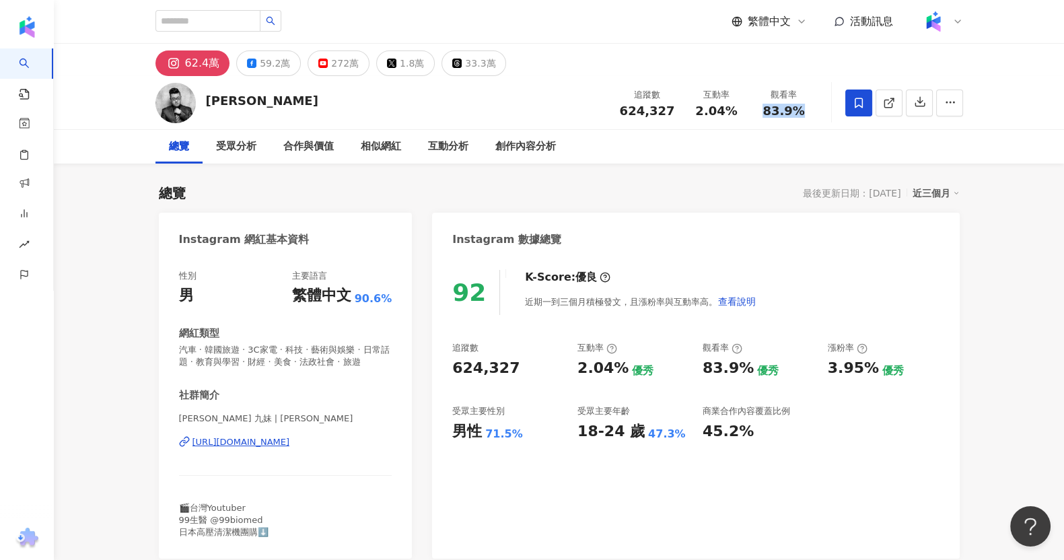
drag, startPoint x: 766, startPoint y: 114, endPoint x: 802, endPoint y: 110, distance: 36.6
click at [802, 110] on div "83.9%" at bounding box center [783, 110] width 51 height 13
copy span "83.9%"
drag, startPoint x: 820, startPoint y: 369, endPoint x: 858, endPoint y: 365, distance: 38.0
click at [858, 365] on div "追蹤數 624,327 互動率 2.04% 優秀 觀看率 83.9% 優秀 漲粉率 3.95% 優秀 受眾主要性別 男性 71.5% 受眾主要年齡 18-24…" at bounding box center [695, 392] width 486 height 100
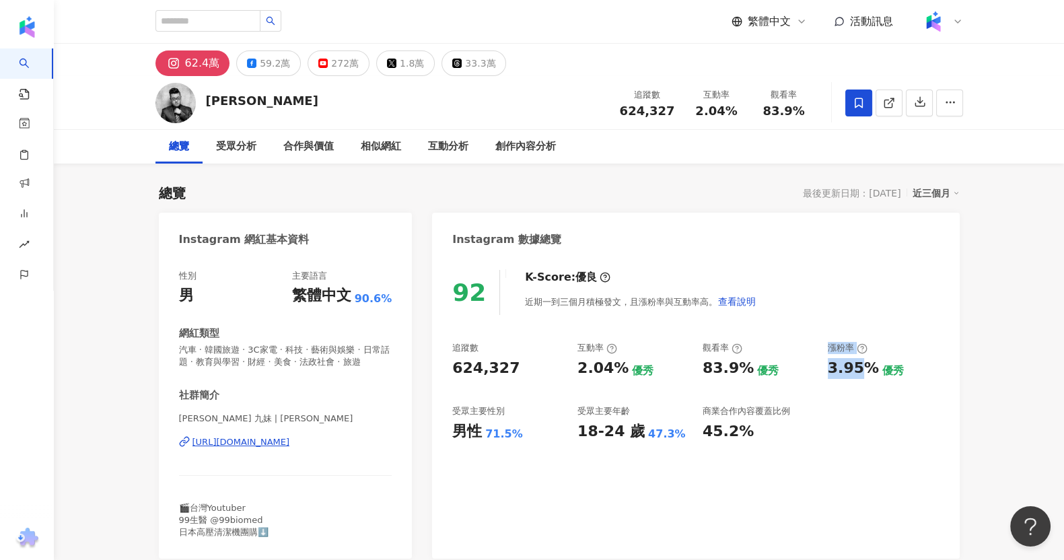
click at [860, 363] on div "3.95%" at bounding box center [853, 368] width 51 height 21
drag, startPoint x: 869, startPoint y: 362, endPoint x: 821, endPoint y: 375, distance: 50.3
click at [821, 375] on div "追蹤數 624,327 互動率 2.04% 優秀 觀看率 83.9% 優秀 漲粉率 3.95% 優秀 受眾主要性別 男性 71.5% 受眾主要年齡 18-24…" at bounding box center [695, 392] width 486 height 100
copy div "3.95%"
click at [465, 66] on div "33.3萬" at bounding box center [480, 63] width 30 height 19
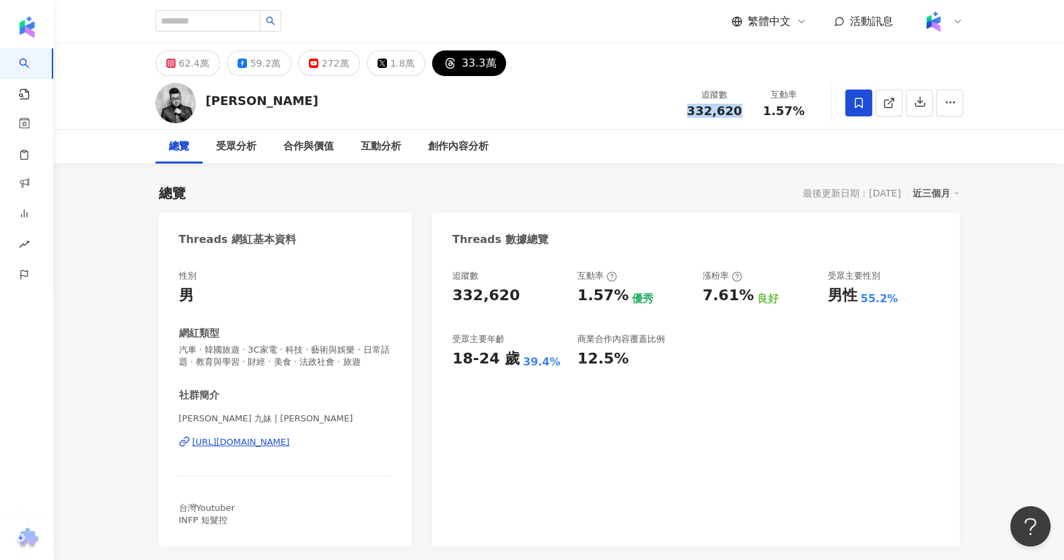
drag, startPoint x: 691, startPoint y: 114, endPoint x: 741, endPoint y: 109, distance: 50.1
click at [741, 109] on div "追蹤數 332,620" at bounding box center [714, 102] width 71 height 29
copy span "332,620"
click at [253, 16] on input "search" at bounding box center [207, 21] width 105 height 22
paste input "**********"
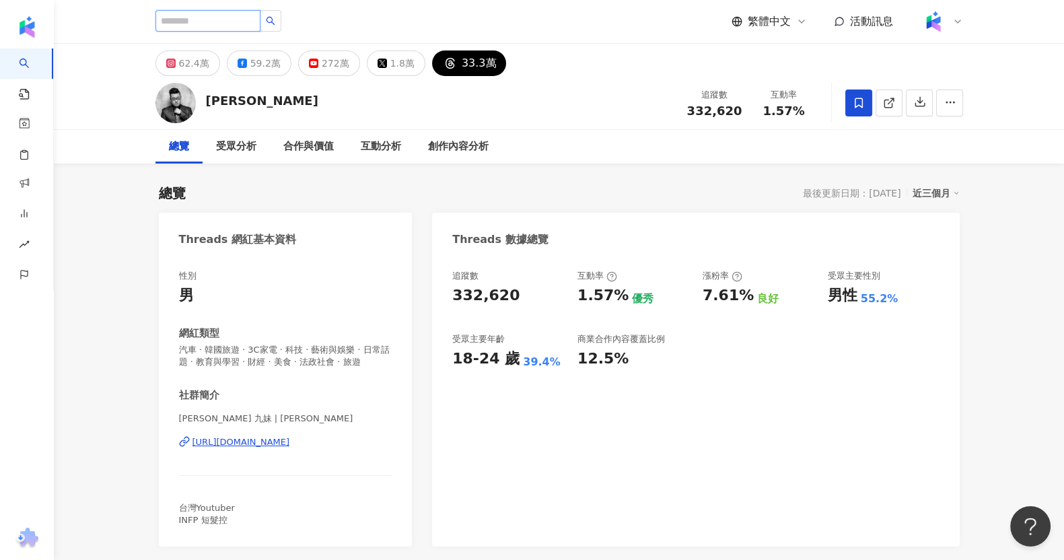
type input "**********"
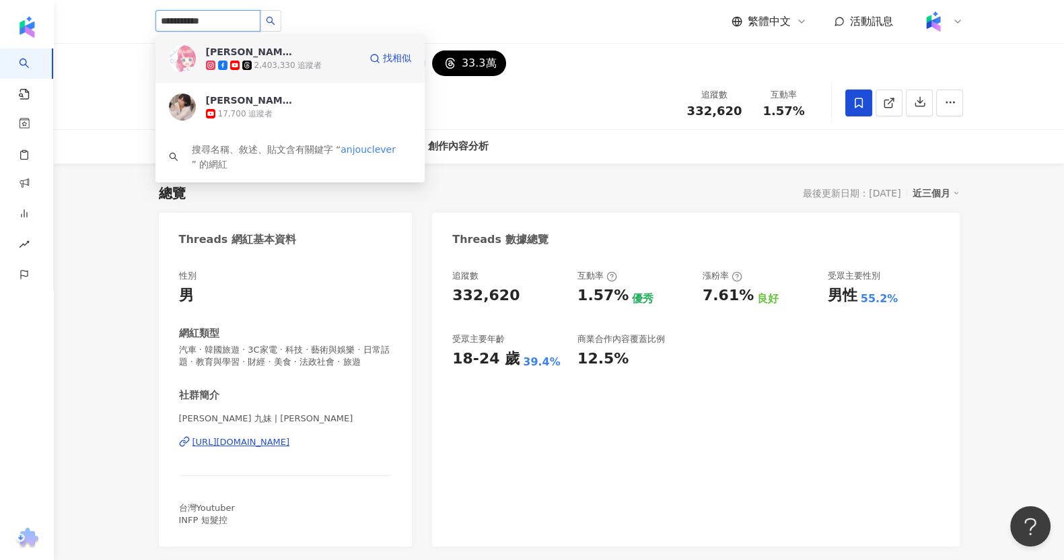
click at [250, 55] on span "[PERSON_NAME]" at bounding box center [249, 51] width 87 height 13
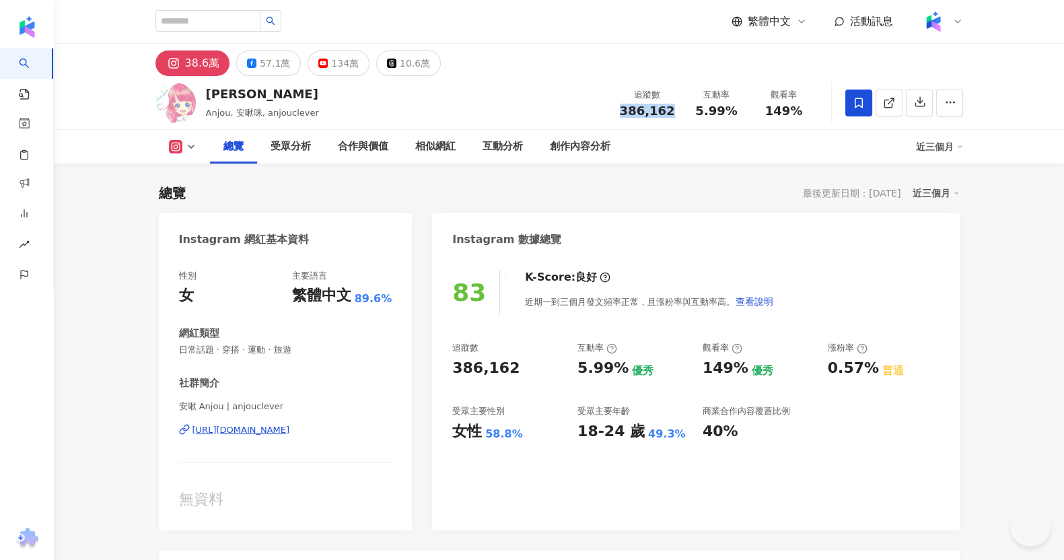
drag, startPoint x: 629, startPoint y: 118, endPoint x: 676, endPoint y: 116, distance: 47.1
click at [676, 116] on div "追蹤數 386,162" at bounding box center [647, 102] width 71 height 29
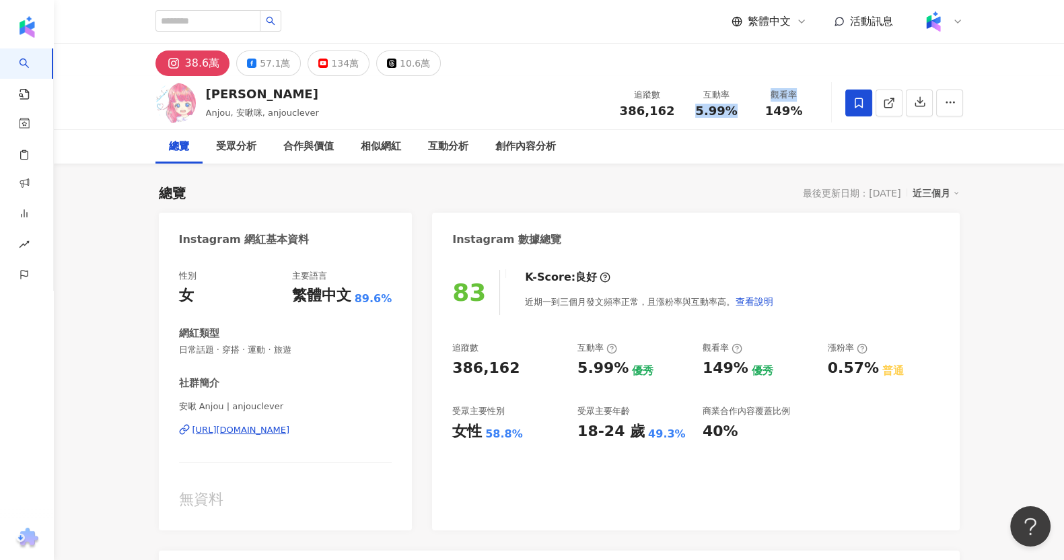
drag, startPoint x: 700, startPoint y: 114, endPoint x: 749, endPoint y: 112, distance: 49.8
click at [749, 112] on div "追蹤數 386,162 互動率 5.99% 觀看率 149%" at bounding box center [715, 103] width 206 height 40
copy div "5.99% 觀看率"
drag, startPoint x: 782, startPoint y: 129, endPoint x: 771, endPoint y: 119, distance: 15.3
click at [782, 129] on div "安啾 Anjou, [PERSON_NAME], anjouclever 追蹤數 386,162 互動率 5.99% 觀看率 149%" at bounding box center [559, 102] width 861 height 53
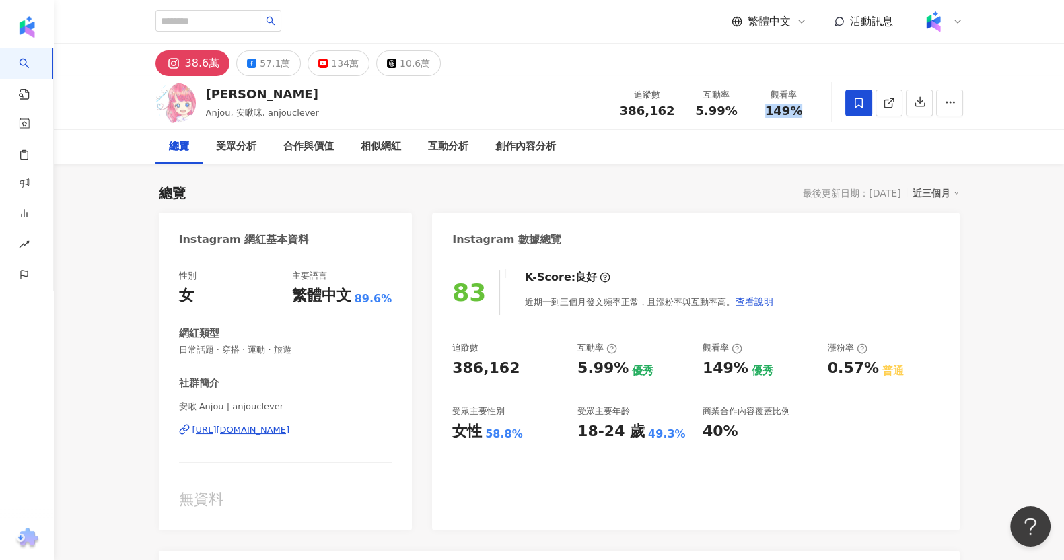
drag, startPoint x: 766, startPoint y: 117, endPoint x: 799, endPoint y: 109, distance: 33.3
click at [799, 109] on div "追蹤數 386,162 互動率 5.99% 觀看率 149%" at bounding box center [715, 103] width 206 height 40
copy span "149%"
drag, startPoint x: 838, startPoint y: 365, endPoint x: 874, endPoint y: 361, distance: 36.5
click at [874, 361] on div "追蹤數 386,162 互動率 5.99% 優秀 觀看率 149% 優秀 漲粉率 0.57% 普通 受眾主要性別 女性 58.8% 受眾主要年齡 18-24 …" at bounding box center [695, 392] width 486 height 100
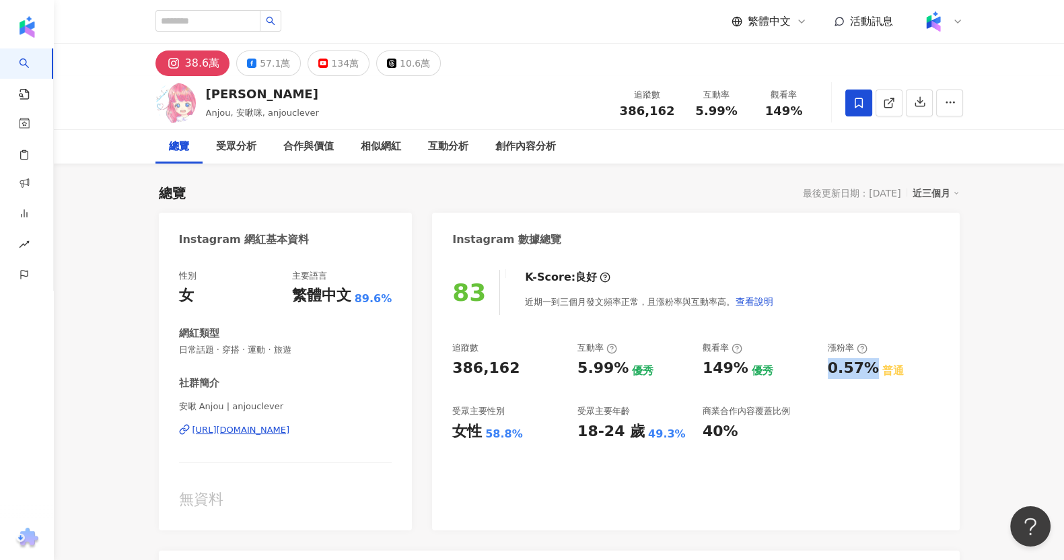
copy div "0.57%"
click at [412, 58] on div "10.6萬" at bounding box center [415, 63] width 30 height 19
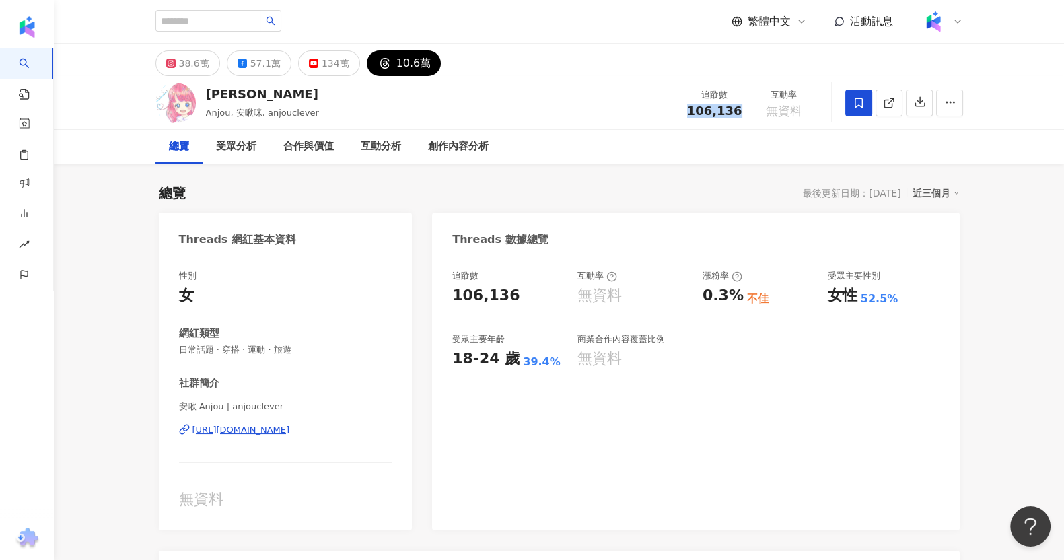
copy span "106,136"
drag, startPoint x: 687, startPoint y: 110, endPoint x: 743, endPoint y: 110, distance: 56.5
click at [743, 110] on div "追蹤數 106,136" at bounding box center [714, 102] width 71 height 29
click at [669, 1] on div "繁體中文 活動訊息" at bounding box center [558, 21] width 807 height 43
click at [652, 153] on div "總覽 受眾分析 合作與價值 互動分析 創作內容分析" at bounding box center [558, 147] width 807 height 34
